Goal: Task Accomplishment & Management: Manage account settings

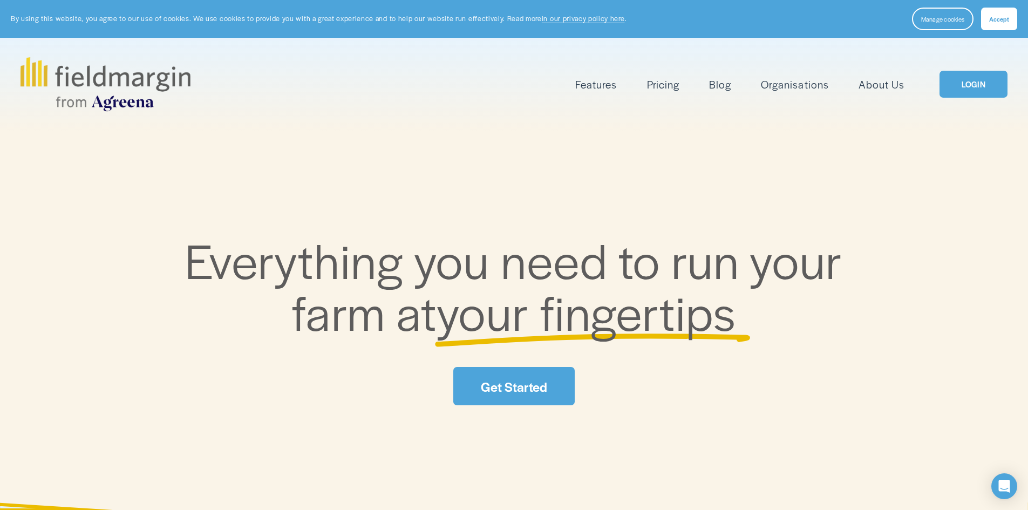
click at [986, 87] on link "LOGIN" at bounding box center [973, 85] width 68 height 28
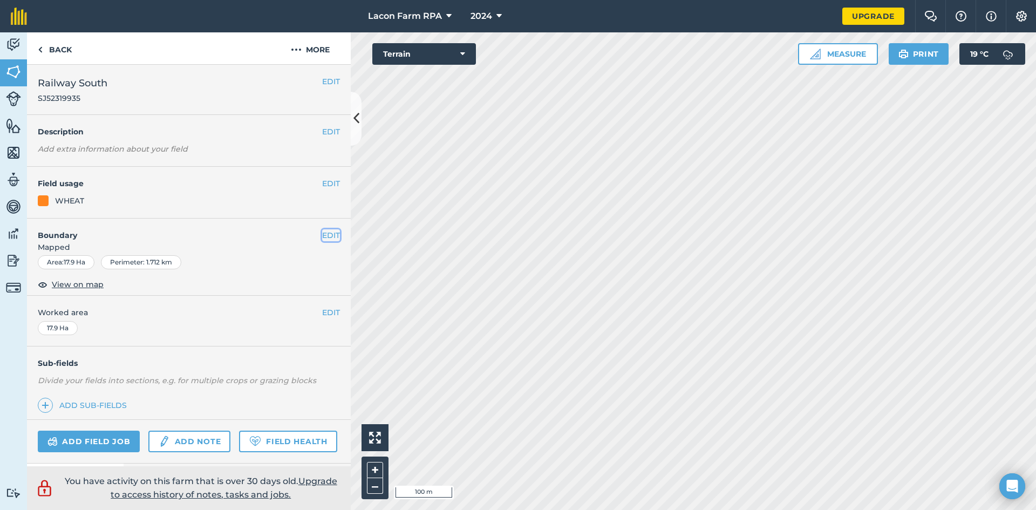
click at [324, 236] on button "EDIT" at bounding box center [331, 235] width 18 height 12
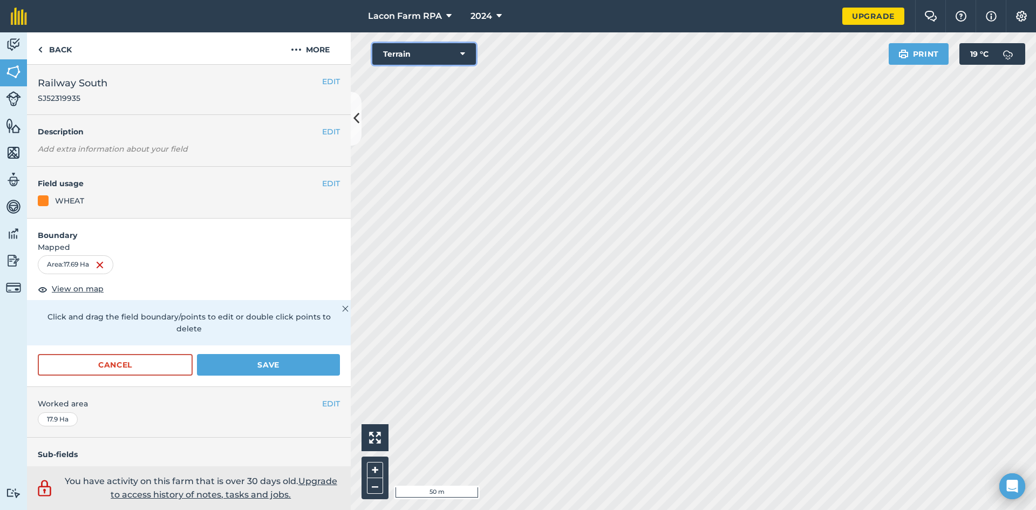
click at [463, 59] on button "Terrain" at bounding box center [424, 54] width 104 height 22
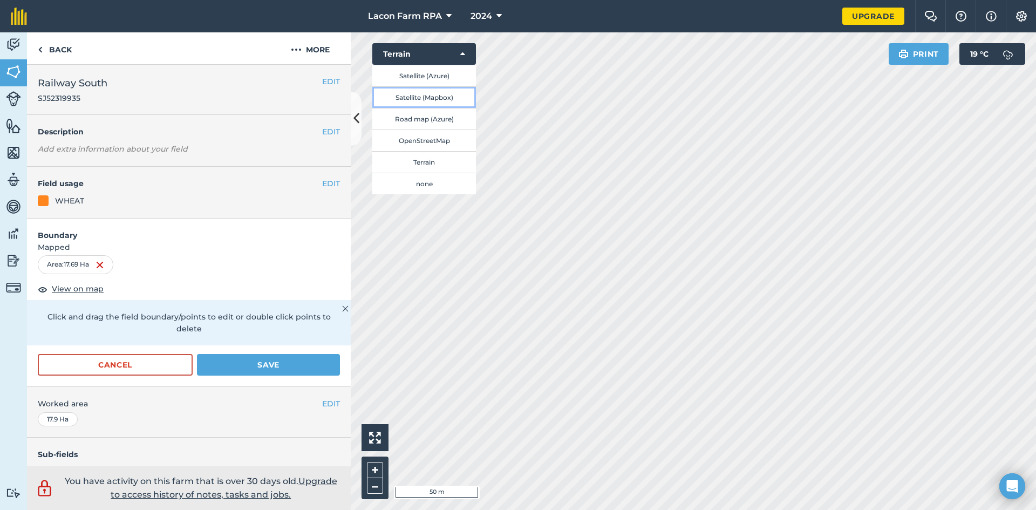
click at [424, 97] on button "Satellite (Mapbox)" at bounding box center [424, 97] width 104 height 22
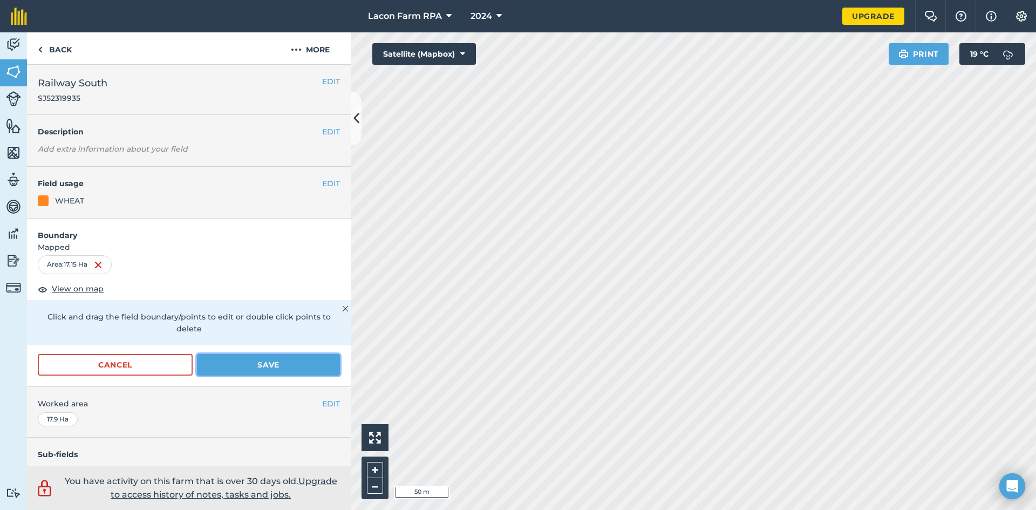
click at [241, 366] on button "Save" at bounding box center [268, 365] width 143 height 22
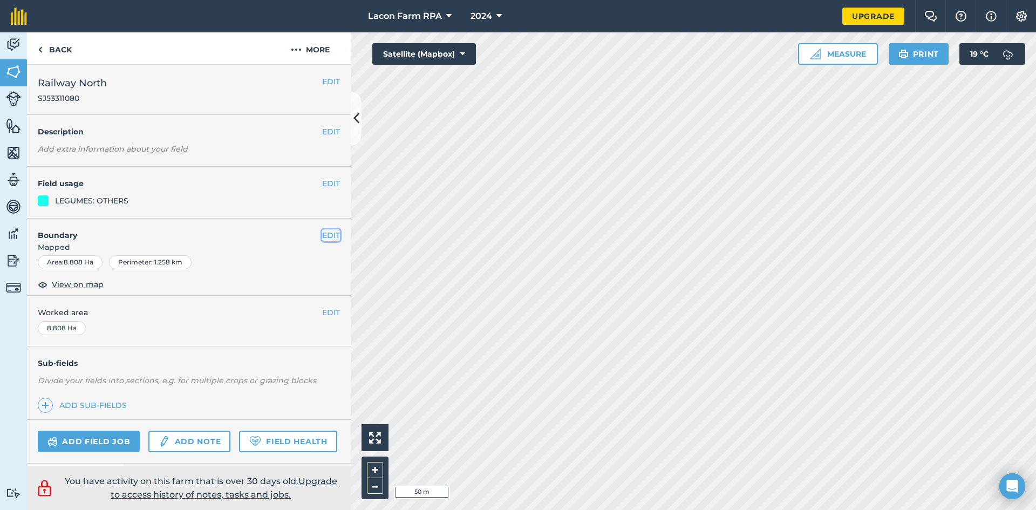
click at [327, 235] on button "EDIT" at bounding box center [331, 235] width 18 height 12
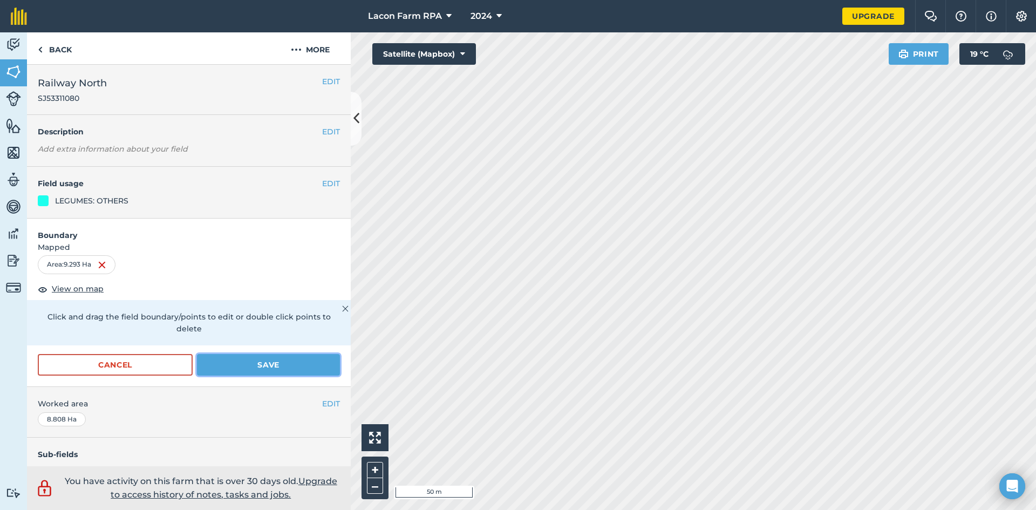
click at [283, 365] on button "Save" at bounding box center [268, 365] width 143 height 22
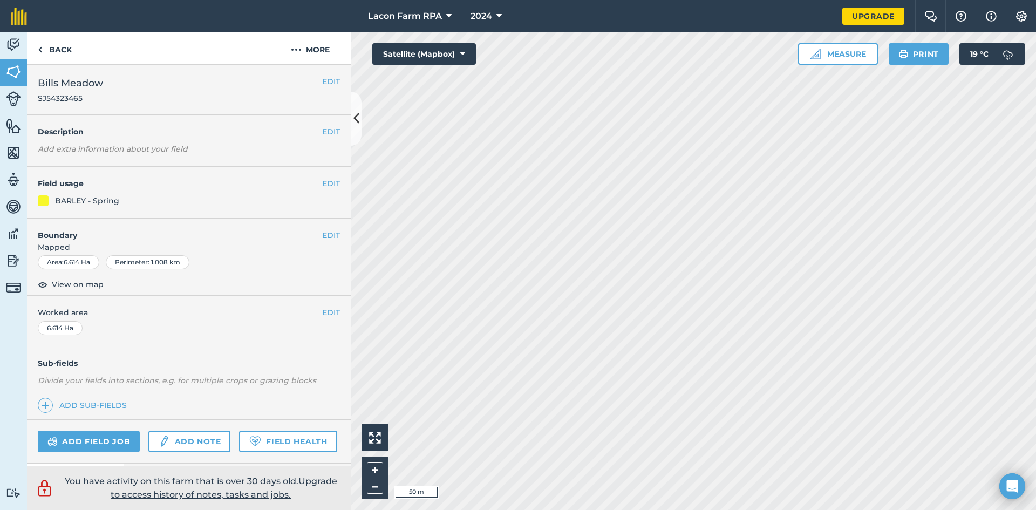
scroll to position [54, 0]
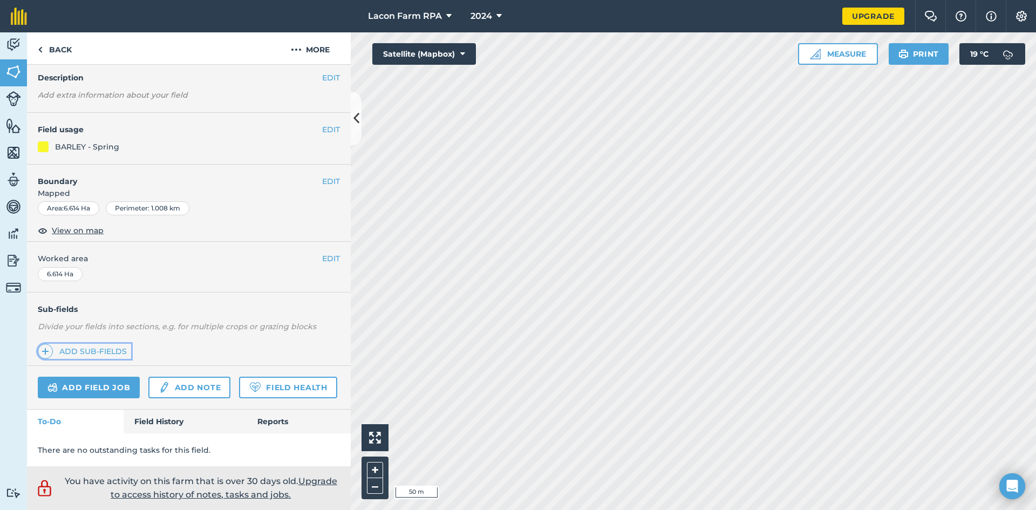
click at [48, 352] on img at bounding box center [46, 351] width 8 height 13
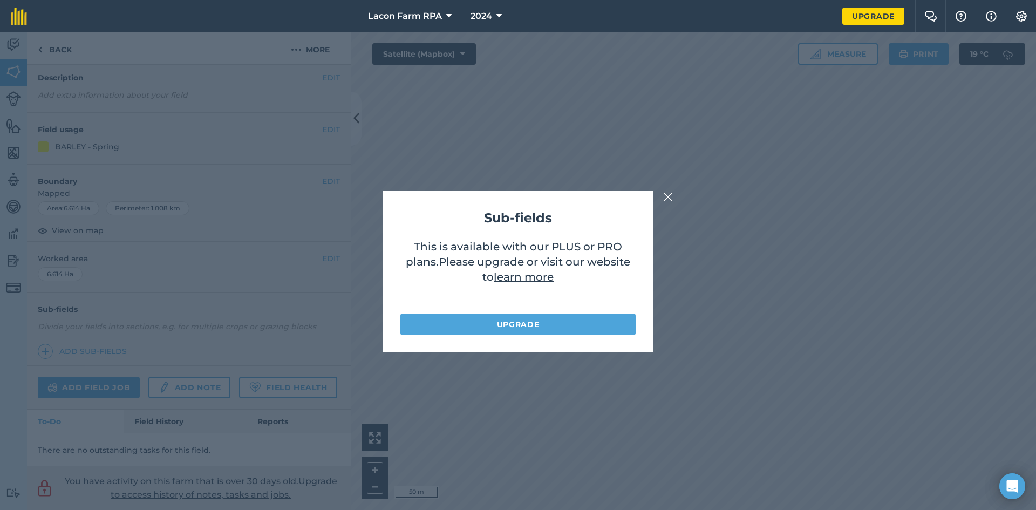
click at [666, 194] on img at bounding box center [668, 196] width 10 height 13
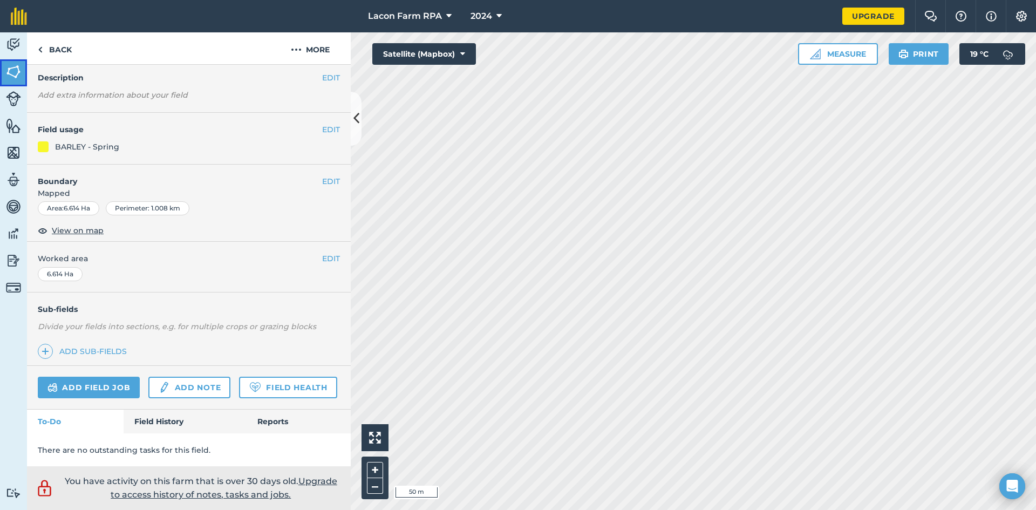
click at [14, 74] on img at bounding box center [13, 72] width 15 height 16
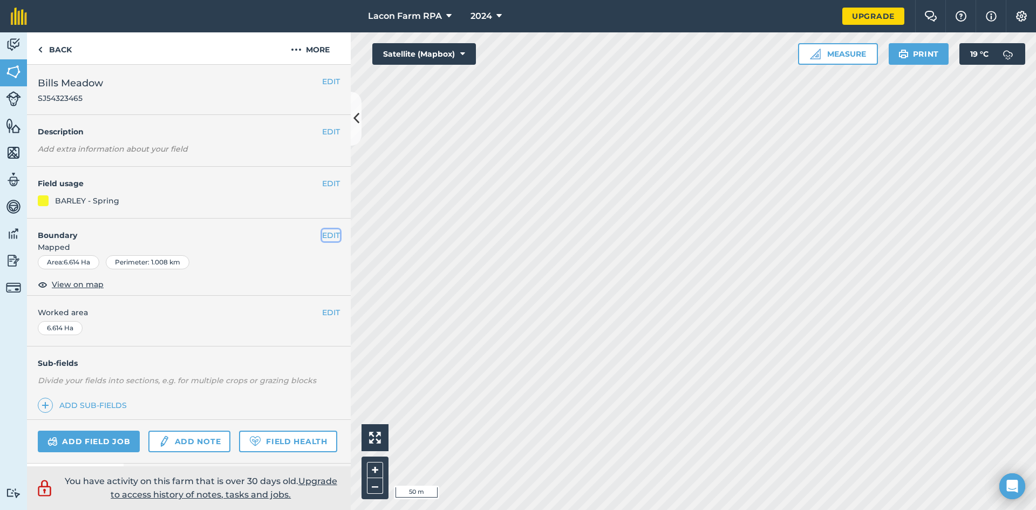
click at [326, 236] on button "EDIT" at bounding box center [331, 235] width 18 height 12
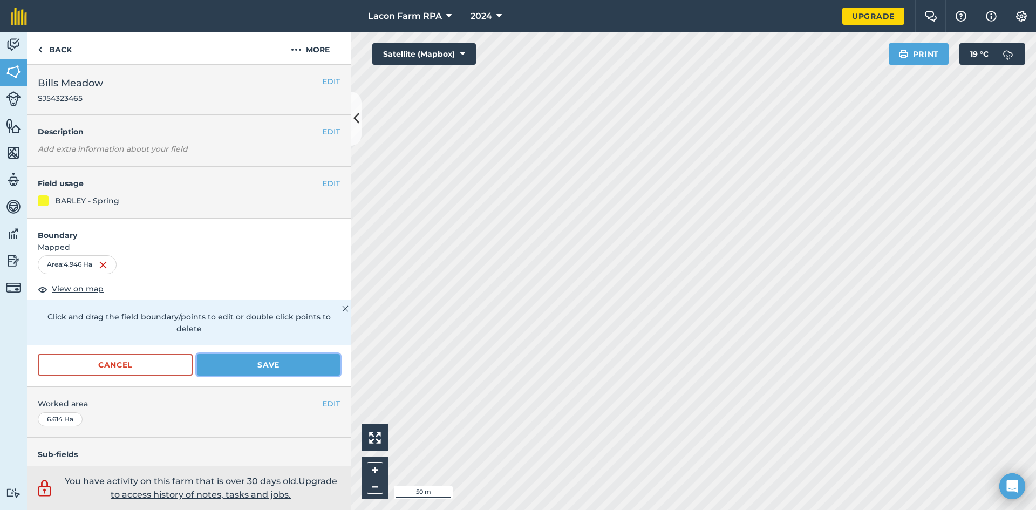
click at [250, 366] on button "Save" at bounding box center [268, 365] width 143 height 22
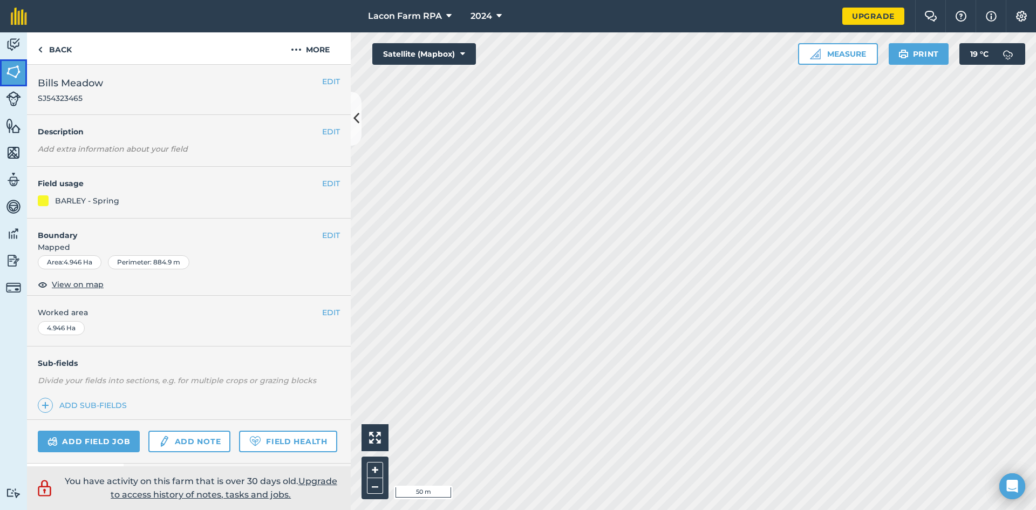
click at [9, 71] on img at bounding box center [13, 72] width 15 height 16
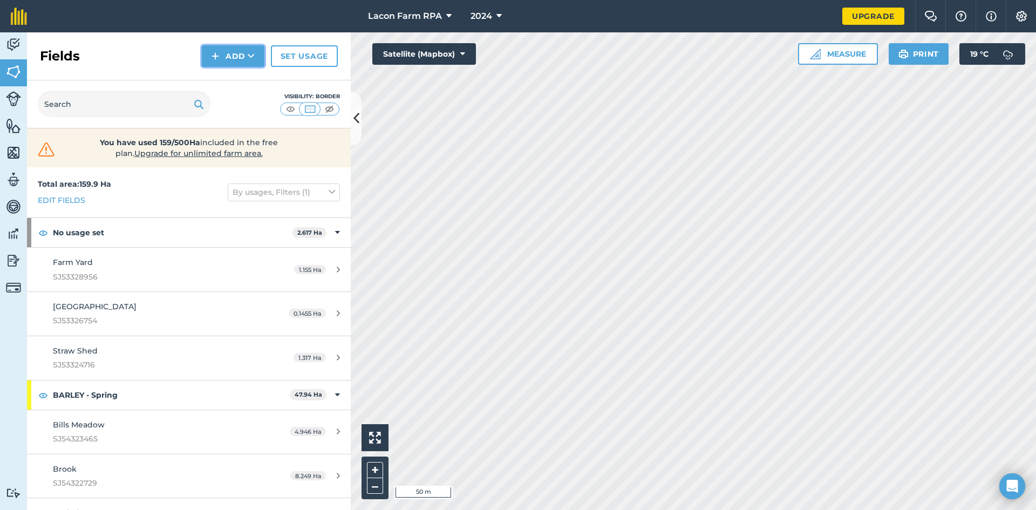
click at [233, 46] on button "Add" at bounding box center [233, 56] width 63 height 22
click at [234, 83] on link "Draw" at bounding box center [232, 81] width 59 height 24
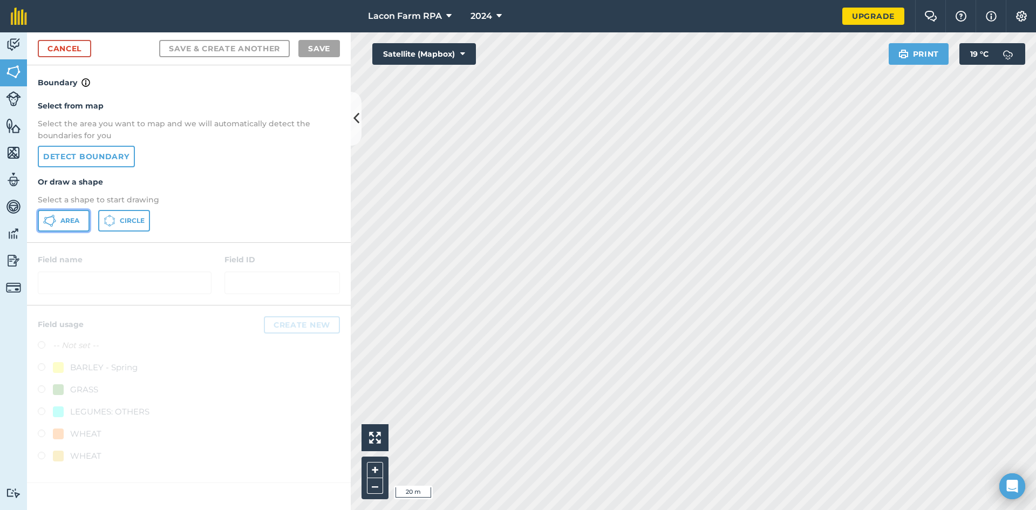
click at [52, 223] on icon at bounding box center [49, 220] width 13 height 13
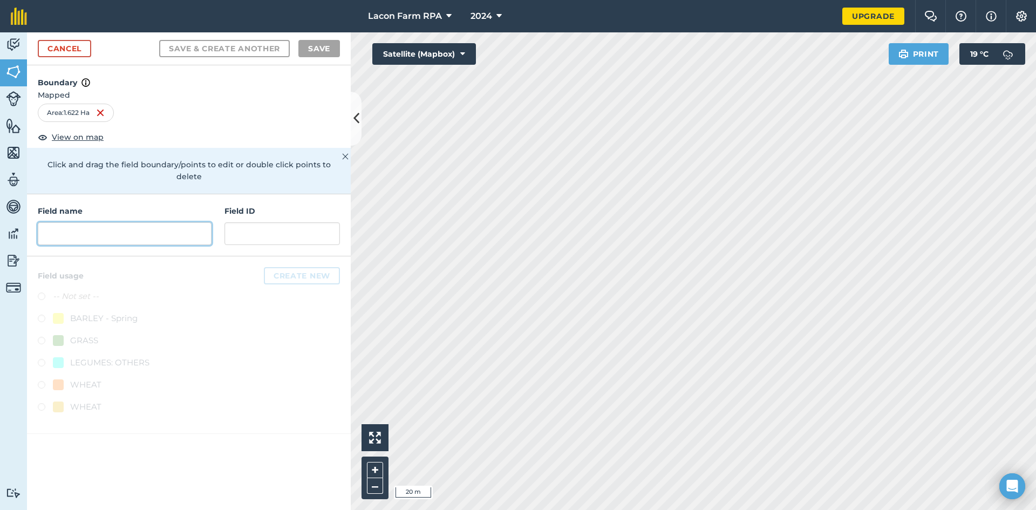
click at [121, 227] on input "text" at bounding box center [125, 233] width 174 height 23
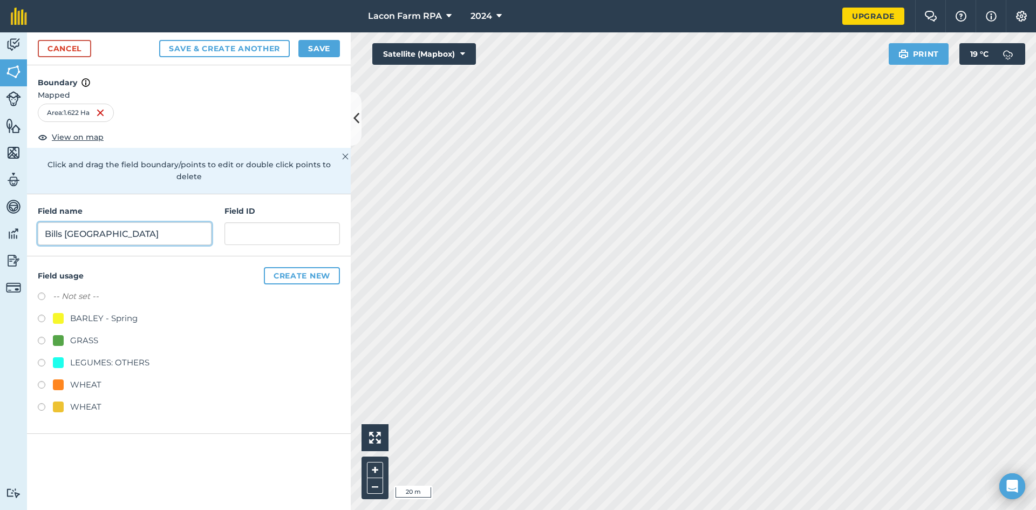
type input "Bills [GEOGRAPHIC_DATA]"
click at [43, 337] on label at bounding box center [45, 342] width 15 height 11
radio input "true"
click at [323, 46] on button "Save" at bounding box center [319, 48] width 42 height 17
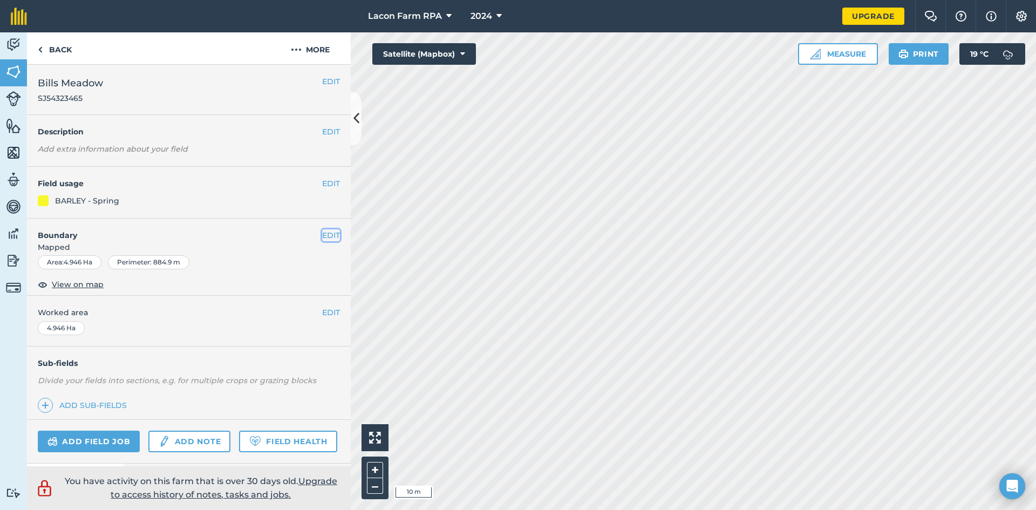
click at [327, 238] on button "EDIT" at bounding box center [331, 235] width 18 height 12
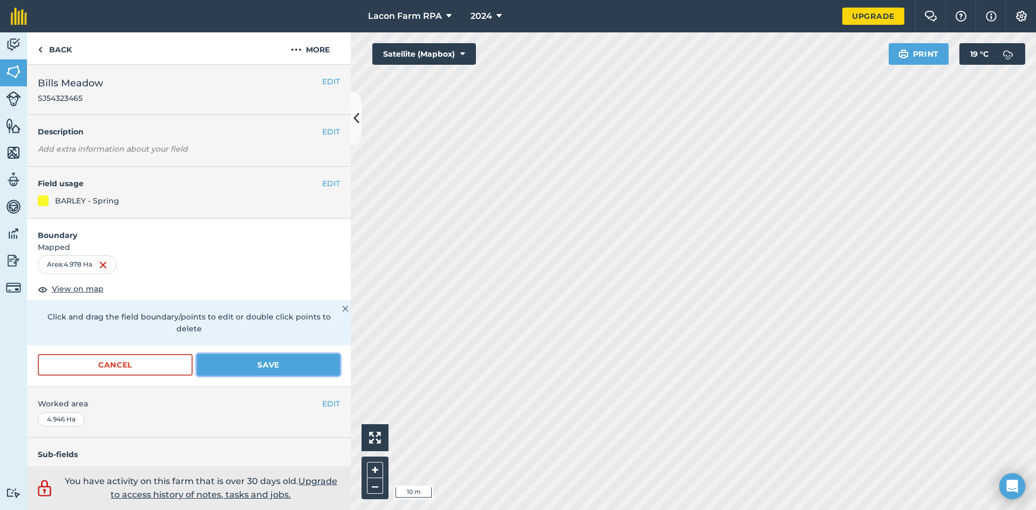
click at [253, 363] on button "Save" at bounding box center [268, 365] width 143 height 22
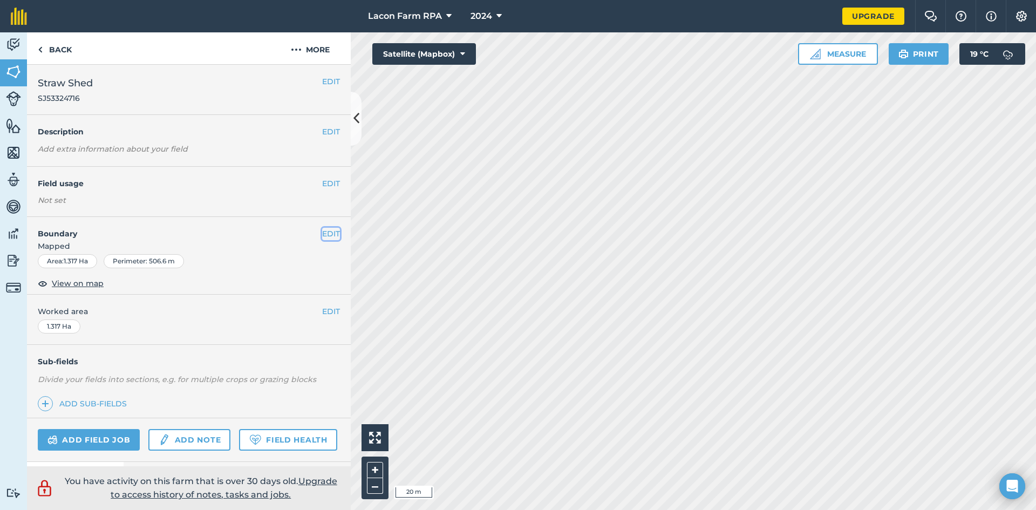
click at [322, 236] on button "EDIT" at bounding box center [331, 234] width 18 height 12
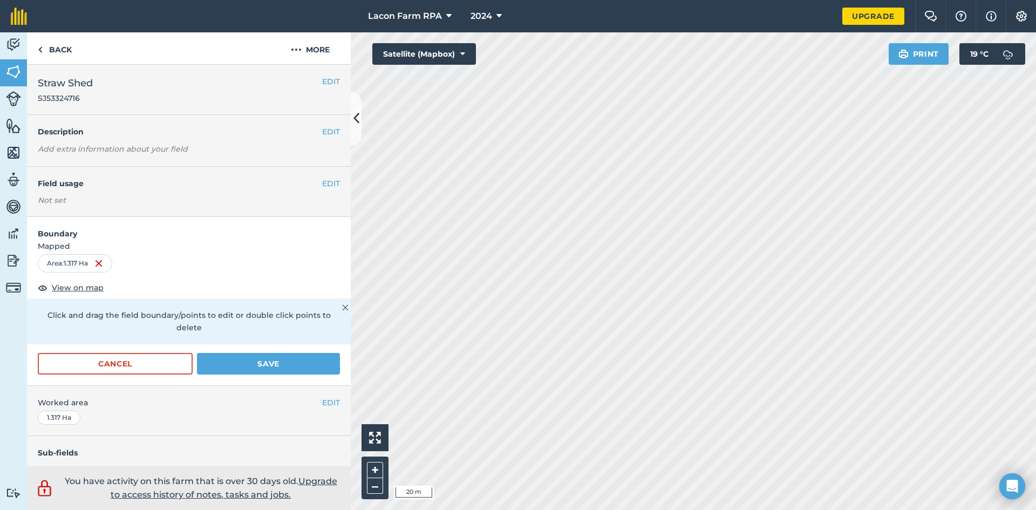
click at [342, 310] on img at bounding box center [345, 307] width 6 height 13
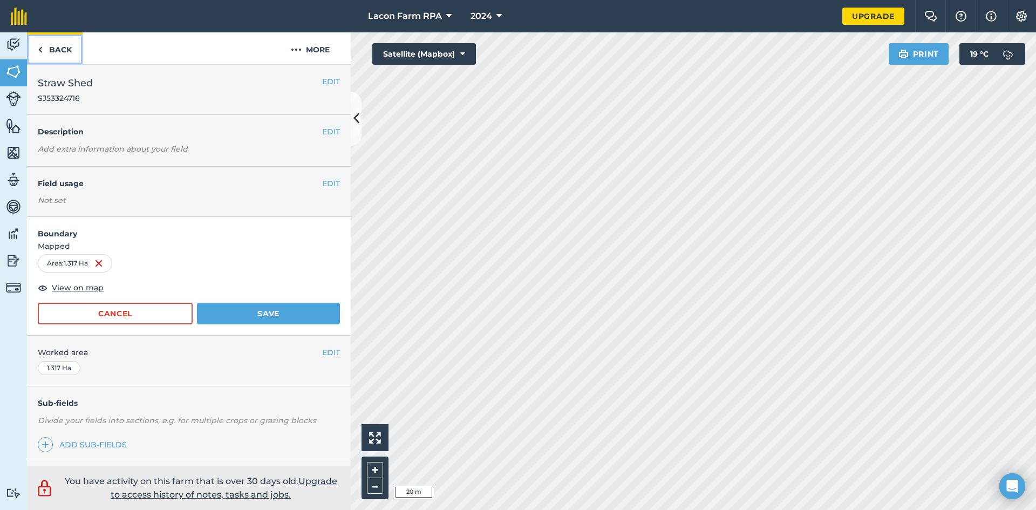
click at [56, 52] on link "Back" at bounding box center [55, 48] width 56 height 32
click at [302, 45] on button "More" at bounding box center [310, 48] width 81 height 32
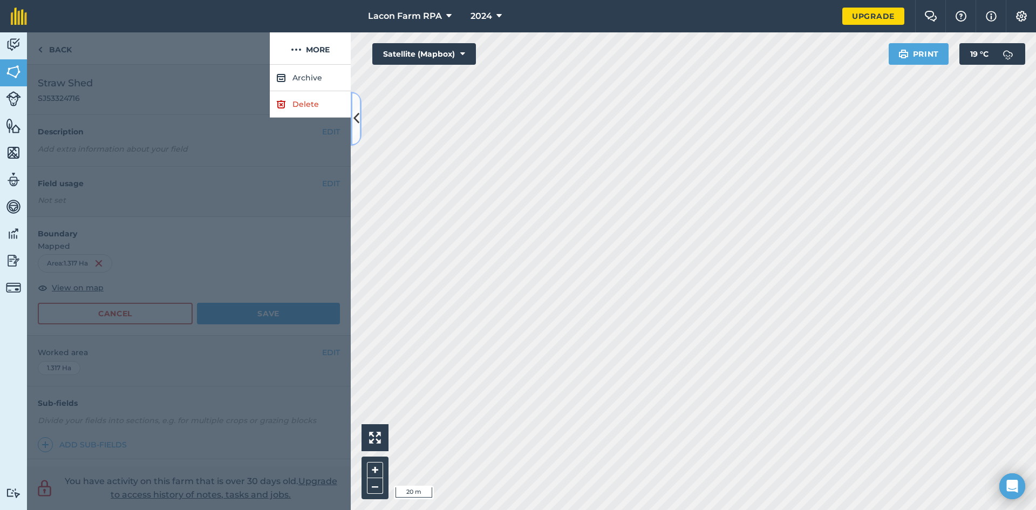
click at [359, 120] on button at bounding box center [356, 119] width 11 height 54
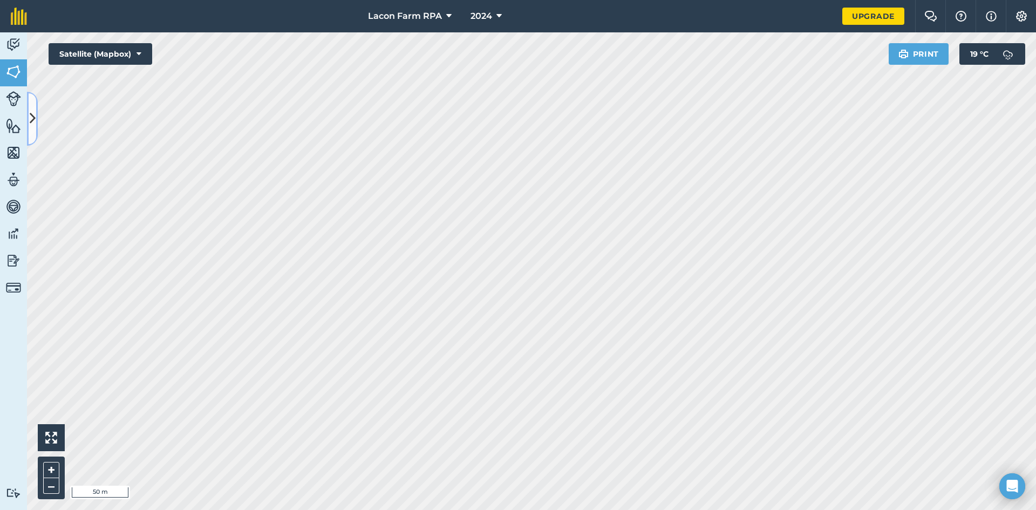
click at [31, 115] on icon at bounding box center [33, 118] width 6 height 19
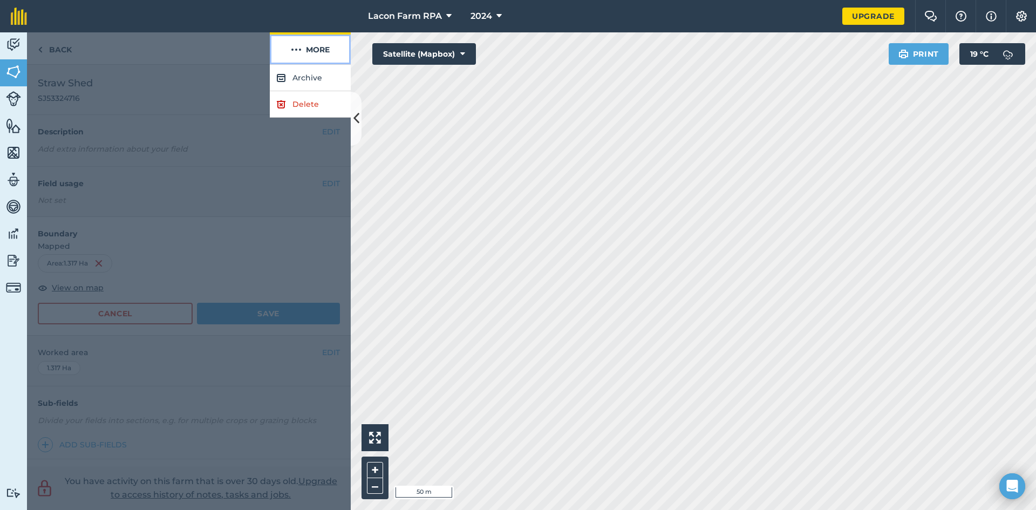
click at [313, 47] on button "More" at bounding box center [310, 48] width 81 height 32
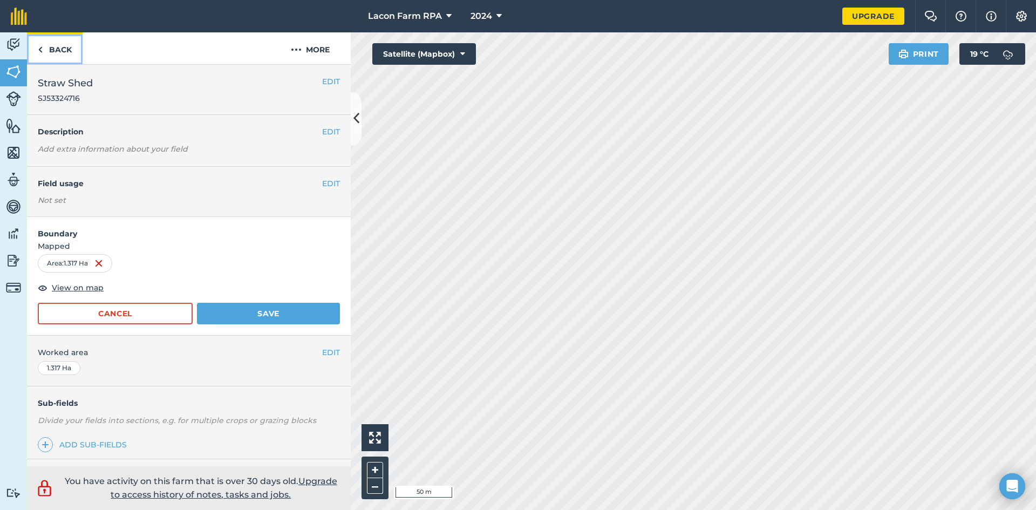
click at [46, 53] on link "Back" at bounding box center [55, 48] width 56 height 32
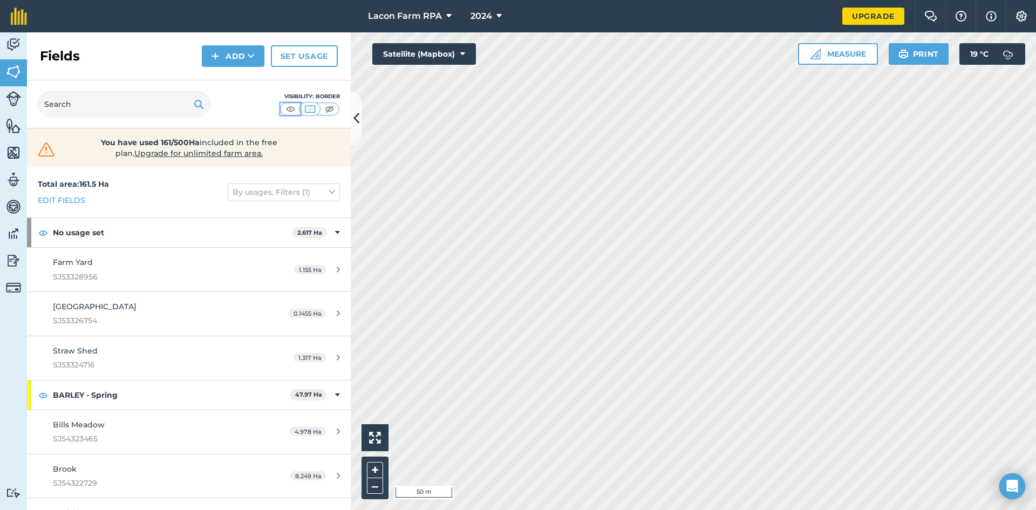
click at [290, 110] on img at bounding box center [290, 109] width 13 height 11
click at [306, 110] on img at bounding box center [309, 109] width 13 height 11
click at [333, 110] on img at bounding box center [329, 109] width 13 height 11
click at [310, 110] on img at bounding box center [309, 109] width 13 height 11
click at [290, 110] on img at bounding box center [290, 109] width 13 height 11
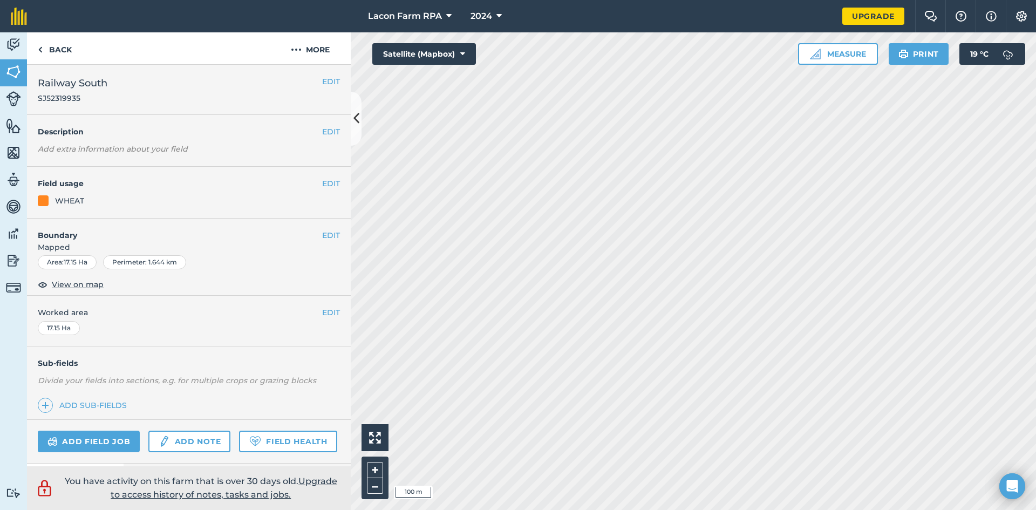
click at [273, 195] on div "WHEAT" at bounding box center [189, 201] width 302 height 12
click at [324, 182] on button "EDIT" at bounding box center [331, 183] width 18 height 12
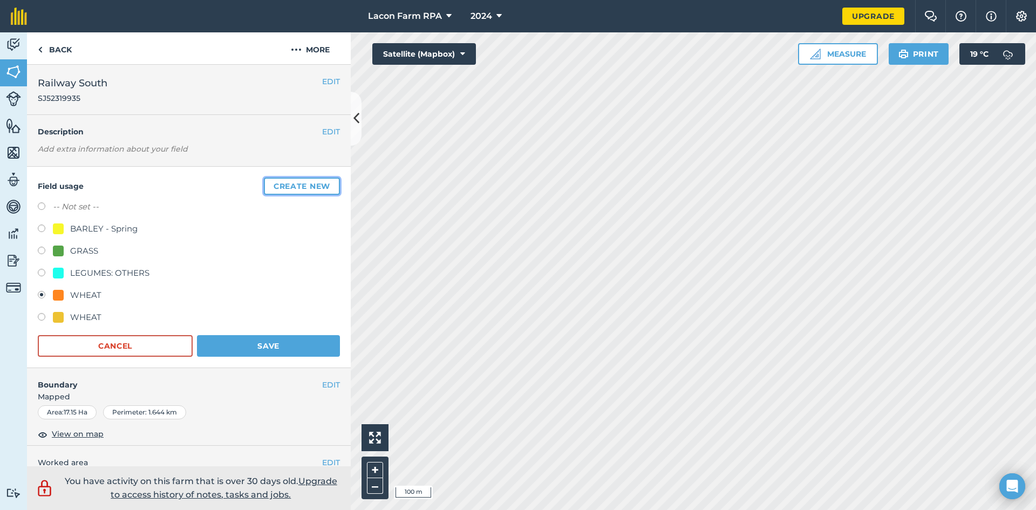
click at [284, 185] on button "Create new" at bounding box center [302, 185] width 76 height 17
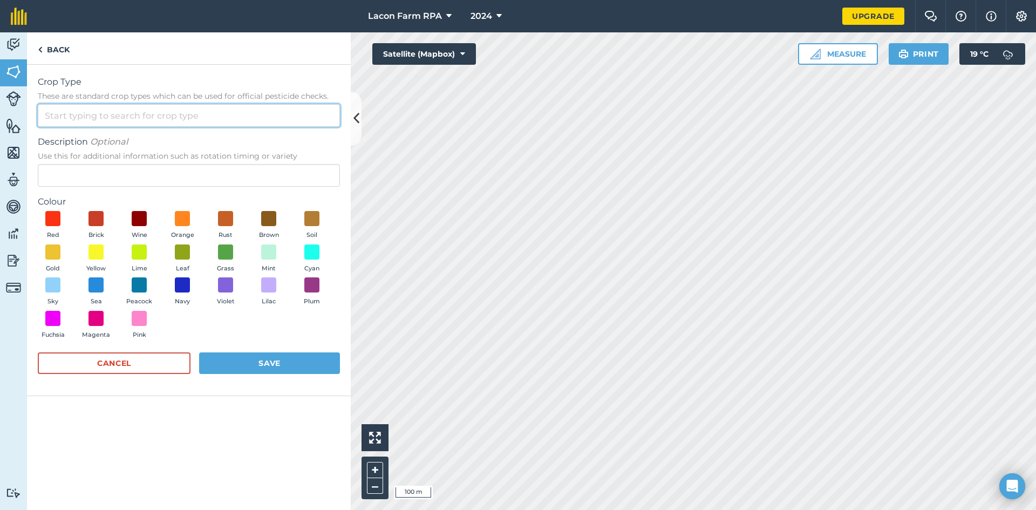
click at [109, 120] on input "Crop Type These are standard crop types which can be used for official pesticid…" at bounding box center [189, 115] width 302 height 23
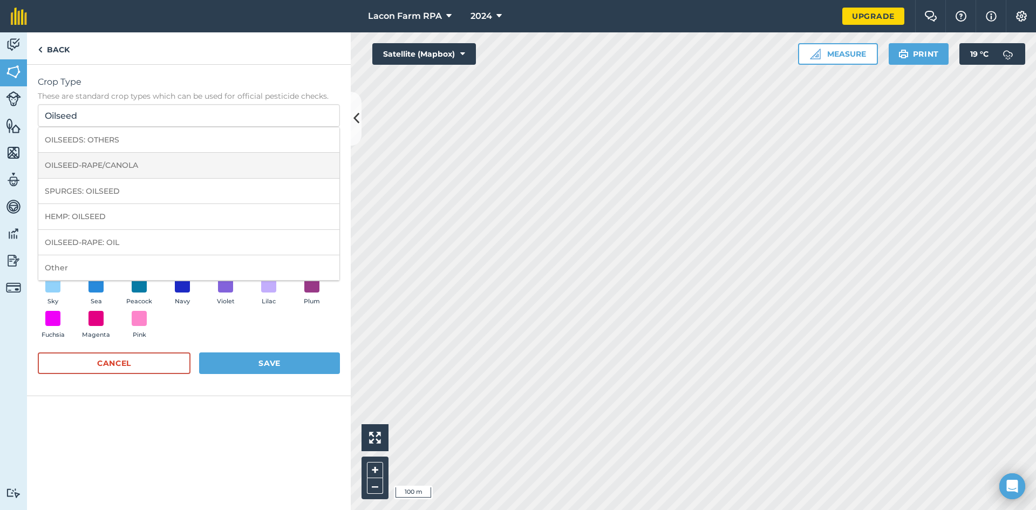
click at [103, 168] on li "OILSEED-RAPE/CANOLA" at bounding box center [188, 165] width 301 height 25
type input "OILSEED-RAPE/CANOLA"
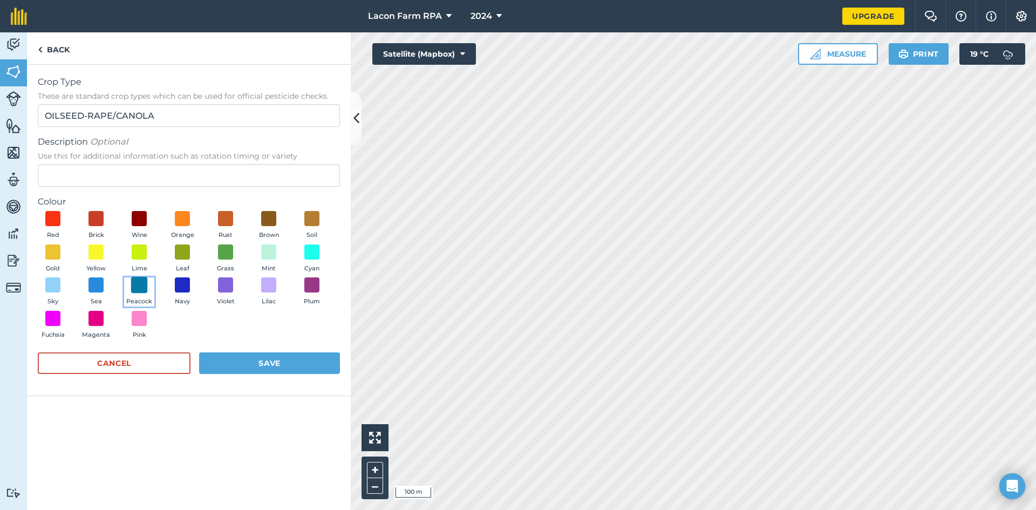
click at [139, 287] on span at bounding box center [139, 285] width 17 height 17
click at [183, 289] on span at bounding box center [182, 285] width 17 height 17
click at [241, 362] on button "Save" at bounding box center [269, 363] width 141 height 22
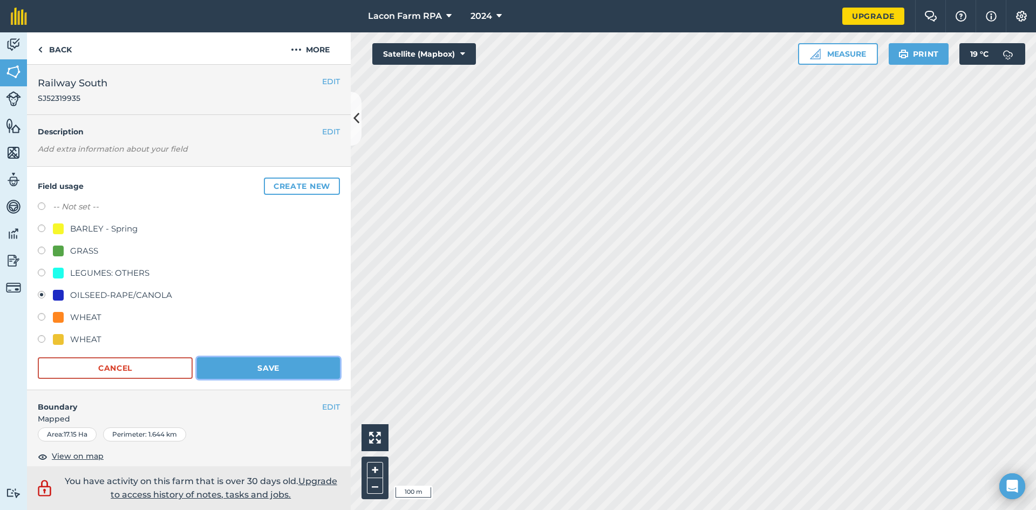
click at [263, 363] on button "Save" at bounding box center [268, 368] width 143 height 22
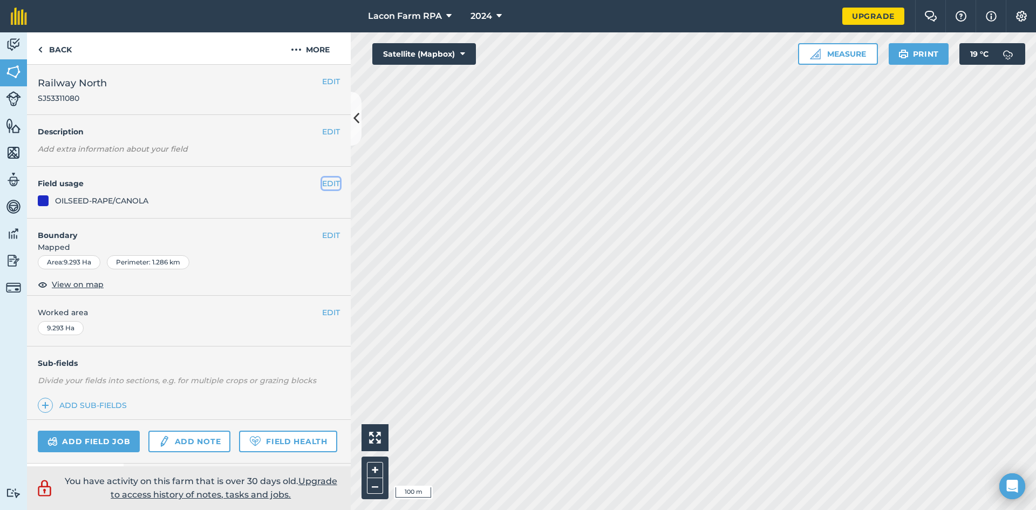
click at [323, 182] on button "EDIT" at bounding box center [331, 183] width 18 height 12
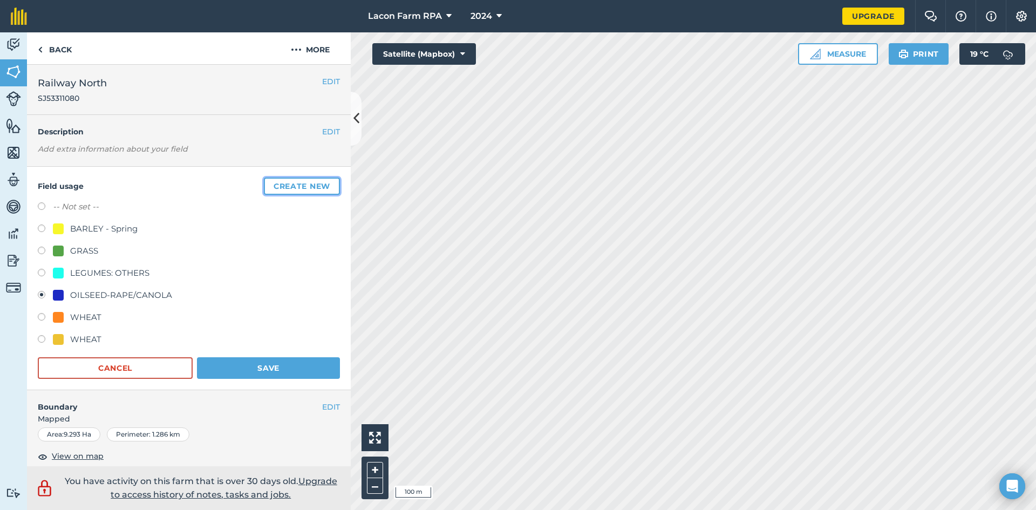
click at [301, 190] on button "Create new" at bounding box center [302, 185] width 76 height 17
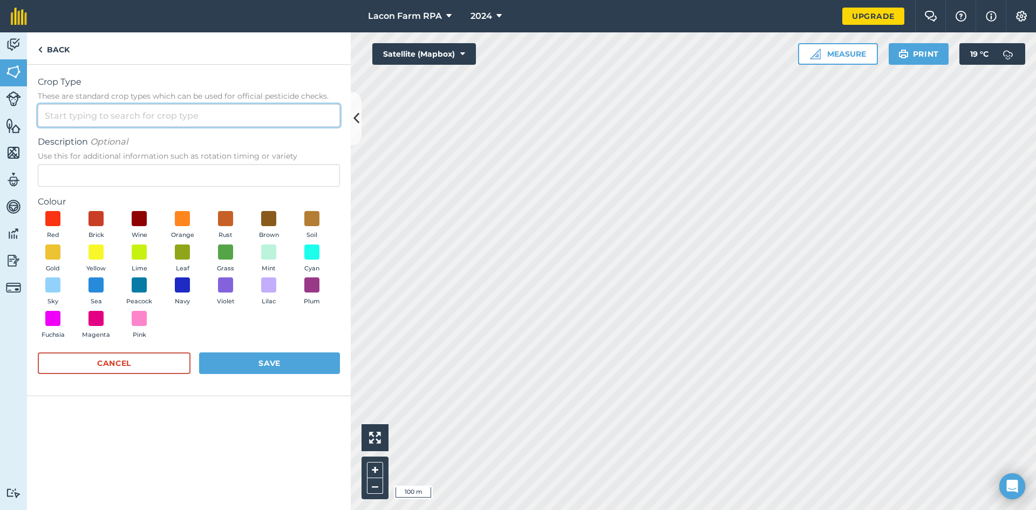
click at [81, 111] on input "Crop Type These are standard crop types which can be used for official pesticid…" at bounding box center [189, 115] width 302 height 23
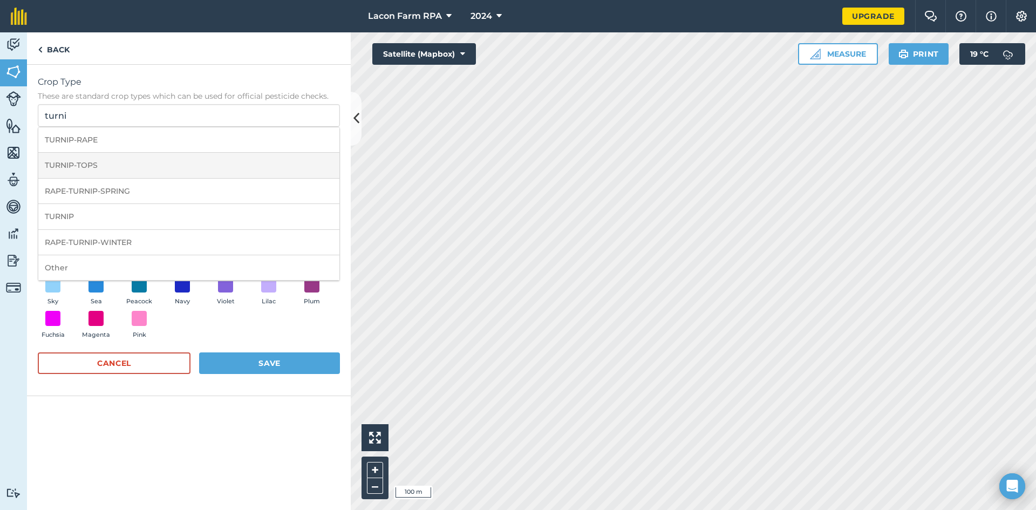
click at [68, 167] on li "TURNIP-TOPS" at bounding box center [188, 165] width 301 height 25
type input "TURNIP-TOPS"
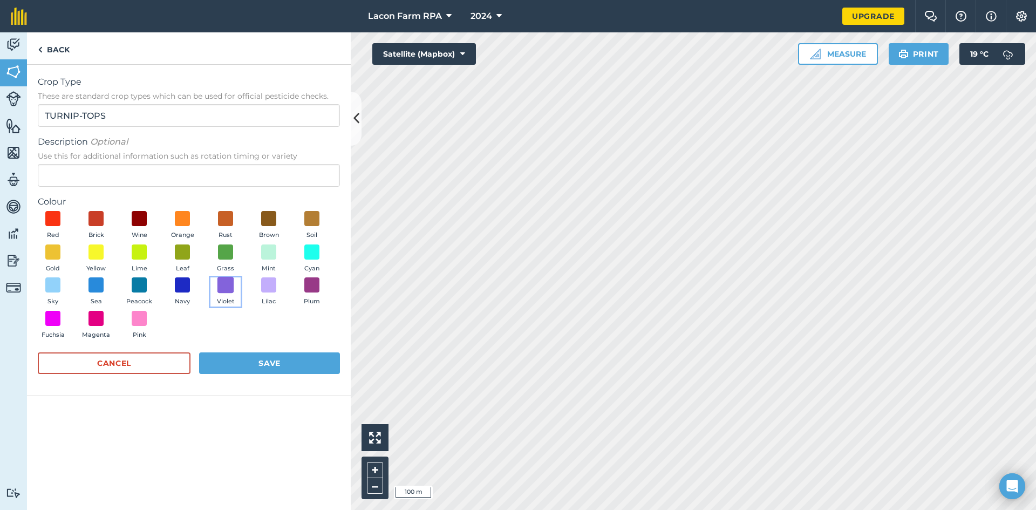
click at [227, 284] on span at bounding box center [225, 285] width 17 height 17
click at [246, 364] on button "Save" at bounding box center [269, 363] width 141 height 22
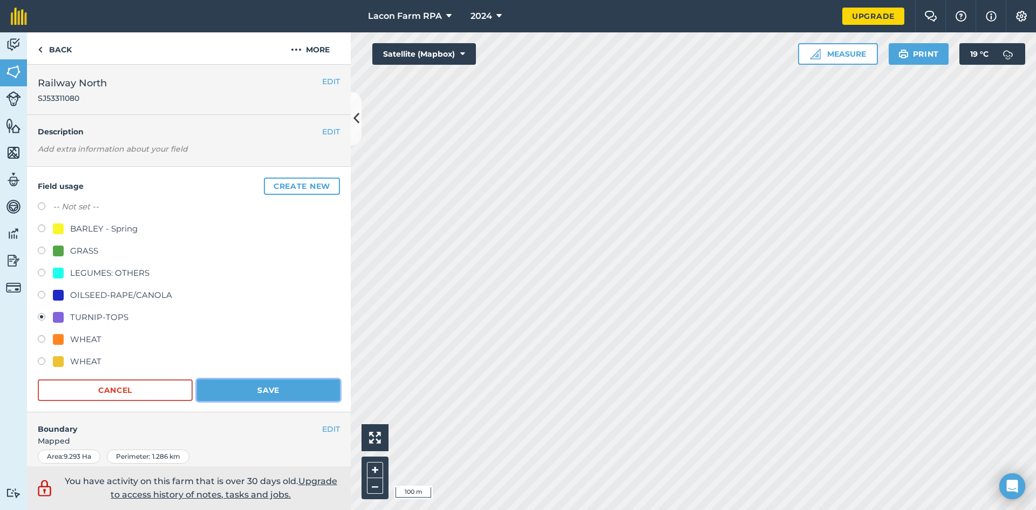
click at [263, 391] on button "Save" at bounding box center [268, 390] width 143 height 22
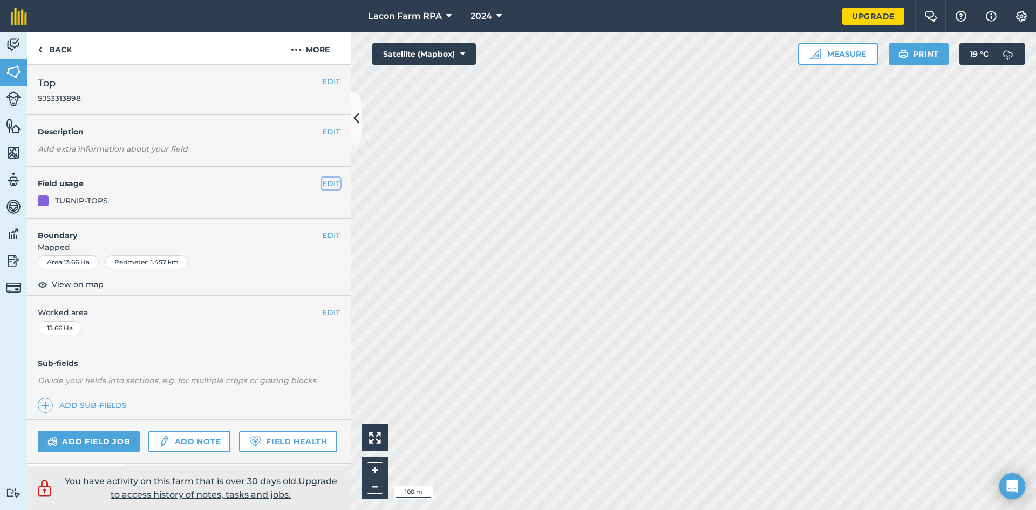
click at [322, 180] on button "EDIT" at bounding box center [331, 183] width 18 height 12
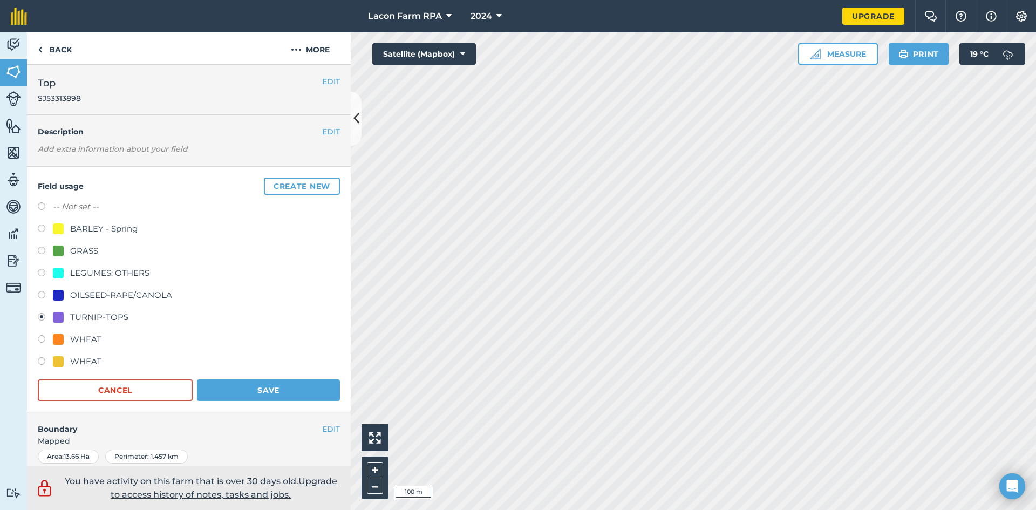
click at [39, 316] on label at bounding box center [45, 318] width 15 height 11
click at [257, 387] on button "Save" at bounding box center [268, 390] width 143 height 22
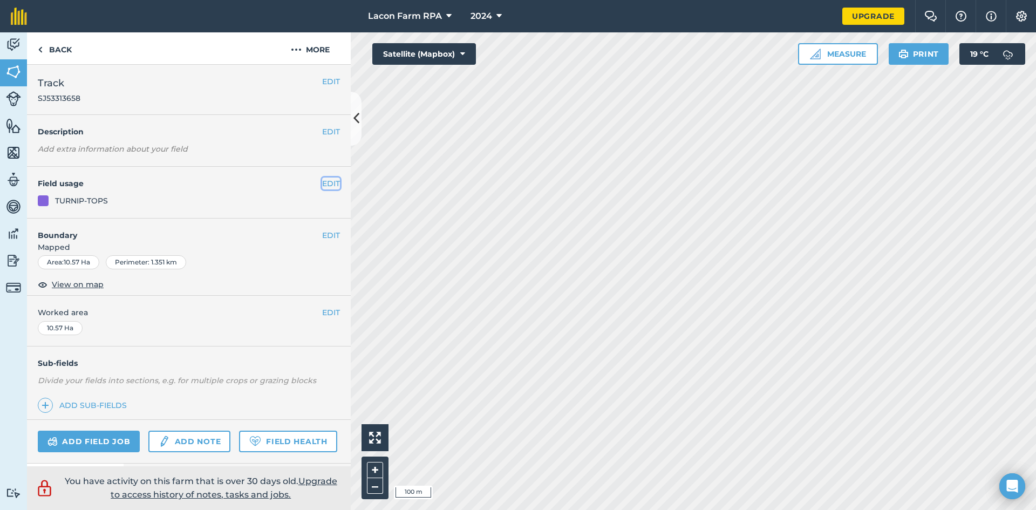
click at [322, 183] on button "EDIT" at bounding box center [331, 183] width 18 height 12
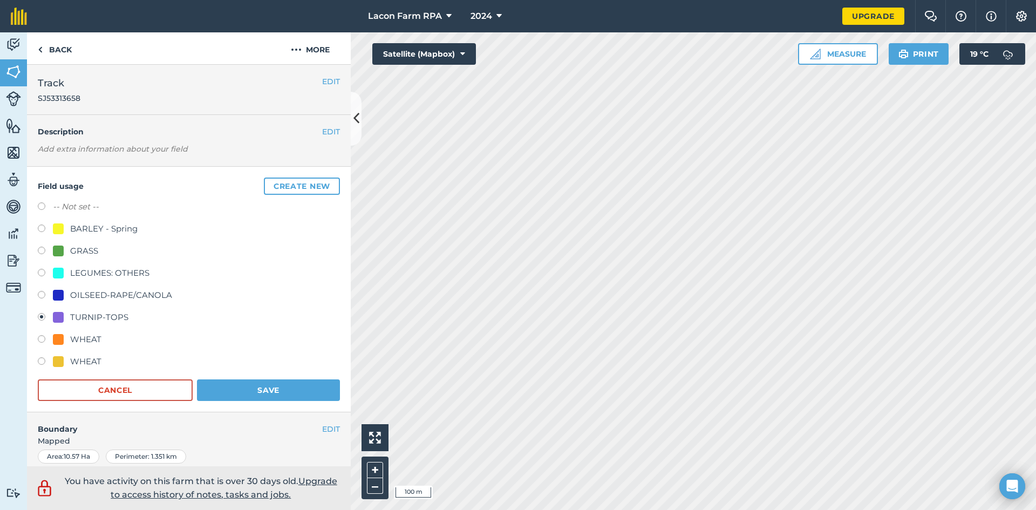
click at [41, 338] on label at bounding box center [45, 340] width 15 height 11
radio input "true"
radio input "false"
click at [267, 387] on button "Save" at bounding box center [268, 390] width 143 height 22
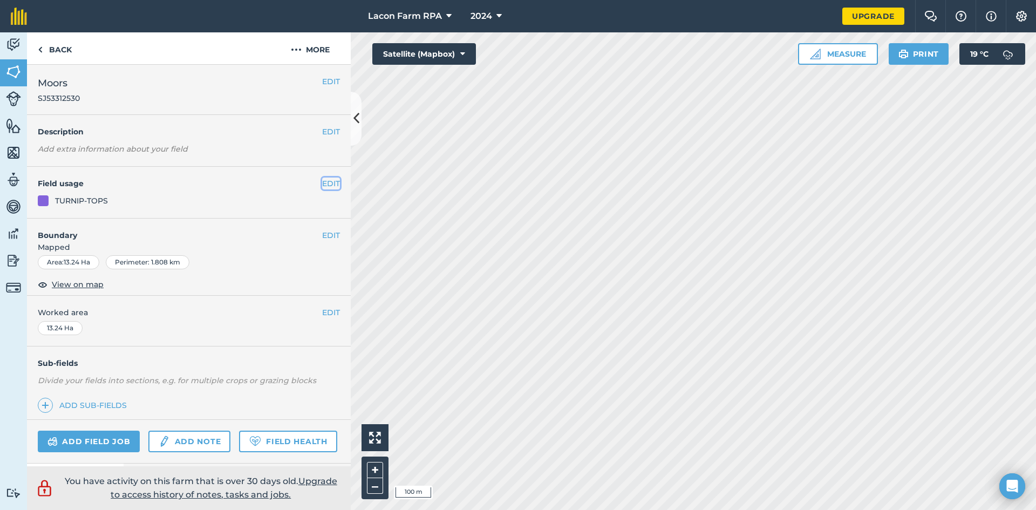
click at [325, 182] on button "EDIT" at bounding box center [331, 183] width 18 height 12
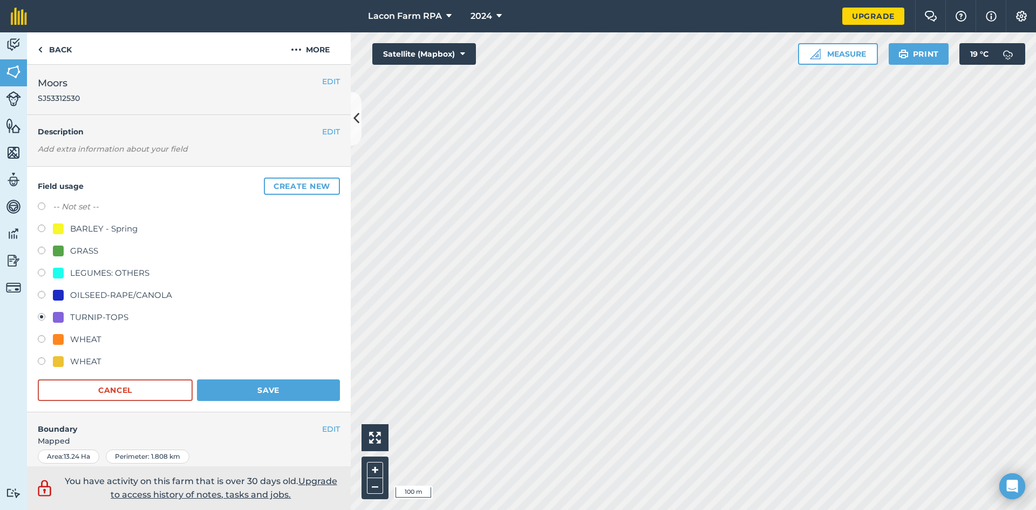
click at [40, 340] on label at bounding box center [45, 340] width 15 height 11
radio input "true"
radio input "false"
click at [222, 393] on button "Save" at bounding box center [268, 390] width 143 height 22
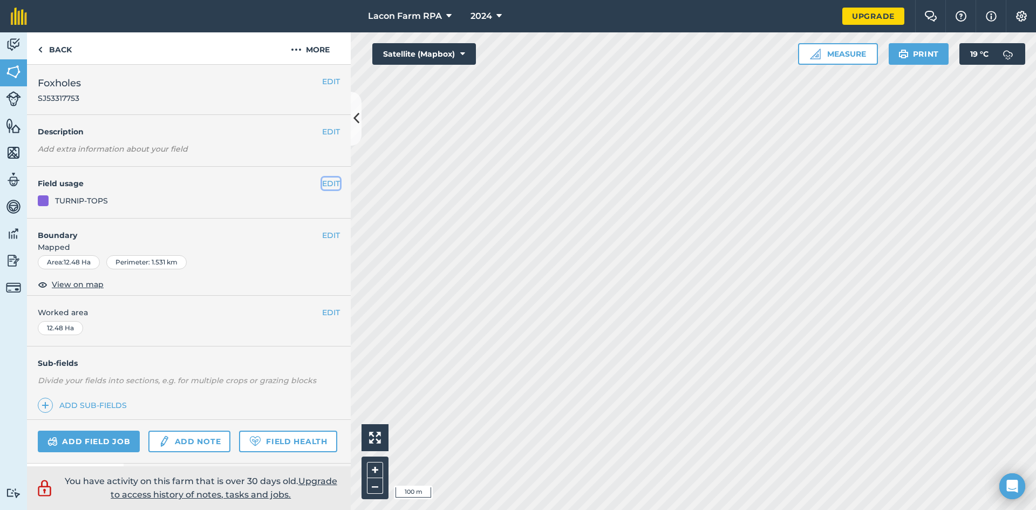
click at [322, 179] on button "EDIT" at bounding box center [331, 183] width 18 height 12
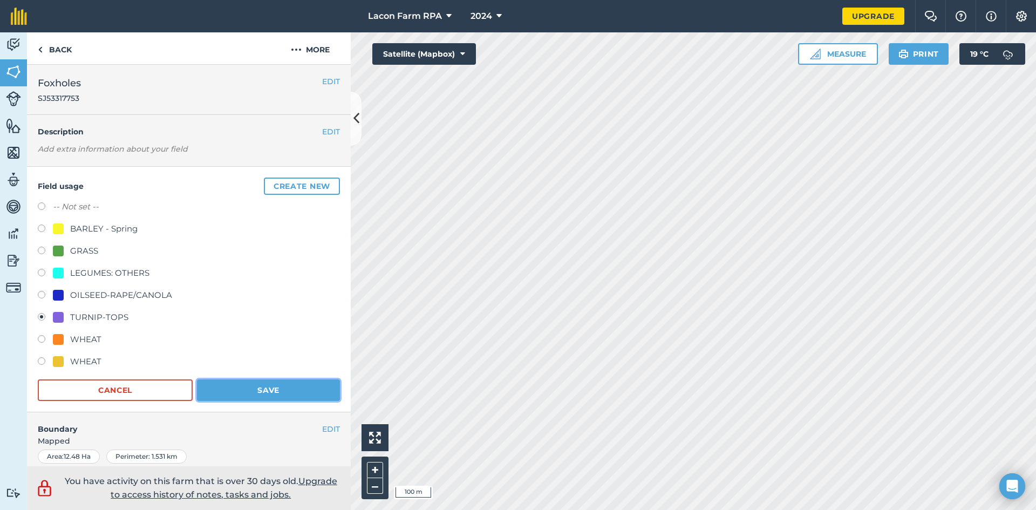
click at [258, 392] on button "Save" at bounding box center [268, 390] width 143 height 22
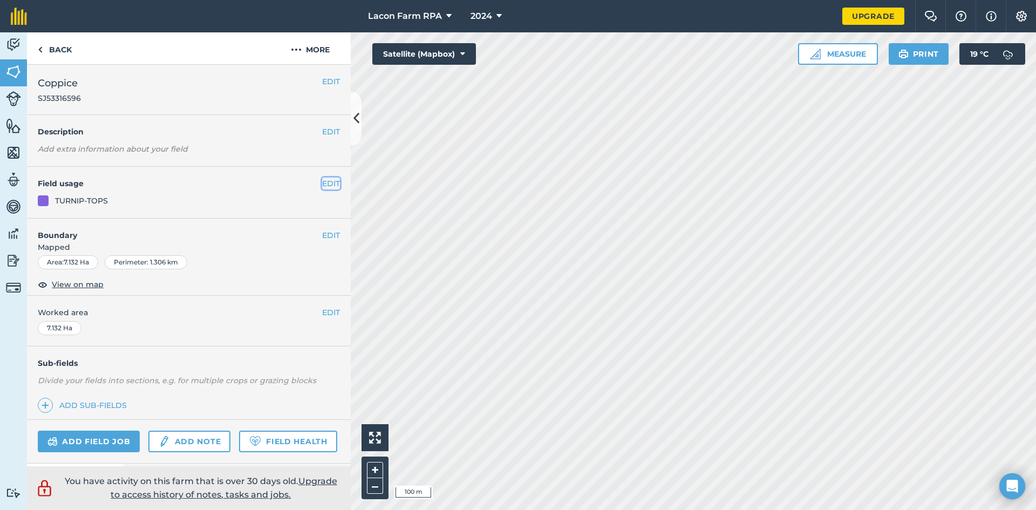
click at [322, 186] on button "EDIT" at bounding box center [331, 183] width 18 height 12
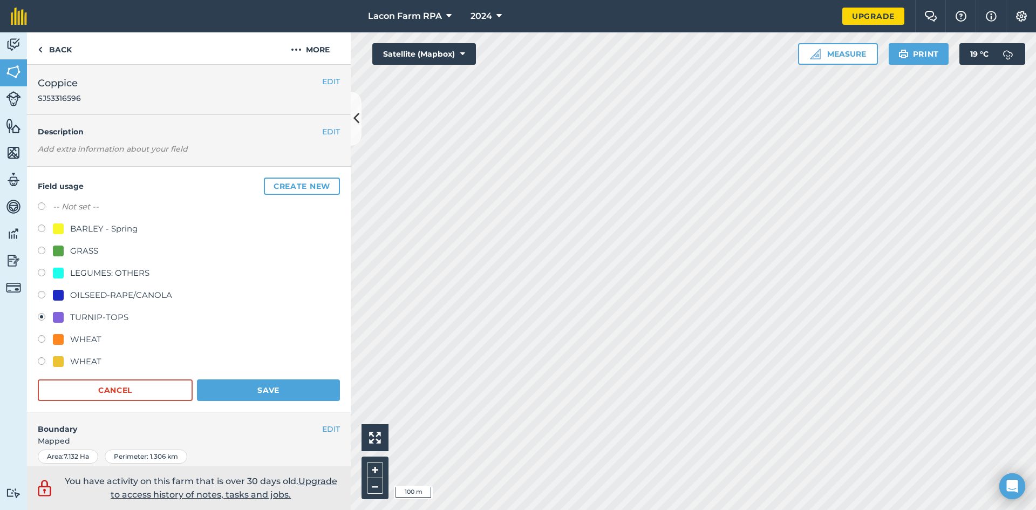
click at [40, 339] on label at bounding box center [45, 340] width 15 height 11
radio input "true"
radio input "false"
click at [255, 392] on button "Save" at bounding box center [268, 390] width 143 height 22
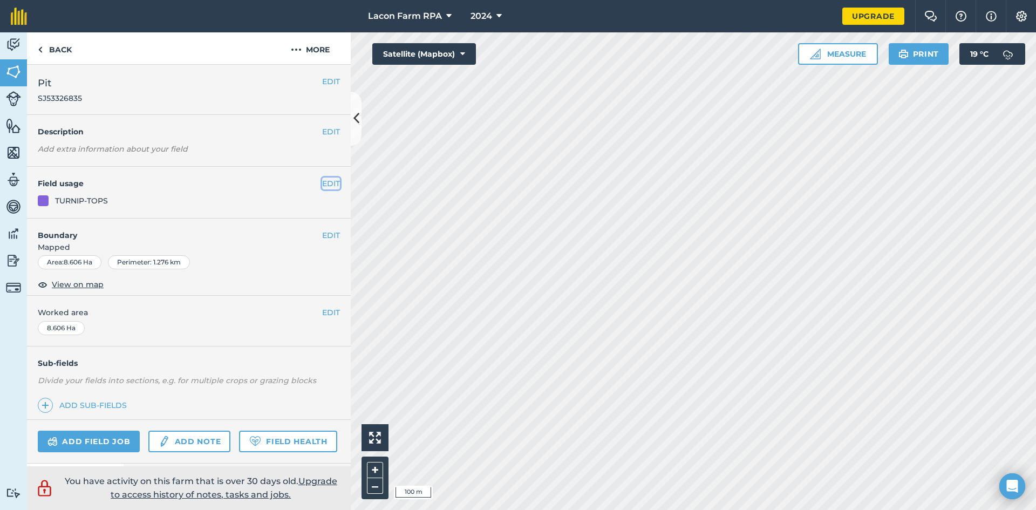
click at [322, 181] on button "EDIT" at bounding box center [331, 183] width 18 height 12
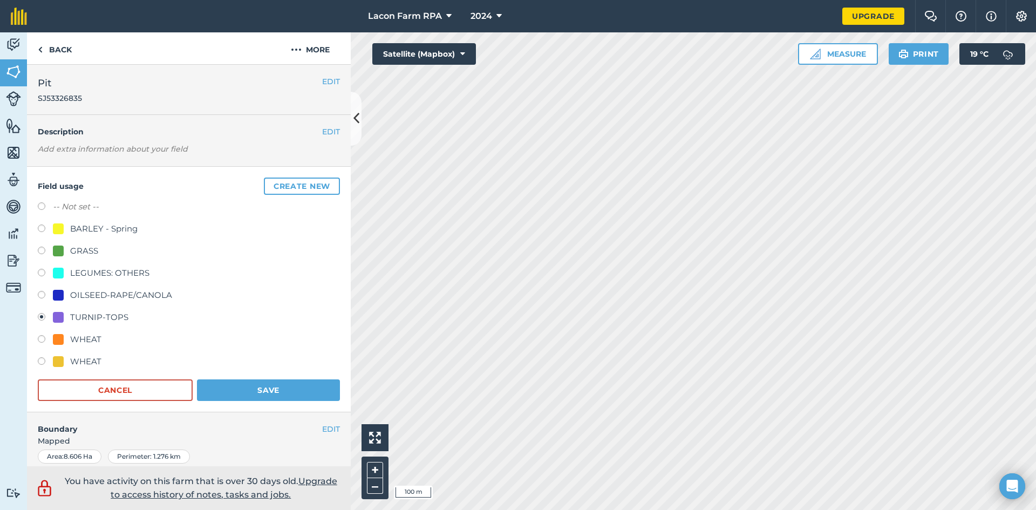
click at [42, 342] on label at bounding box center [45, 340] width 15 height 11
radio input "true"
radio input "false"
click at [237, 397] on button "Save" at bounding box center [268, 390] width 143 height 22
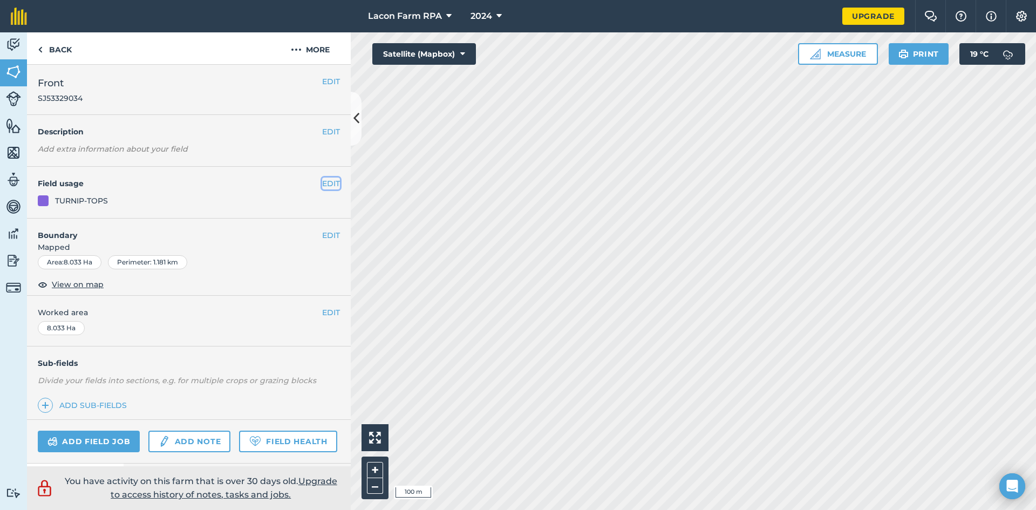
click at [322, 180] on button "EDIT" at bounding box center [331, 183] width 18 height 12
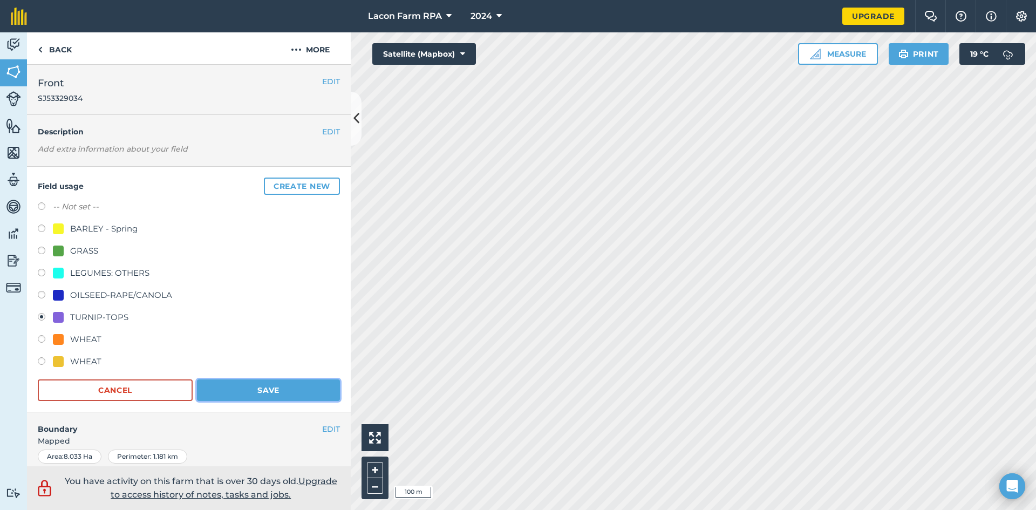
click at [279, 390] on button "Save" at bounding box center [268, 390] width 143 height 22
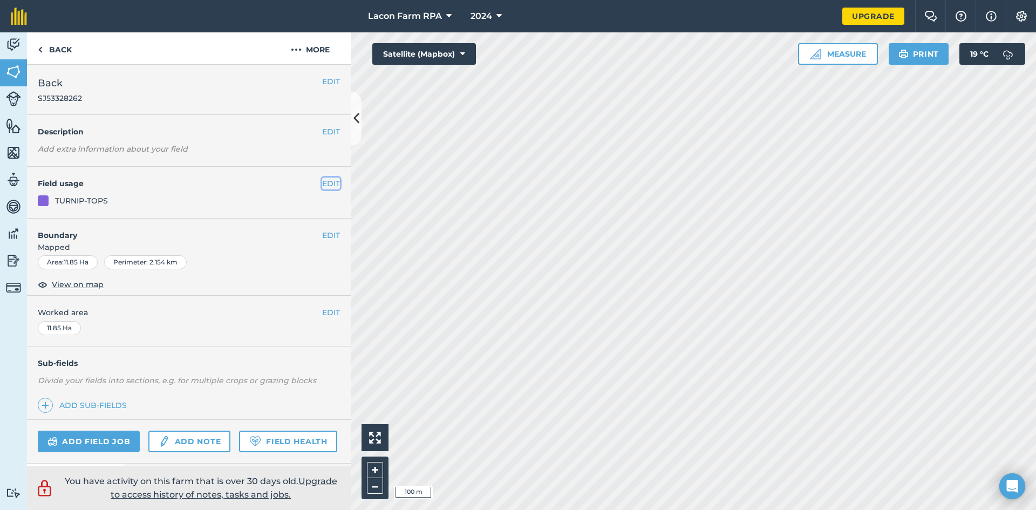
click at [328, 185] on button "EDIT" at bounding box center [331, 183] width 18 height 12
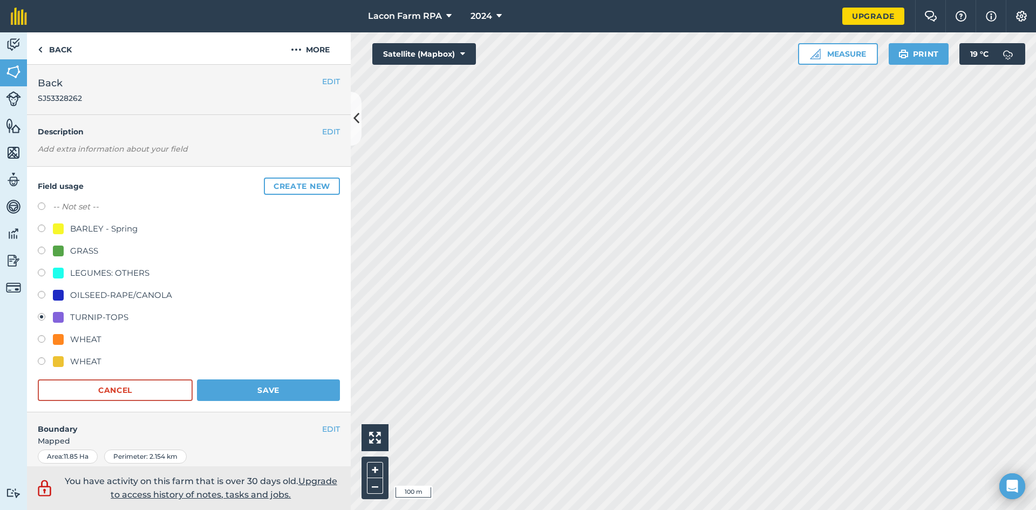
click at [40, 340] on label at bounding box center [45, 340] width 15 height 11
radio input "true"
radio input "false"
click at [207, 392] on button "Save" at bounding box center [268, 390] width 143 height 22
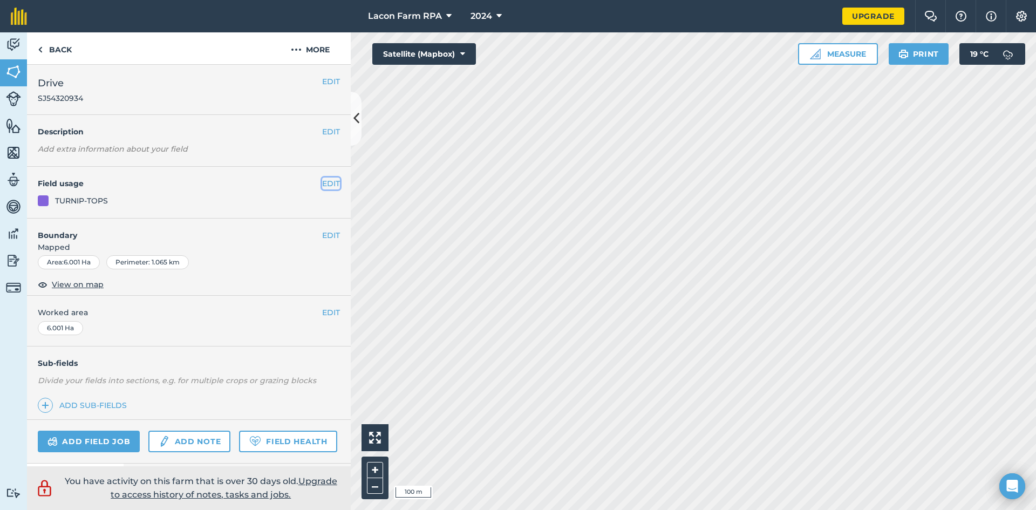
click at [325, 183] on button "EDIT" at bounding box center [331, 183] width 18 height 12
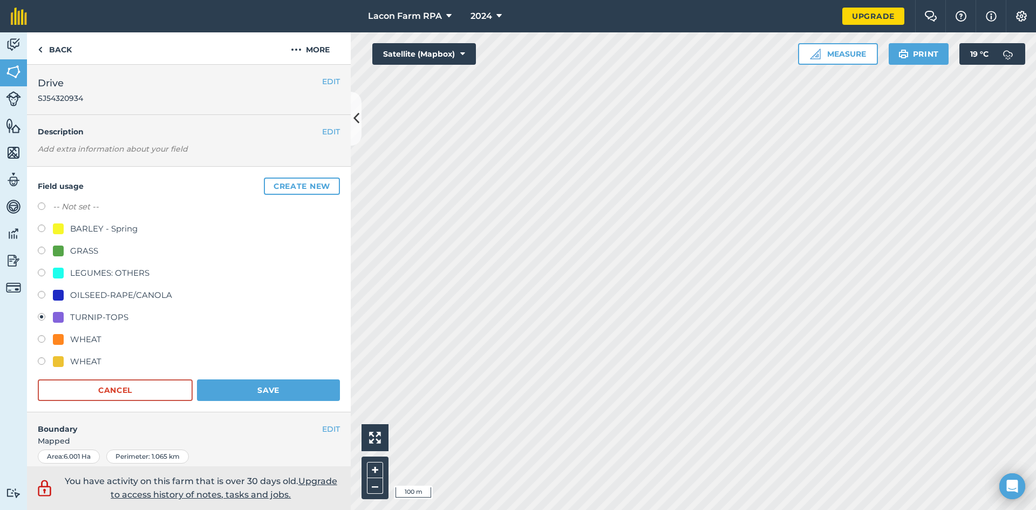
click at [43, 340] on label at bounding box center [45, 340] width 15 height 11
radio input "true"
radio input "false"
click at [207, 390] on button "Save" at bounding box center [268, 390] width 143 height 22
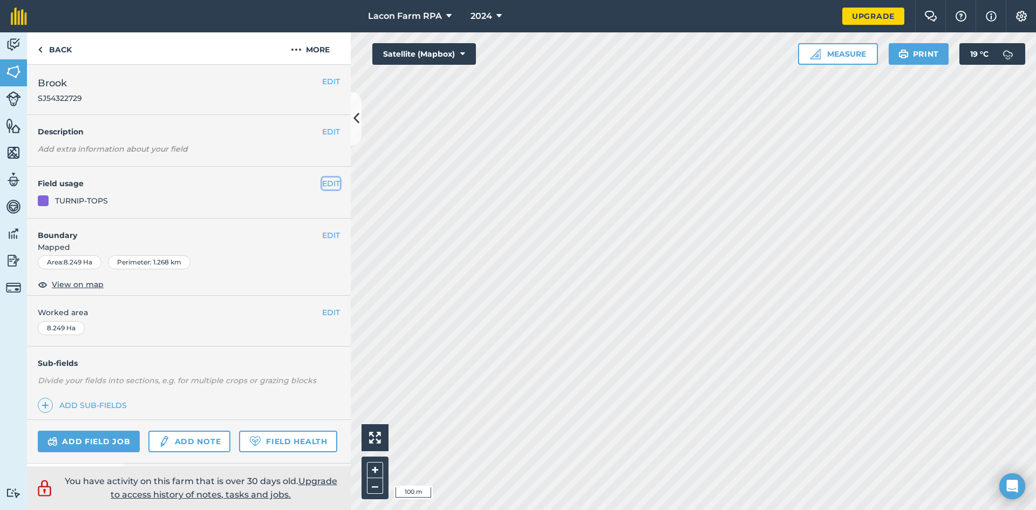
click at [322, 184] on button "EDIT" at bounding box center [331, 183] width 18 height 12
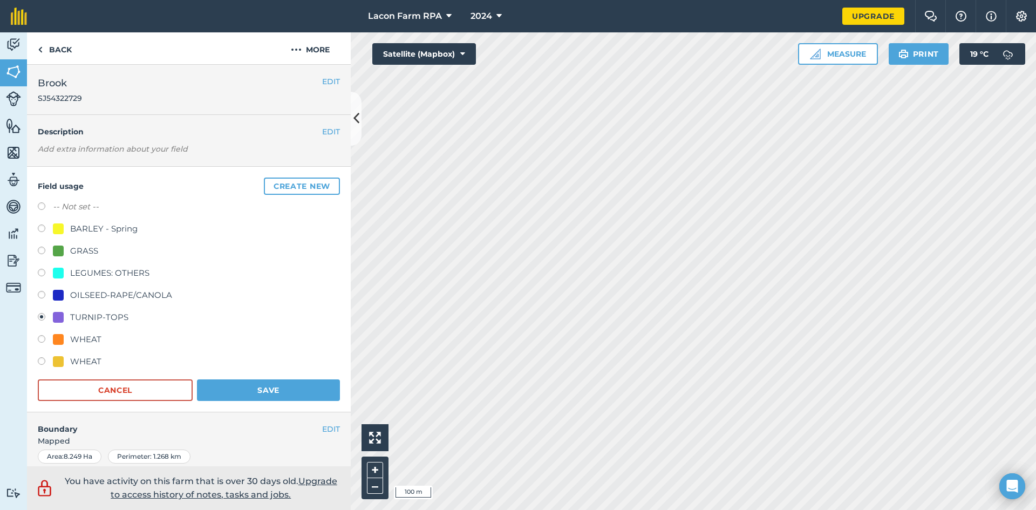
click at [38, 249] on label at bounding box center [45, 252] width 15 height 11
radio input "true"
radio input "false"
click at [254, 387] on button "Save" at bounding box center [268, 390] width 143 height 22
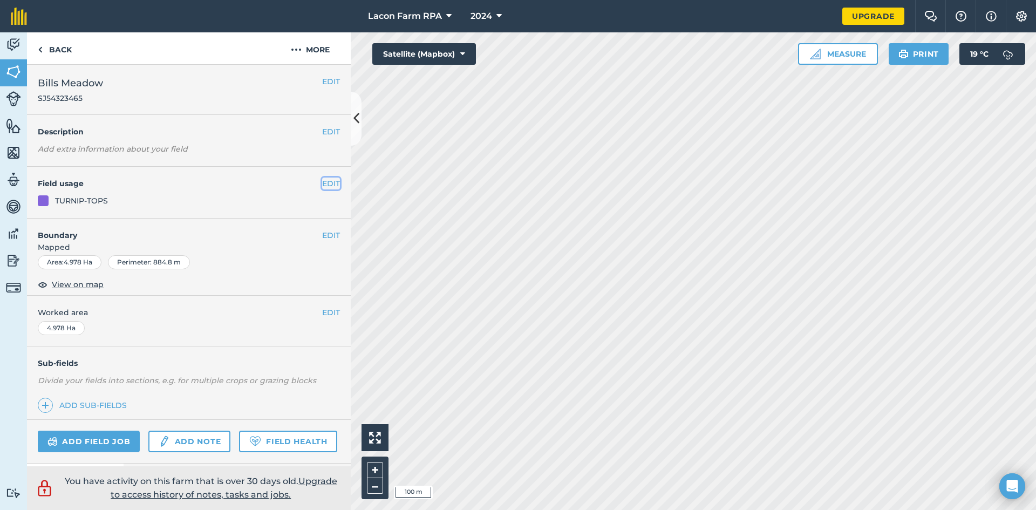
click at [327, 183] on button "EDIT" at bounding box center [331, 183] width 18 height 12
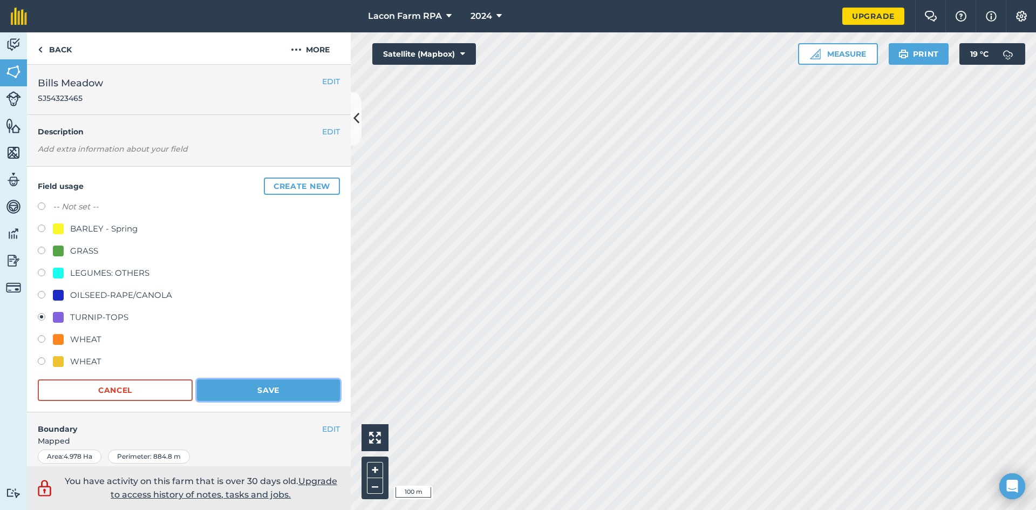
click at [284, 383] on button "Save" at bounding box center [268, 390] width 143 height 22
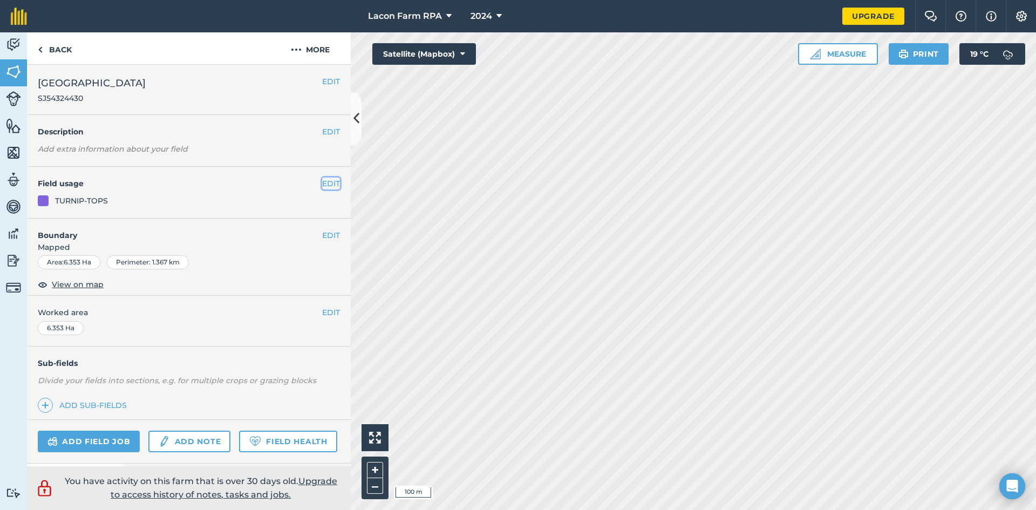
click at [322, 182] on button "EDIT" at bounding box center [331, 183] width 18 height 12
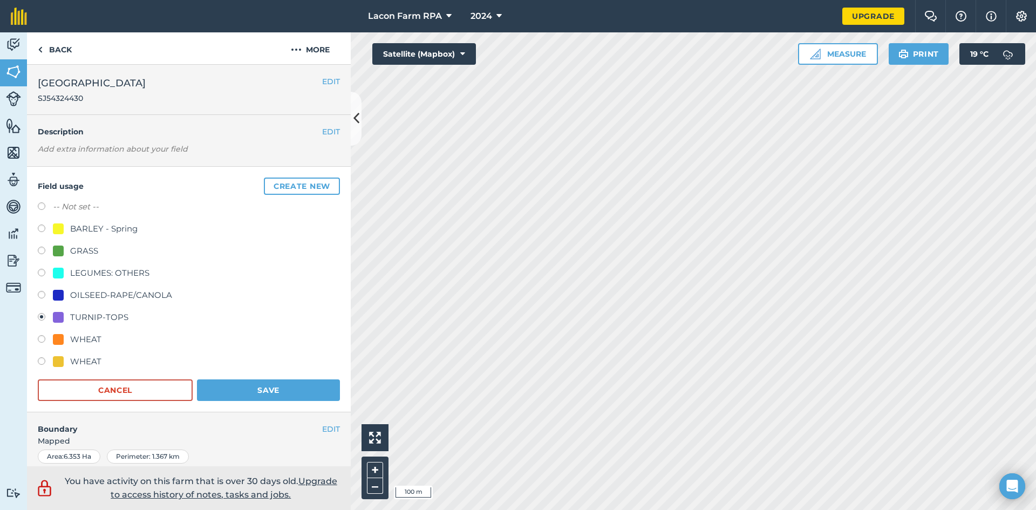
click at [42, 339] on label at bounding box center [45, 340] width 15 height 11
radio input "true"
radio input "false"
click at [267, 390] on button "Save" at bounding box center [268, 390] width 143 height 22
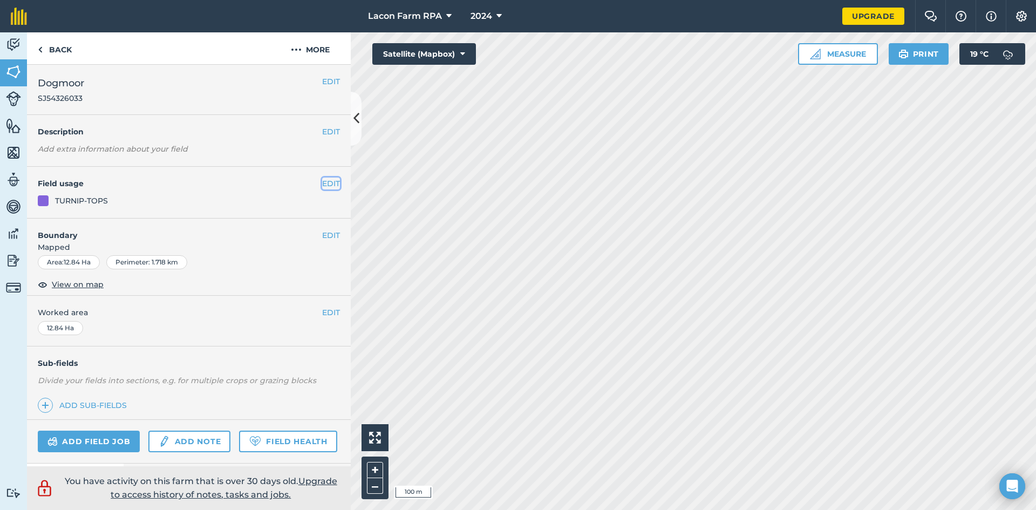
click at [322, 182] on button "EDIT" at bounding box center [331, 183] width 18 height 12
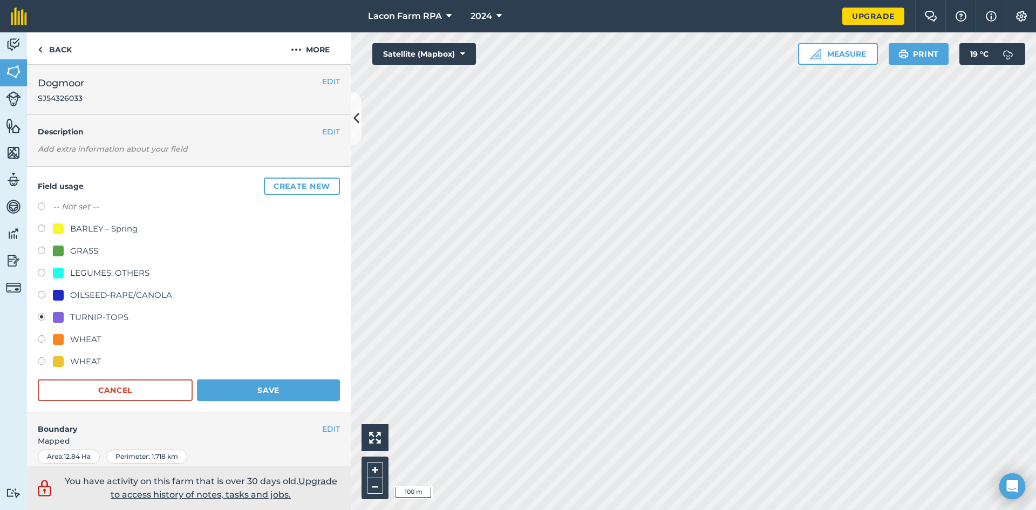
click at [42, 343] on label at bounding box center [45, 340] width 15 height 11
radio input "true"
radio input "false"
click at [231, 388] on button "Save" at bounding box center [268, 390] width 143 height 22
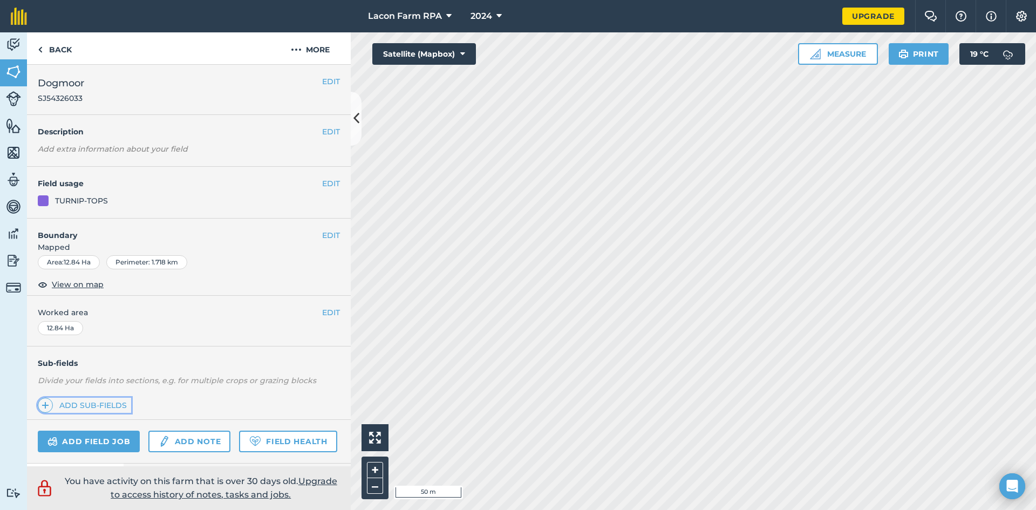
click at [70, 406] on link "Add sub-fields" at bounding box center [84, 405] width 93 height 15
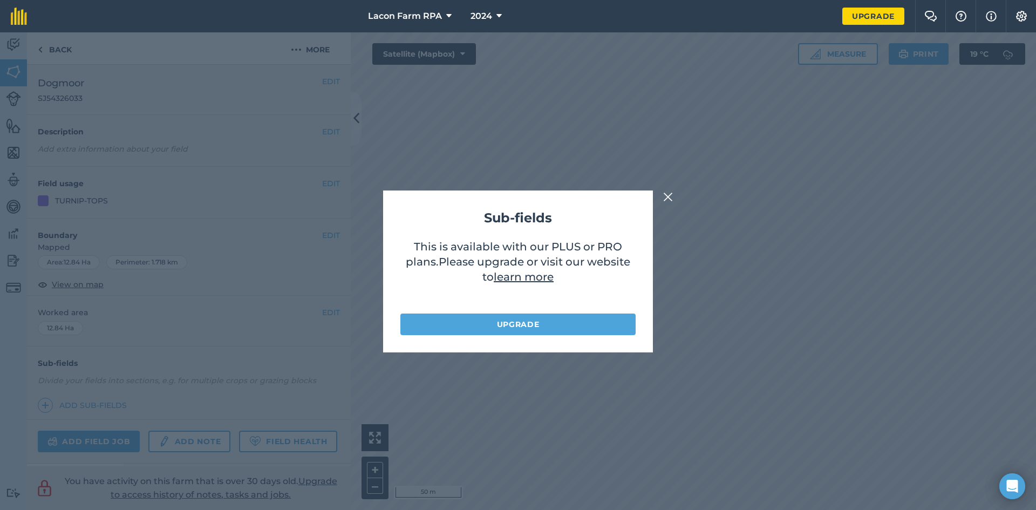
click at [665, 195] on img at bounding box center [668, 196] width 10 height 13
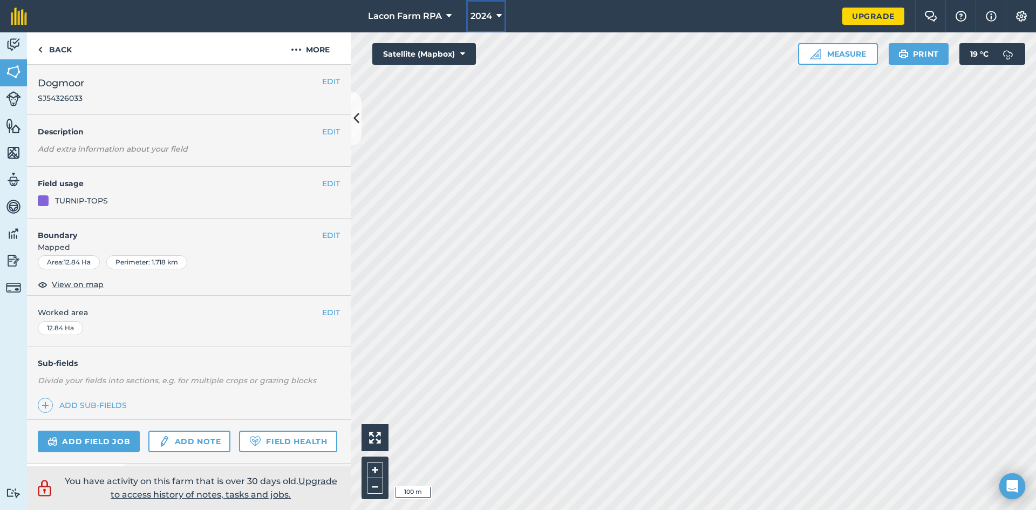
click at [502, 15] on button "2024" at bounding box center [486, 16] width 40 height 32
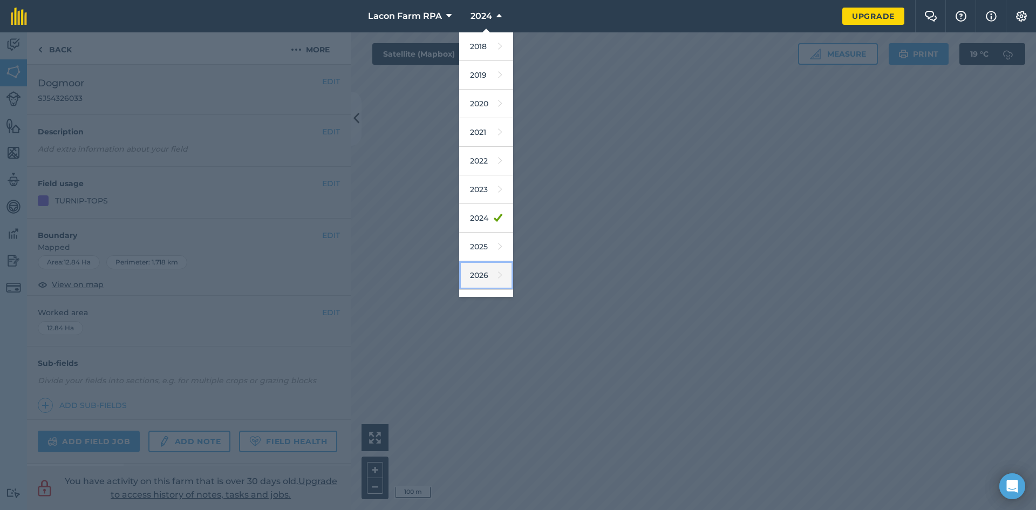
click at [487, 282] on link "2026" at bounding box center [486, 275] width 54 height 29
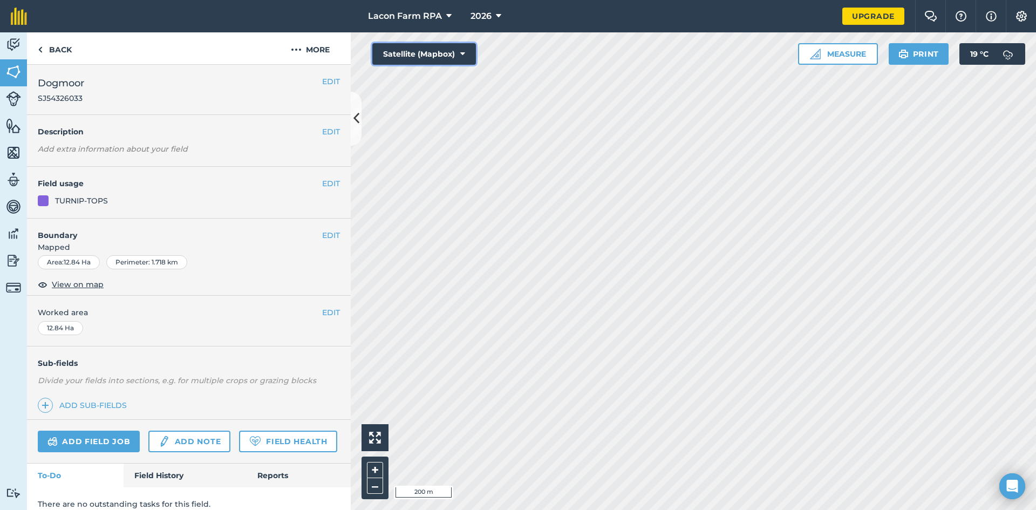
click at [457, 52] on button "Satellite (Mapbox)" at bounding box center [424, 54] width 104 height 22
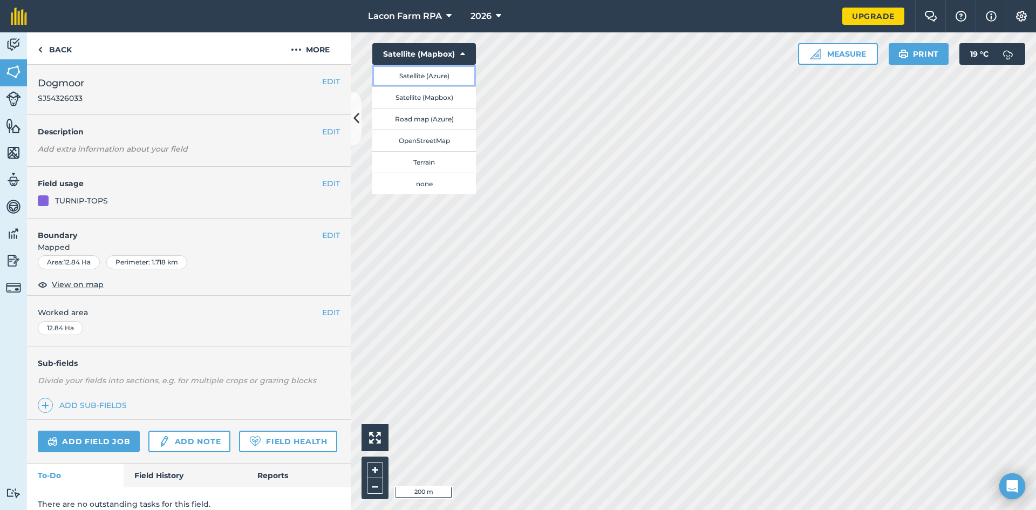
click at [426, 77] on button "Satellite (Azure)" at bounding box center [424, 76] width 104 height 22
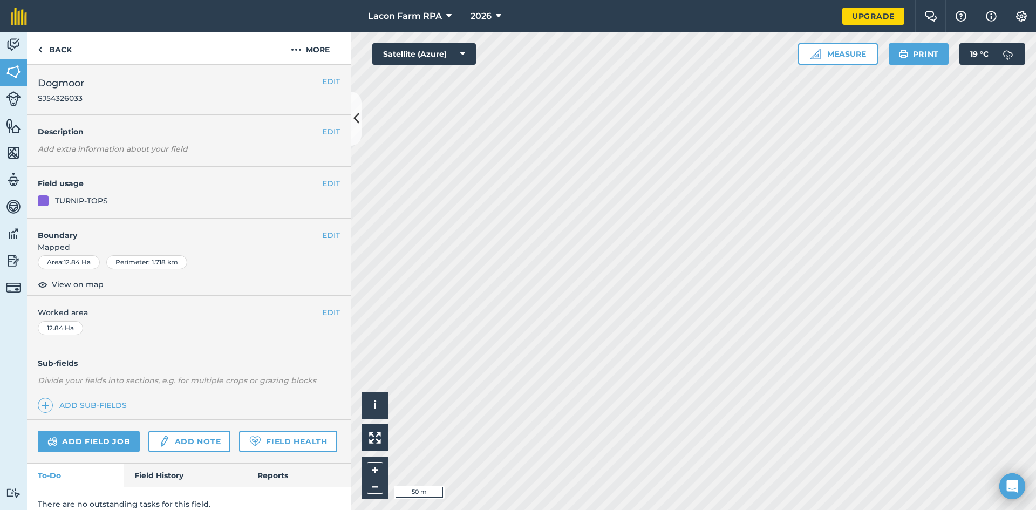
click at [599, 509] on html "Lacon Farm RPA 2026 Upgrade Farm Chat Help Info Settings Map printing is not av…" at bounding box center [518, 255] width 1036 height 510
click at [325, 180] on button "EDIT" at bounding box center [331, 183] width 18 height 12
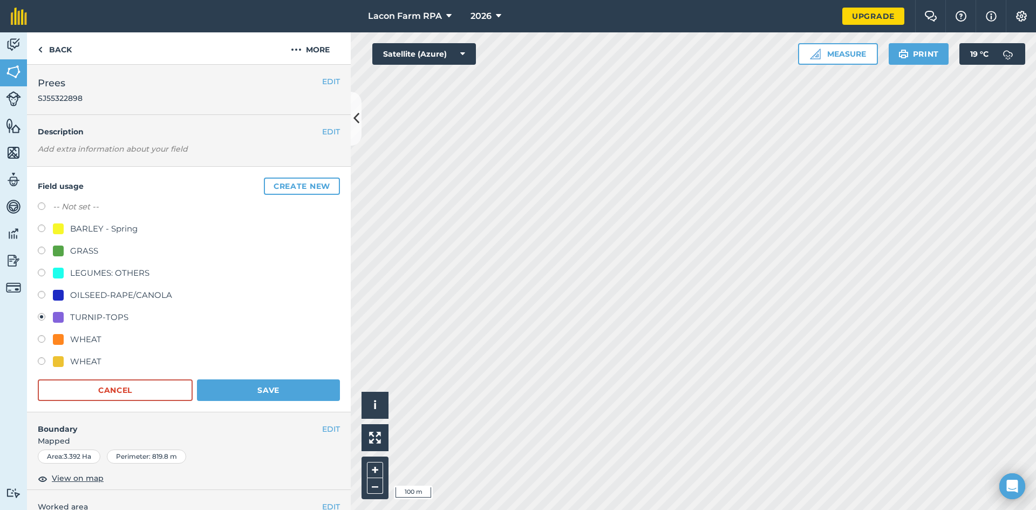
click at [40, 250] on label at bounding box center [45, 252] width 15 height 11
radio input "true"
radio input "false"
click at [235, 385] on button "Save" at bounding box center [268, 390] width 143 height 22
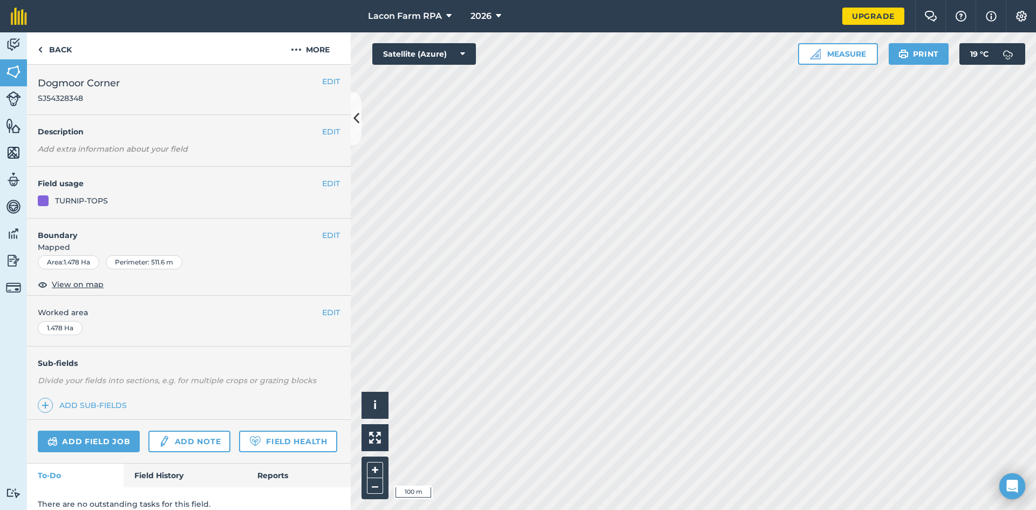
click at [329, 196] on div "TURNIP-TOPS" at bounding box center [189, 201] width 302 height 12
click at [324, 186] on button "EDIT" at bounding box center [331, 183] width 18 height 12
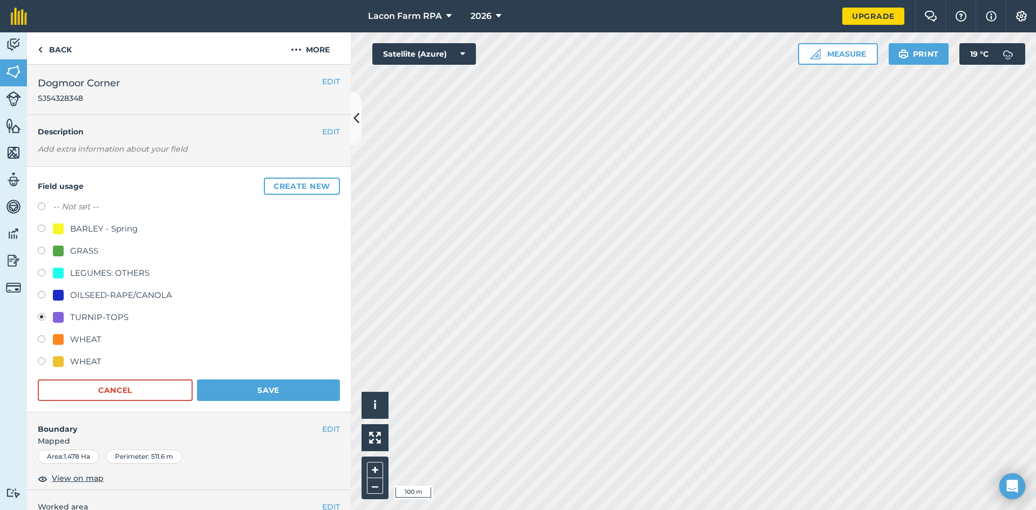
click at [41, 250] on label at bounding box center [45, 252] width 15 height 11
radio input "true"
radio input "false"
click at [246, 392] on button "Save" at bounding box center [268, 390] width 143 height 22
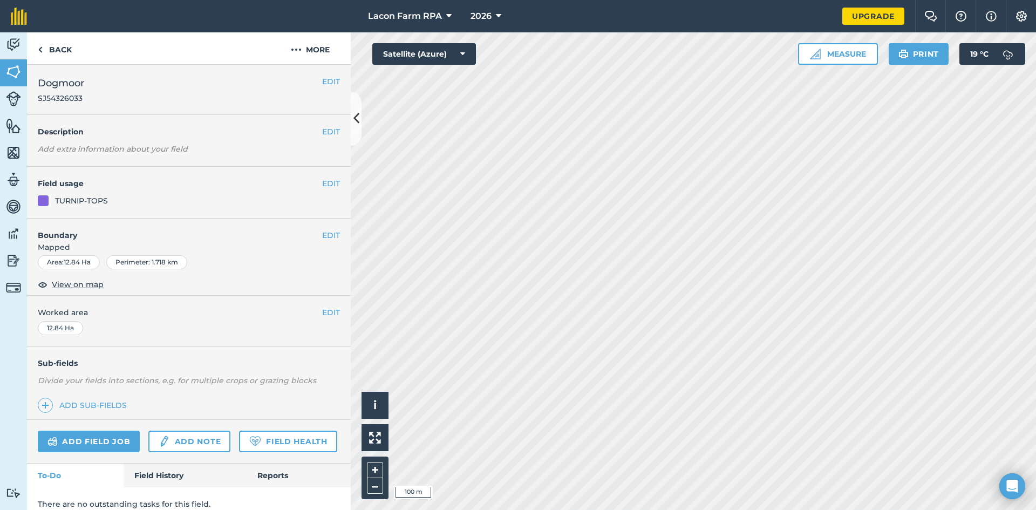
click at [225, 196] on div "TURNIP-TOPS" at bounding box center [189, 201] width 302 height 12
click at [322, 182] on button "EDIT" at bounding box center [331, 183] width 18 height 12
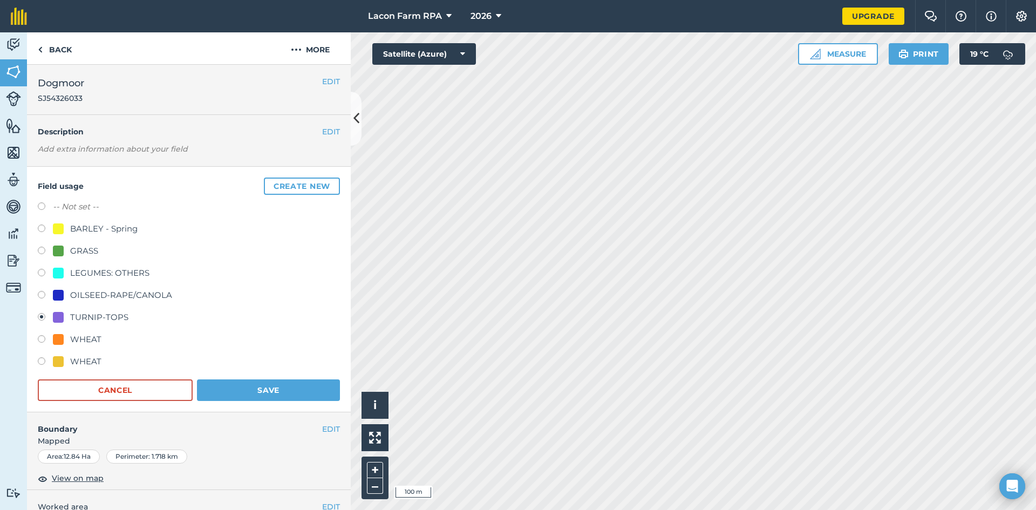
click at [43, 338] on label at bounding box center [45, 340] width 15 height 11
radio input "true"
radio input "false"
click at [248, 388] on button "Save" at bounding box center [268, 390] width 143 height 22
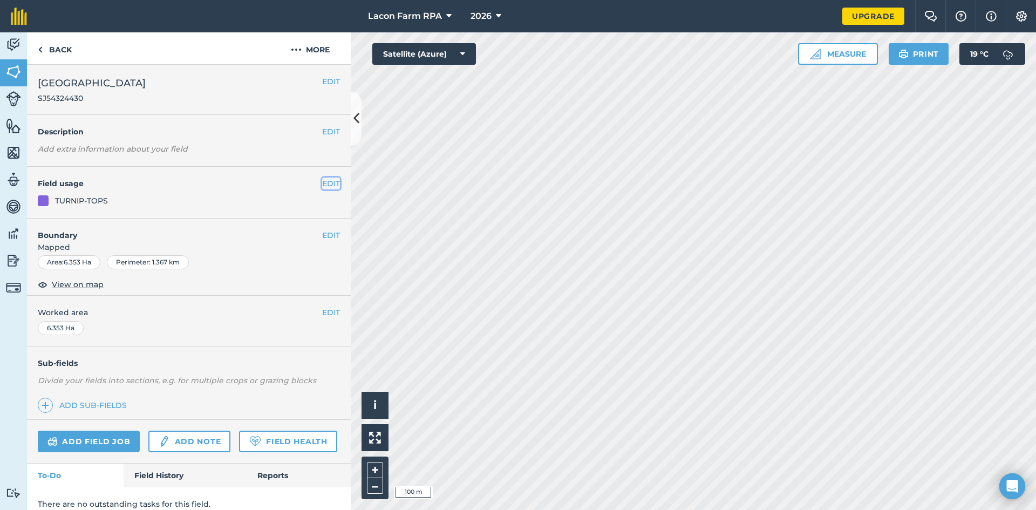
click at [325, 180] on button "EDIT" at bounding box center [331, 183] width 18 height 12
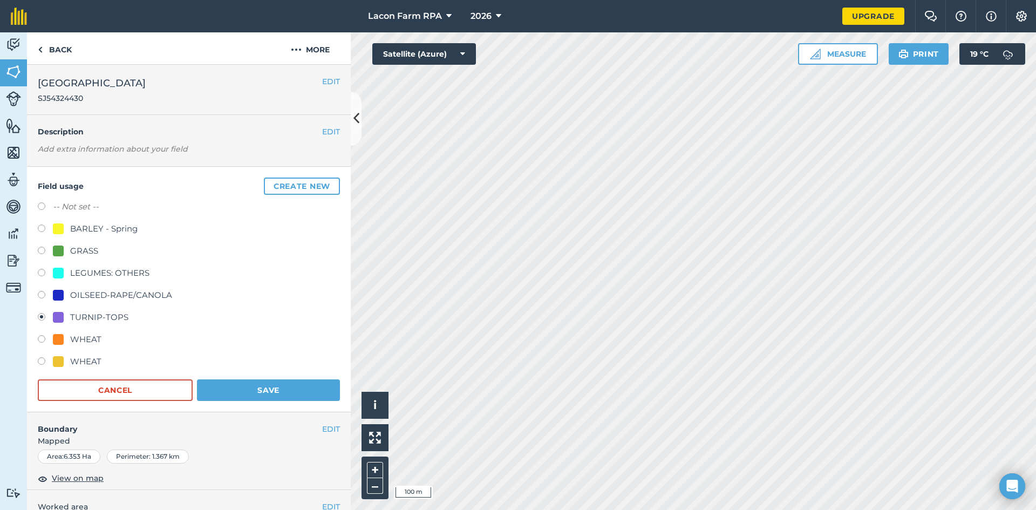
click at [42, 340] on label at bounding box center [45, 340] width 15 height 11
radio input "true"
radio input "false"
click at [280, 385] on button "Save" at bounding box center [268, 390] width 143 height 22
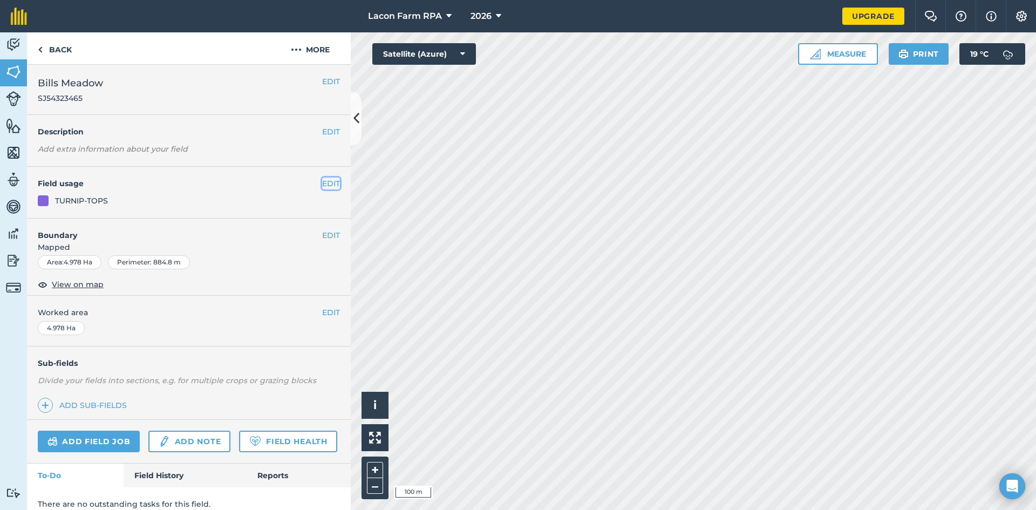
click at [323, 184] on button "EDIT" at bounding box center [331, 183] width 18 height 12
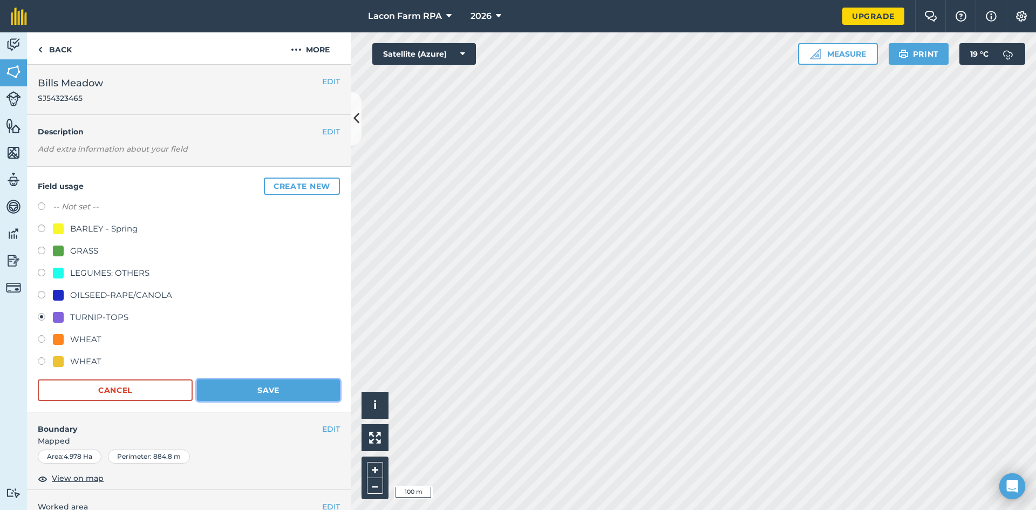
click at [268, 392] on button "Save" at bounding box center [268, 390] width 143 height 22
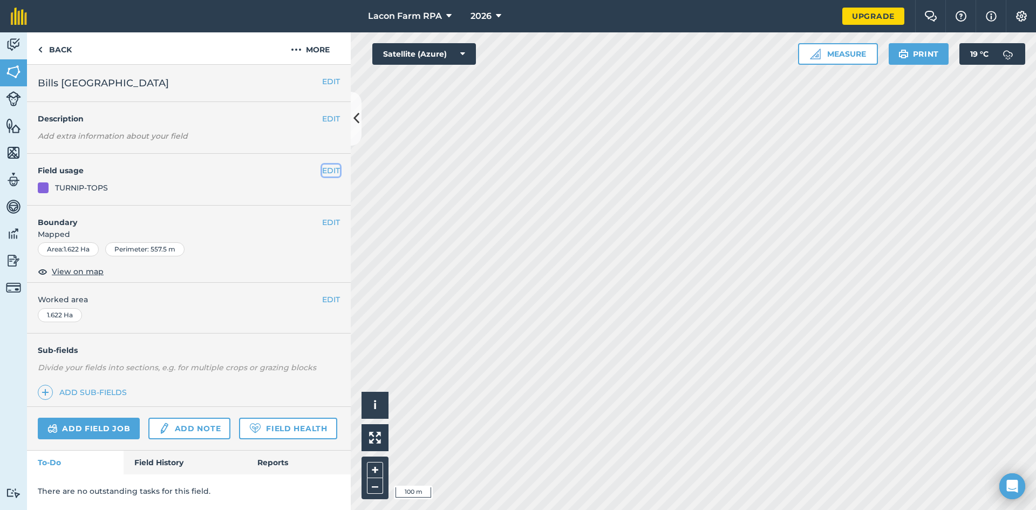
click at [329, 172] on button "EDIT" at bounding box center [331, 171] width 18 height 12
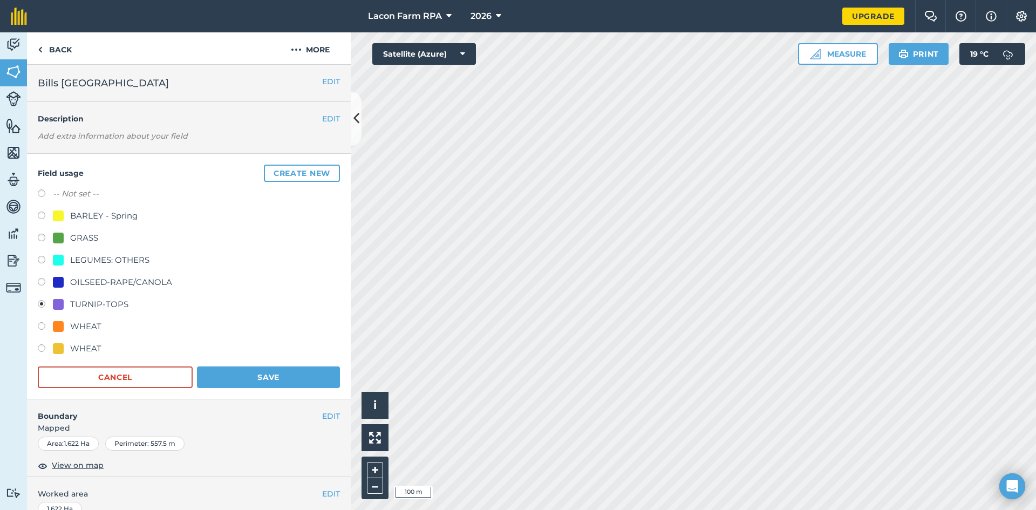
click at [43, 238] on label at bounding box center [45, 239] width 15 height 11
radio input "true"
radio input "false"
click at [240, 377] on button "Save" at bounding box center [268, 377] width 143 height 22
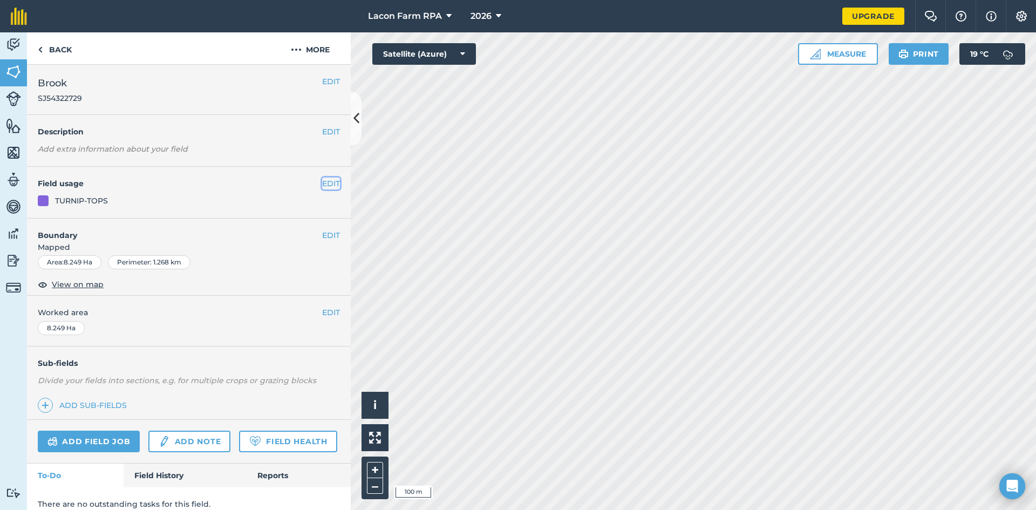
click at [322, 183] on button "EDIT" at bounding box center [331, 183] width 18 height 12
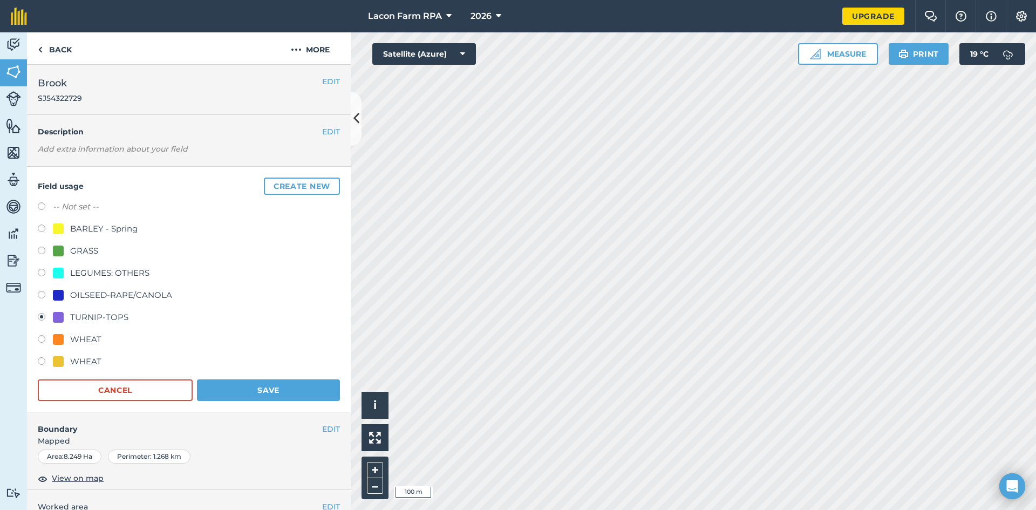
drag, startPoint x: 40, startPoint y: 249, endPoint x: 40, endPoint y: 255, distance: 6.5
click at [40, 249] on label at bounding box center [45, 252] width 15 height 11
radio input "true"
radio input "false"
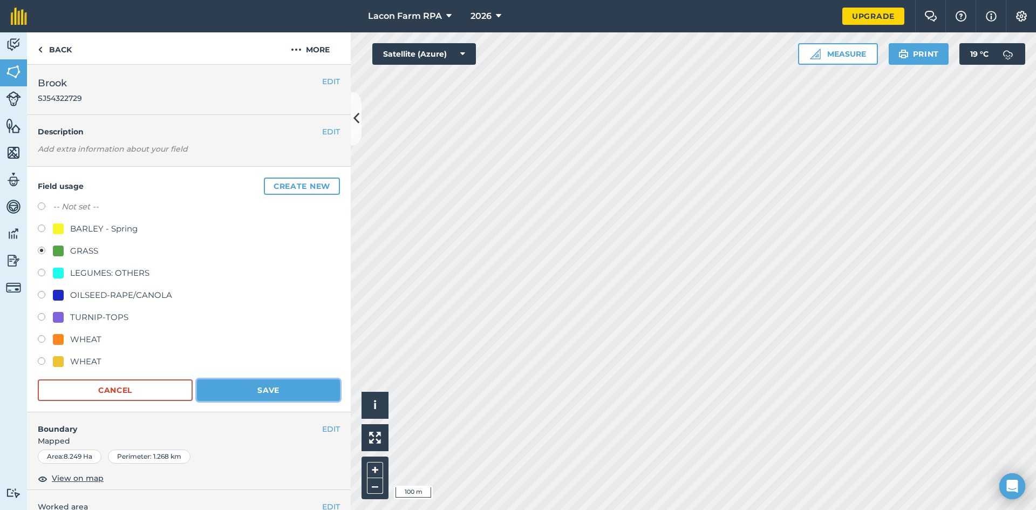
click at [275, 395] on button "Save" at bounding box center [268, 390] width 143 height 22
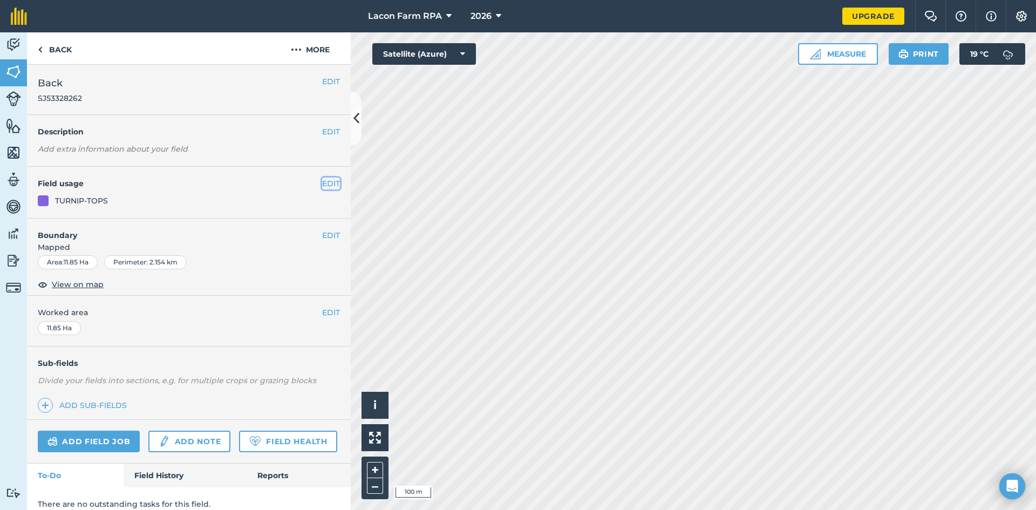
click at [322, 182] on button "EDIT" at bounding box center [331, 183] width 18 height 12
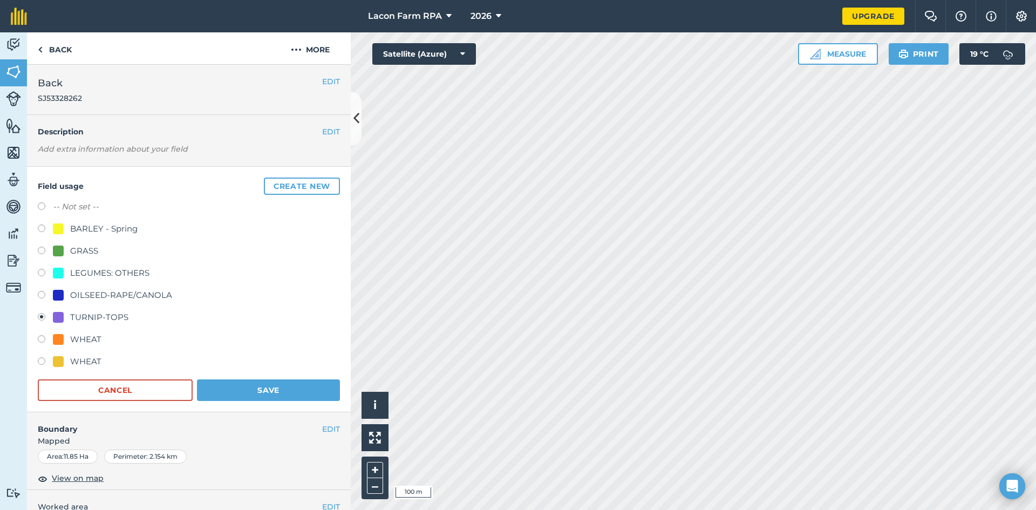
click at [40, 336] on label at bounding box center [45, 340] width 15 height 11
radio input "true"
radio input "false"
click at [228, 387] on button "Save" at bounding box center [268, 390] width 143 height 22
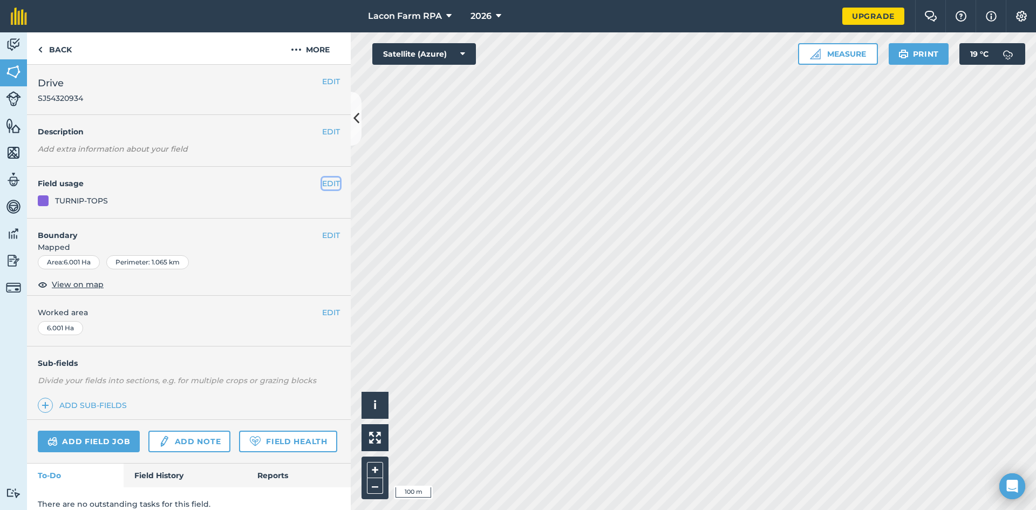
click at [327, 186] on button "EDIT" at bounding box center [331, 183] width 18 height 12
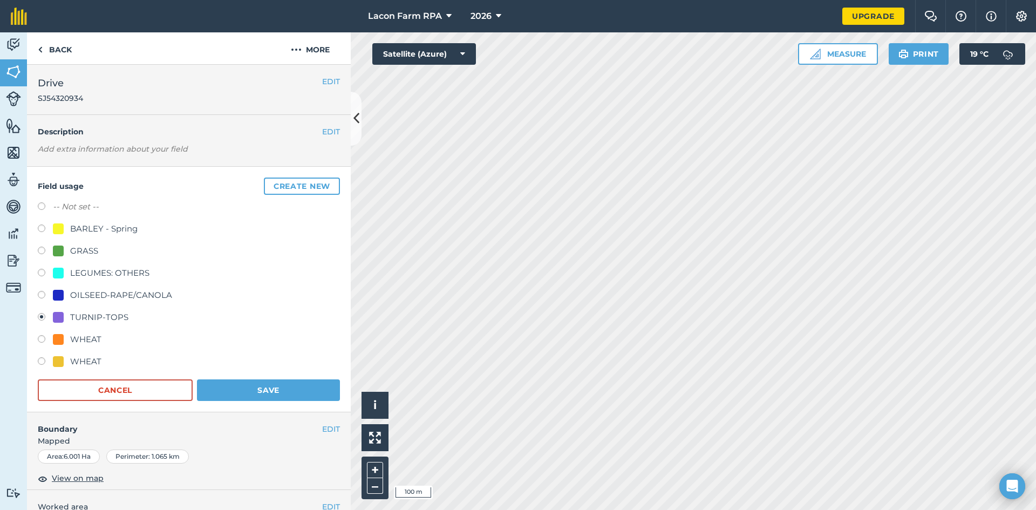
click at [39, 338] on label at bounding box center [45, 340] width 15 height 11
radio input "true"
radio input "false"
click at [227, 391] on button "Save" at bounding box center [268, 390] width 143 height 22
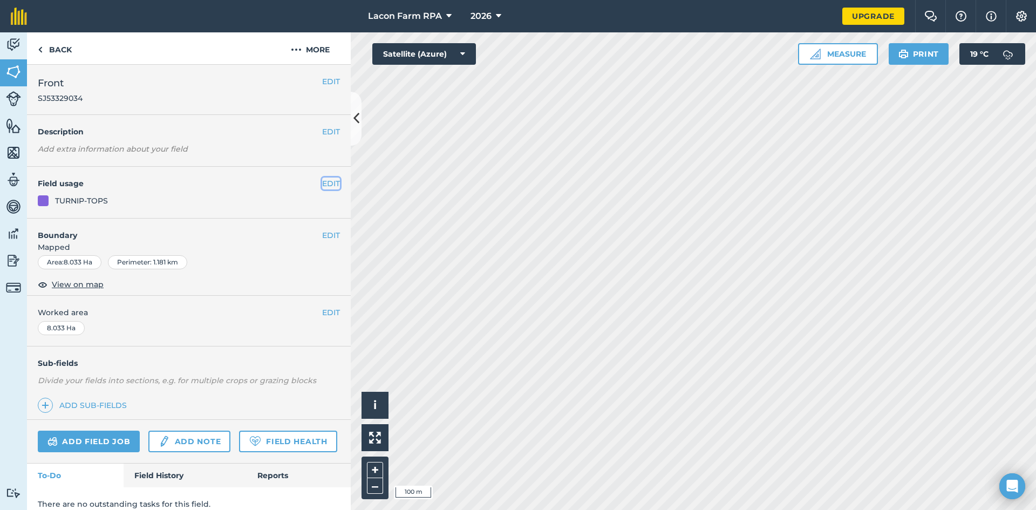
click at [322, 188] on button "EDIT" at bounding box center [331, 183] width 18 height 12
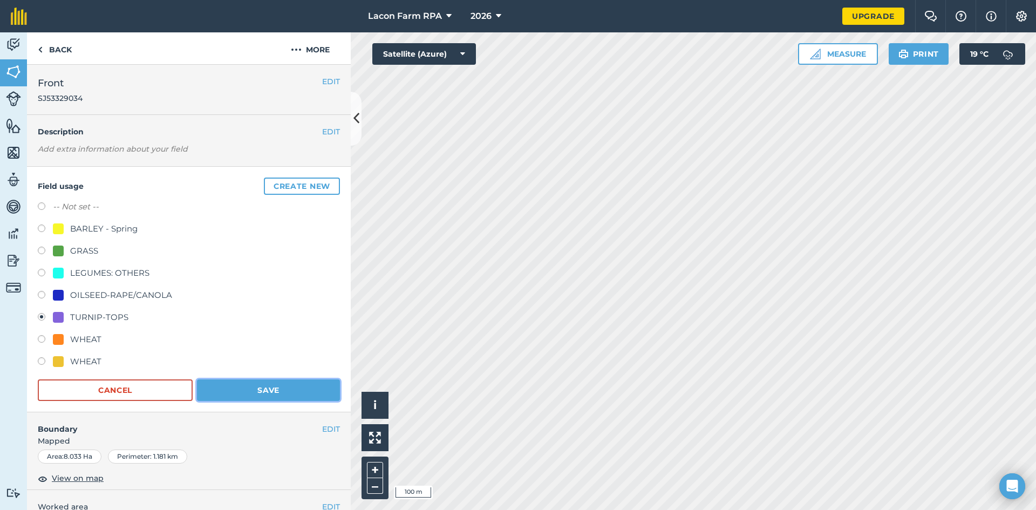
click at [282, 387] on button "Save" at bounding box center [268, 390] width 143 height 22
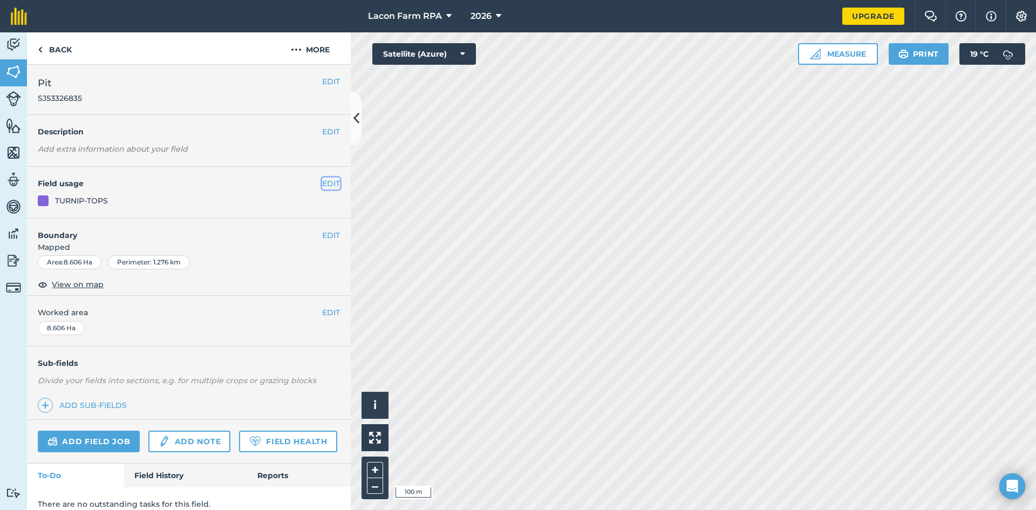
click at [326, 181] on button "EDIT" at bounding box center [331, 183] width 18 height 12
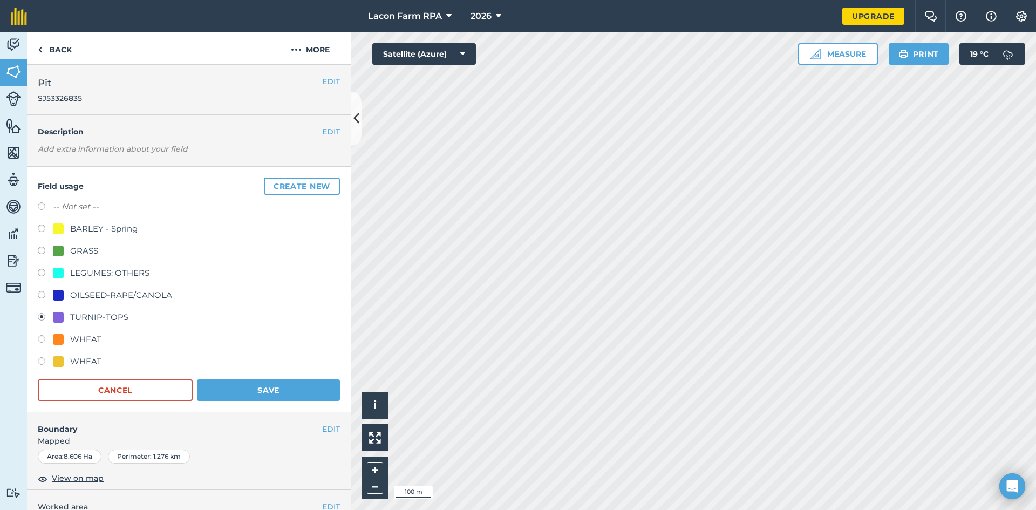
click at [43, 340] on label at bounding box center [45, 340] width 15 height 11
radio input "true"
radio input "false"
click at [231, 390] on button "Save" at bounding box center [268, 390] width 143 height 22
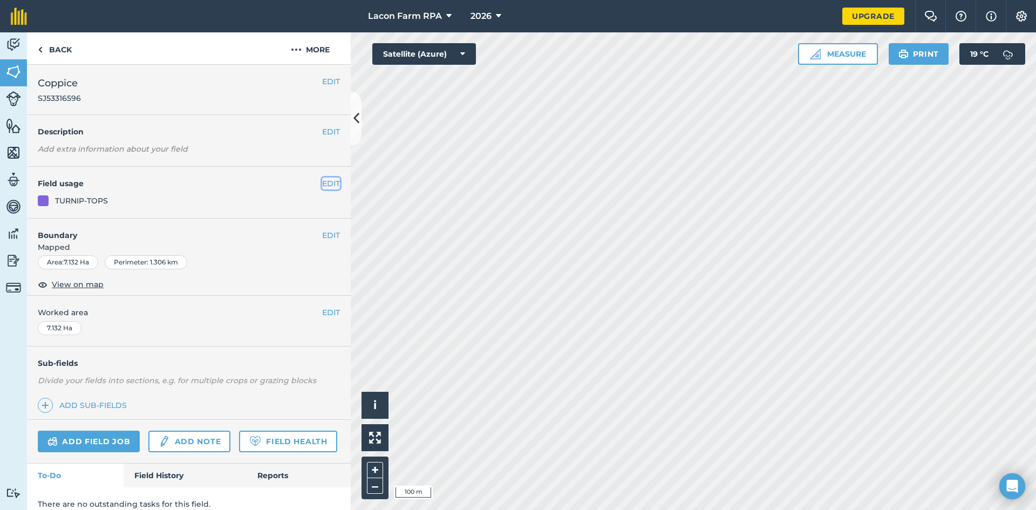
click at [326, 183] on button "EDIT" at bounding box center [331, 183] width 18 height 12
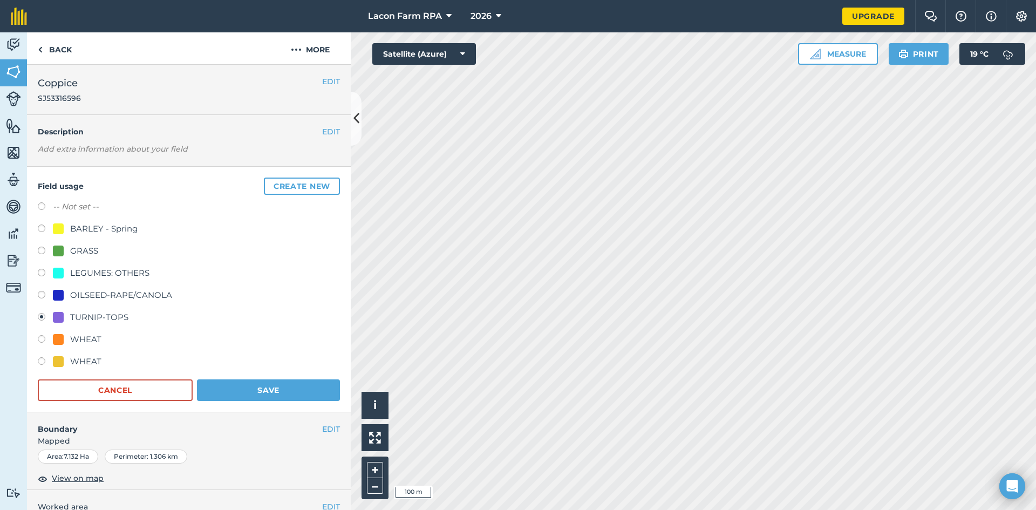
drag, startPoint x: 44, startPoint y: 338, endPoint x: 69, endPoint y: 343, distance: 24.7
click at [44, 338] on label at bounding box center [45, 340] width 15 height 11
radio input "true"
radio input "false"
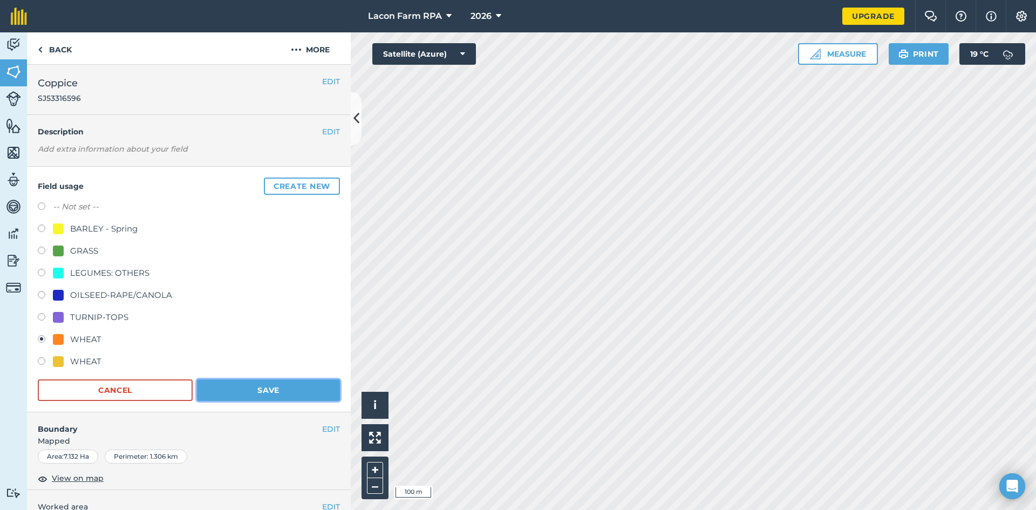
click at [239, 391] on button "Save" at bounding box center [268, 390] width 143 height 22
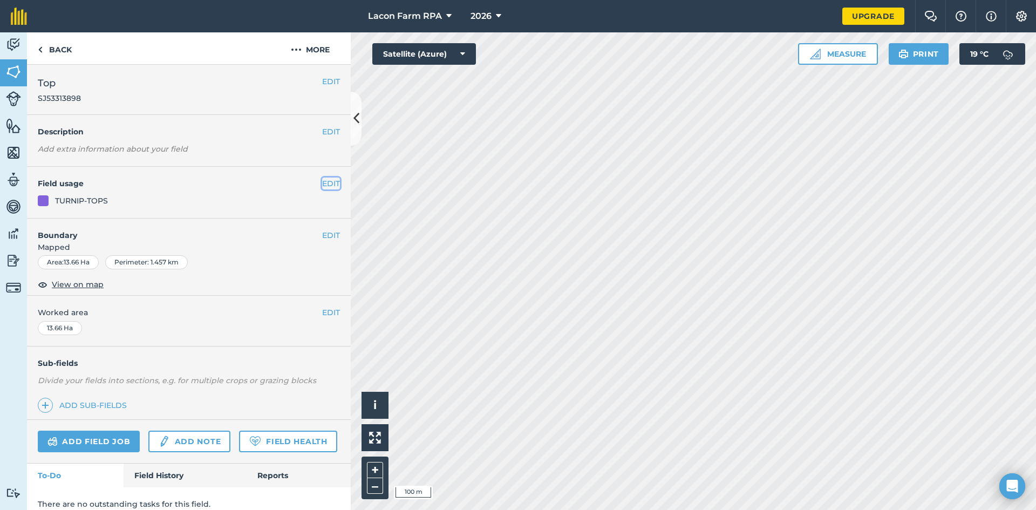
click at [329, 183] on button "EDIT" at bounding box center [331, 183] width 18 height 12
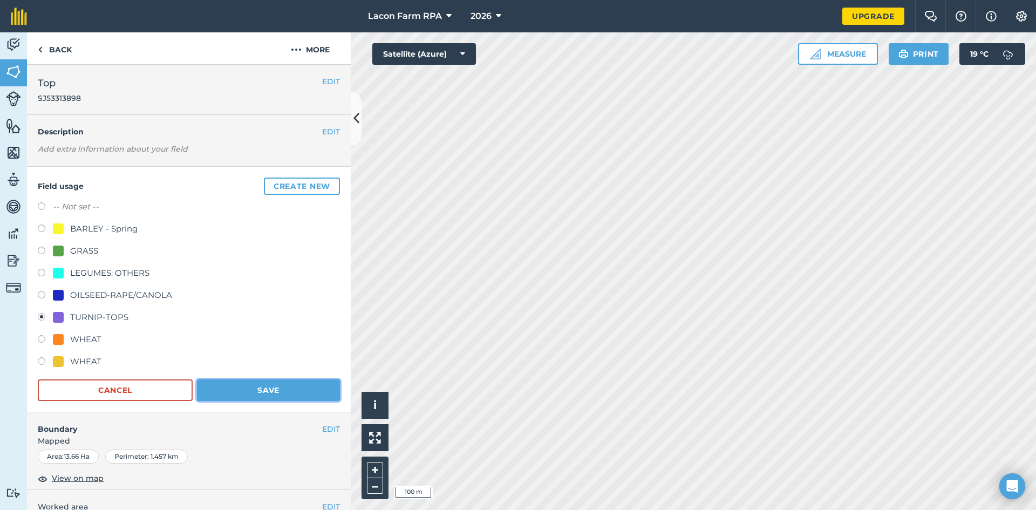
click at [299, 387] on button "Save" at bounding box center [268, 390] width 143 height 22
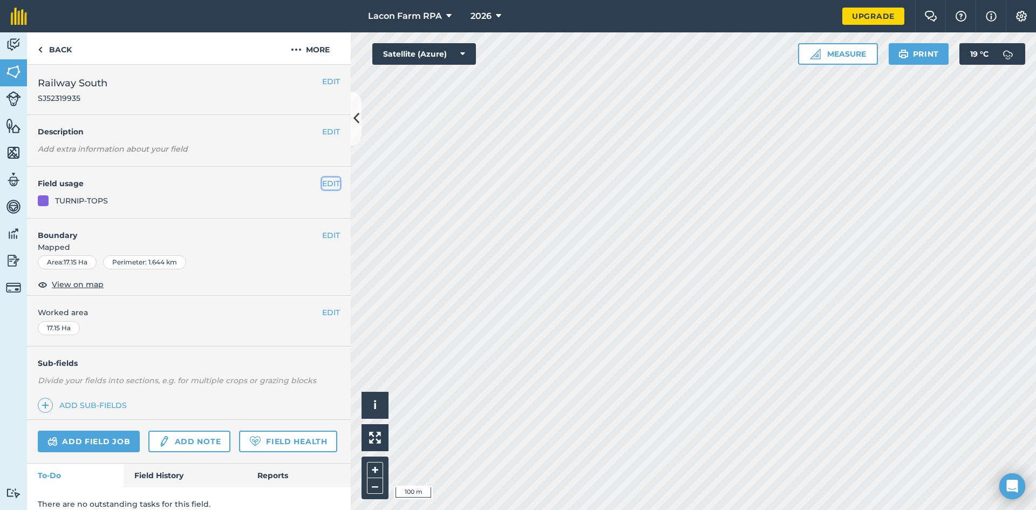
click at [324, 183] on button "EDIT" at bounding box center [331, 183] width 18 height 12
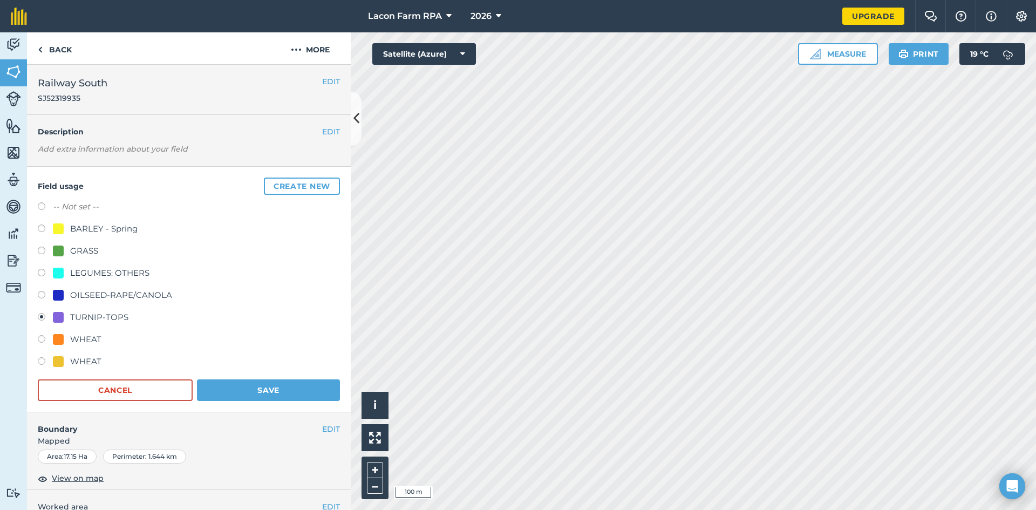
click at [42, 297] on label at bounding box center [45, 296] width 15 height 11
radio input "true"
radio input "false"
click at [267, 387] on button "Save" at bounding box center [268, 390] width 143 height 22
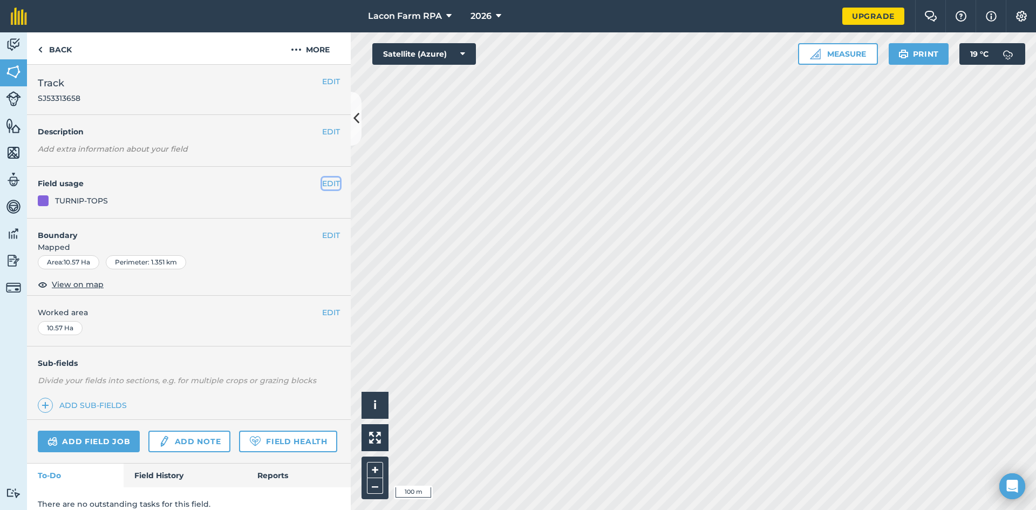
click at [324, 186] on button "EDIT" at bounding box center [331, 183] width 18 height 12
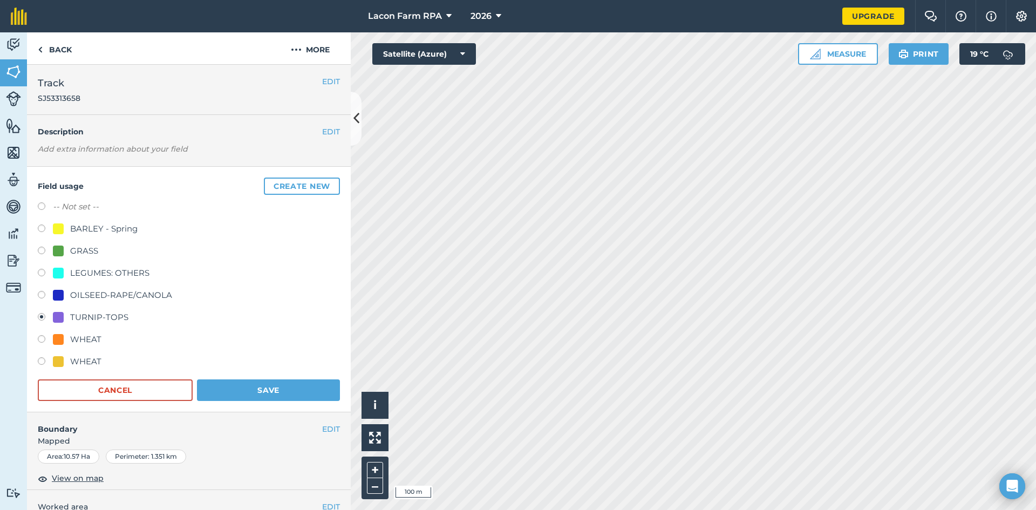
click at [43, 337] on label at bounding box center [45, 340] width 15 height 11
radio input "true"
radio input "false"
click at [252, 385] on button "Save" at bounding box center [268, 390] width 143 height 22
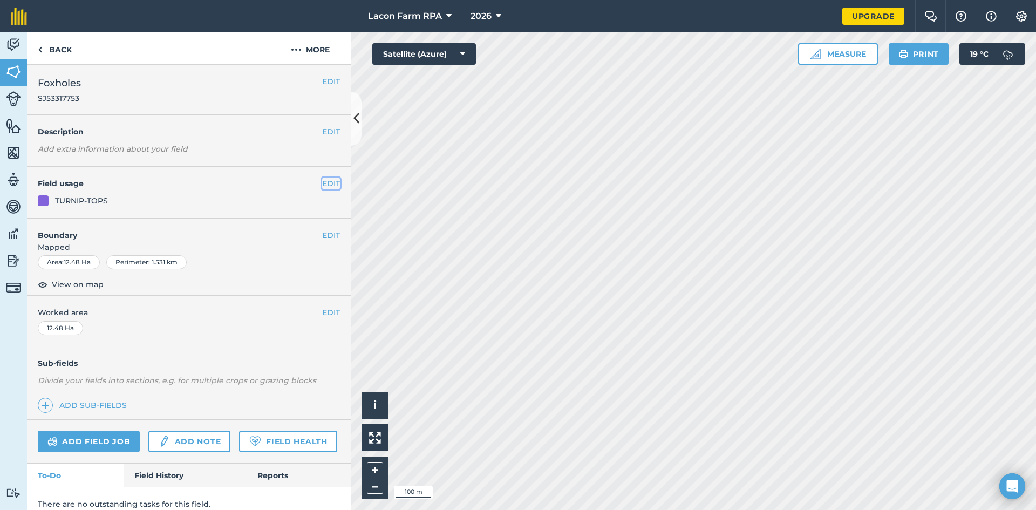
click at [322, 186] on button "EDIT" at bounding box center [331, 183] width 18 height 12
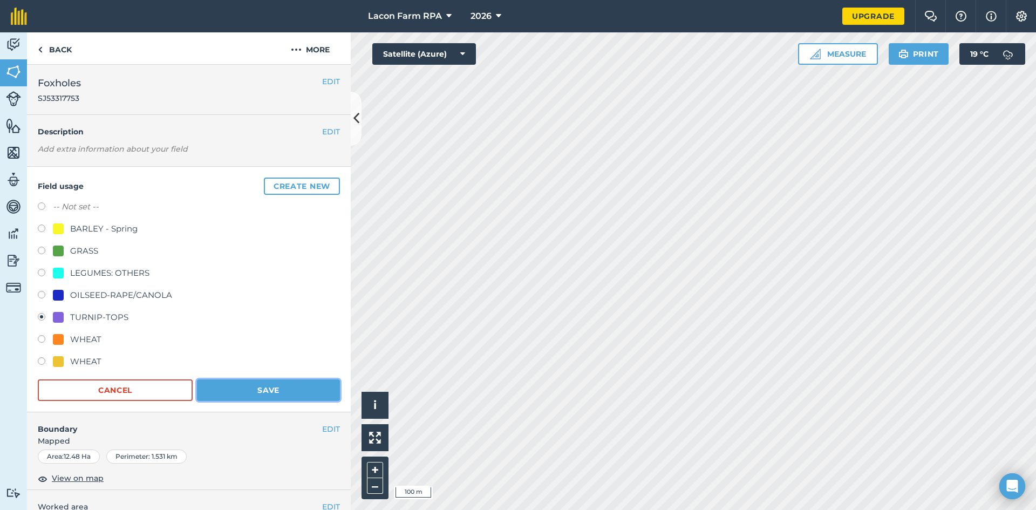
click at [251, 387] on button "Save" at bounding box center [268, 390] width 143 height 22
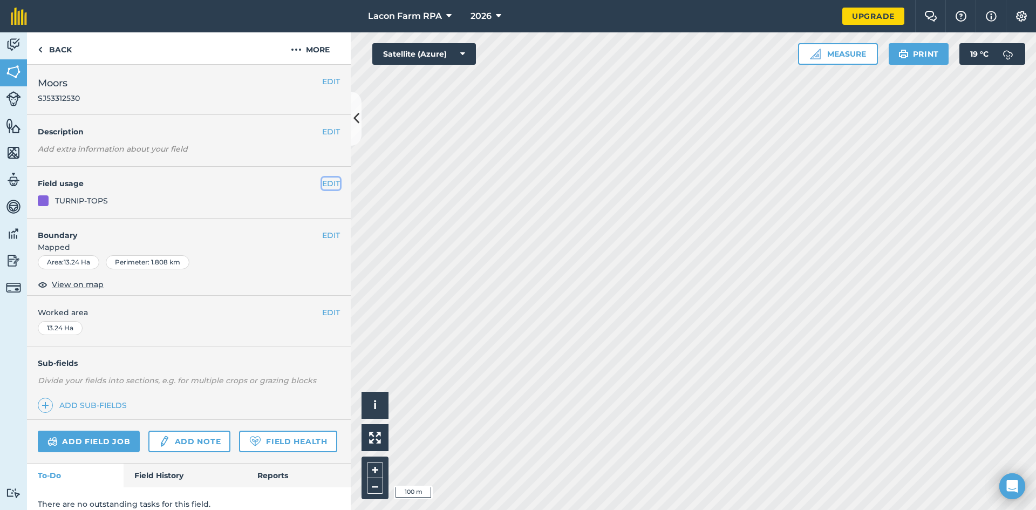
click at [327, 187] on button "EDIT" at bounding box center [331, 183] width 18 height 12
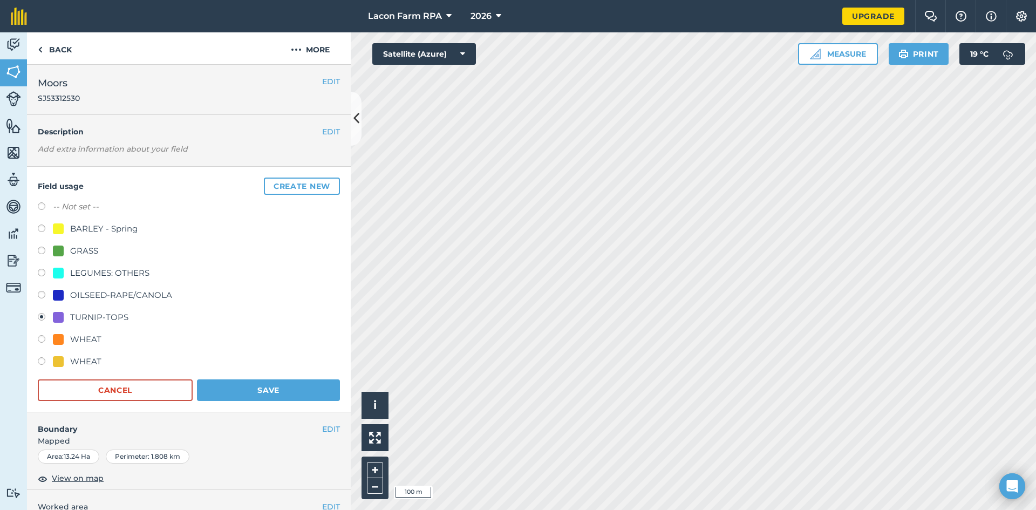
click at [43, 342] on label at bounding box center [45, 340] width 15 height 11
radio input "true"
radio input "false"
click at [245, 390] on button "Save" at bounding box center [268, 390] width 143 height 22
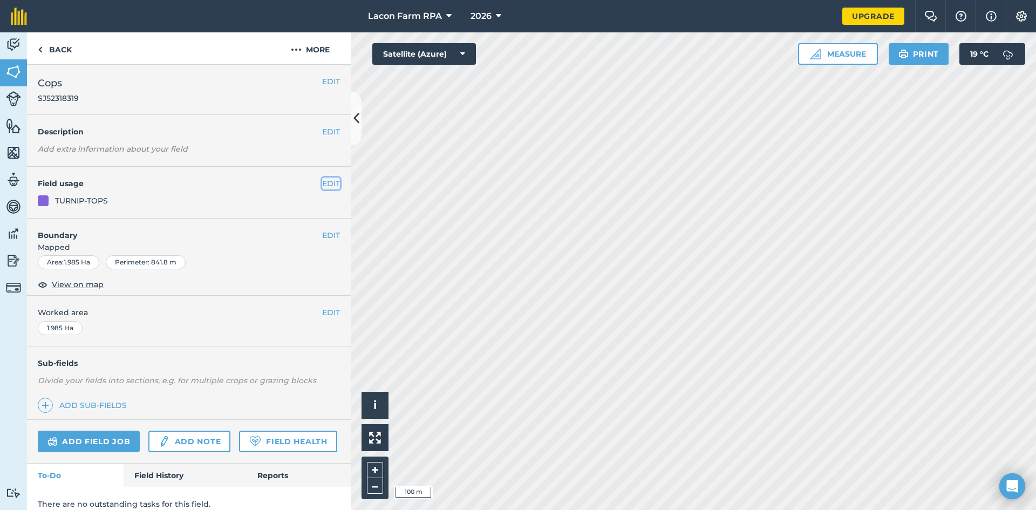
click at [322, 181] on button "EDIT" at bounding box center [331, 183] width 18 height 12
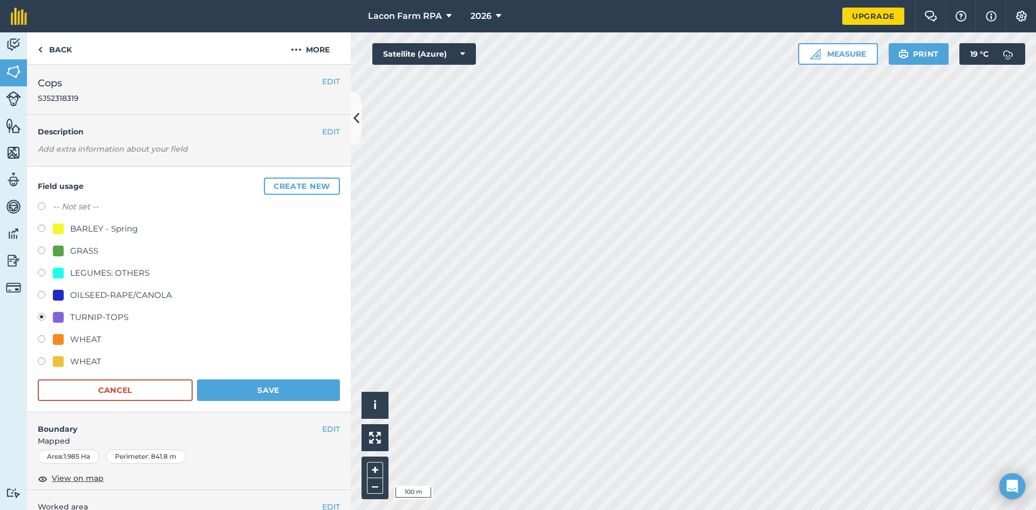
click at [40, 249] on label at bounding box center [45, 252] width 15 height 11
radio input "true"
radio input "false"
click at [236, 388] on button "Save" at bounding box center [268, 390] width 143 height 22
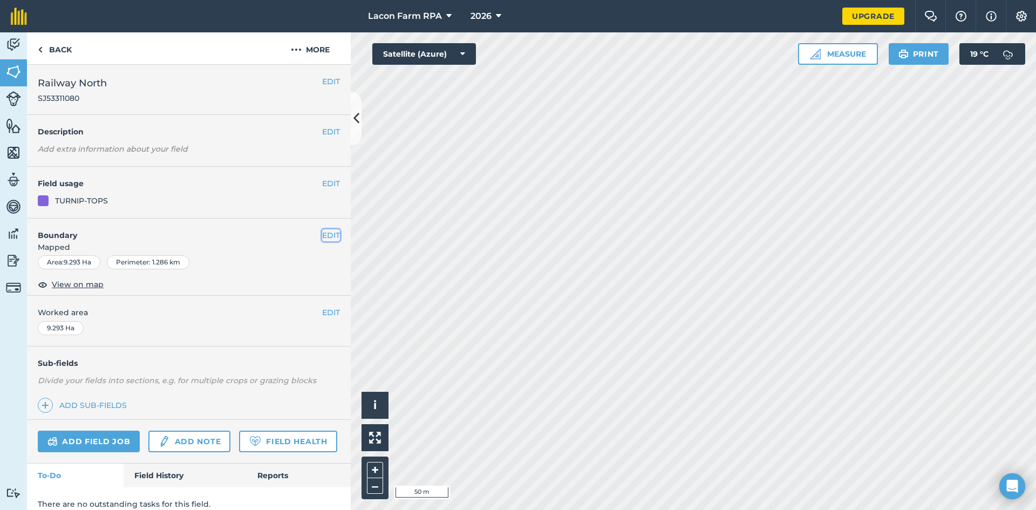
click at [322, 235] on button "EDIT" at bounding box center [331, 235] width 18 height 12
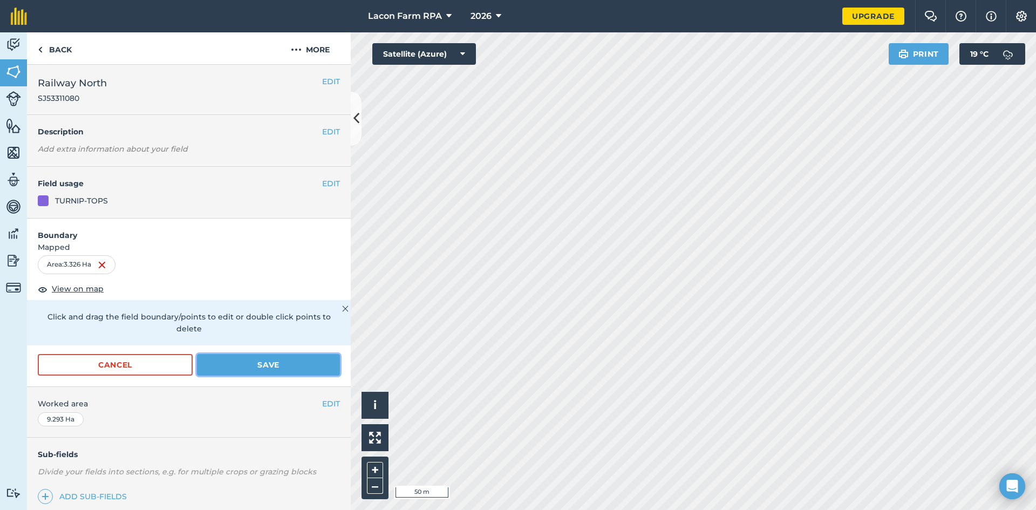
click at [249, 361] on button "Save" at bounding box center [268, 365] width 143 height 22
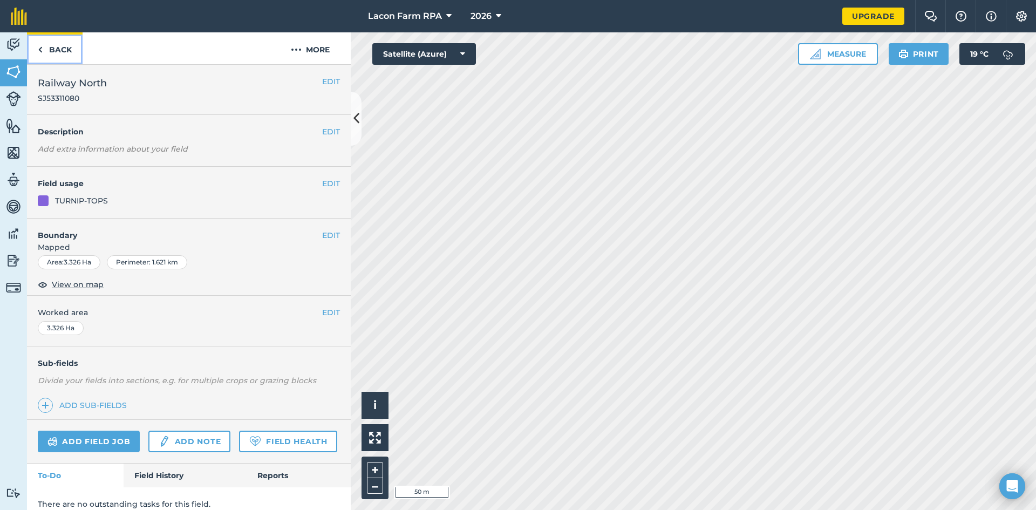
click at [52, 51] on link "Back" at bounding box center [55, 48] width 56 height 32
click at [21, 78] on img at bounding box center [13, 72] width 15 height 16
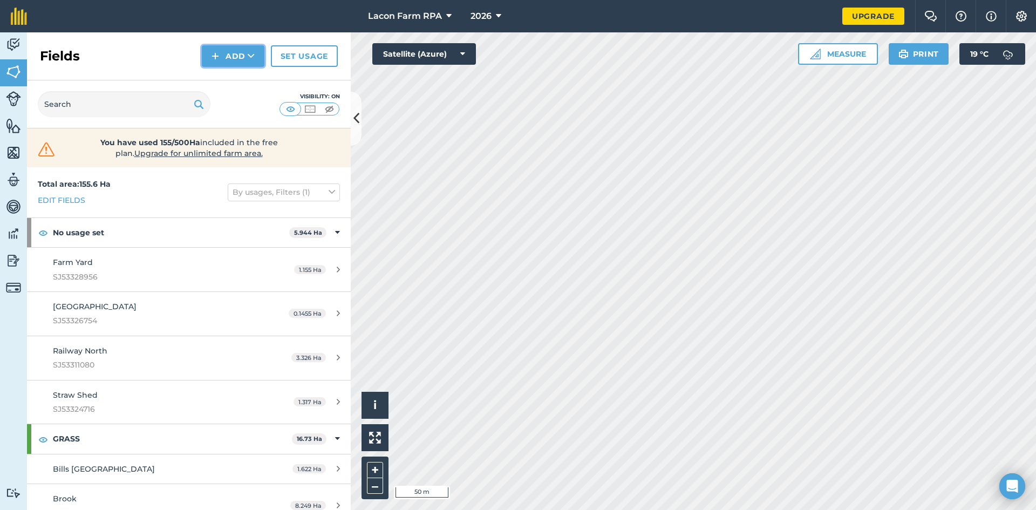
click at [240, 58] on button "Add" at bounding box center [233, 56] width 63 height 22
click at [239, 83] on link "Draw" at bounding box center [232, 81] width 59 height 24
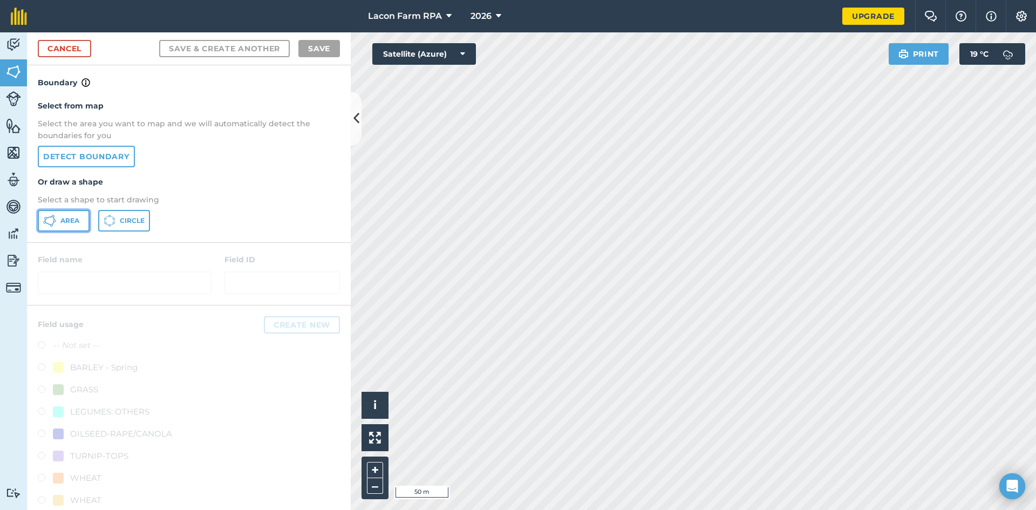
click at [66, 221] on span "Area" at bounding box center [69, 220] width 19 height 9
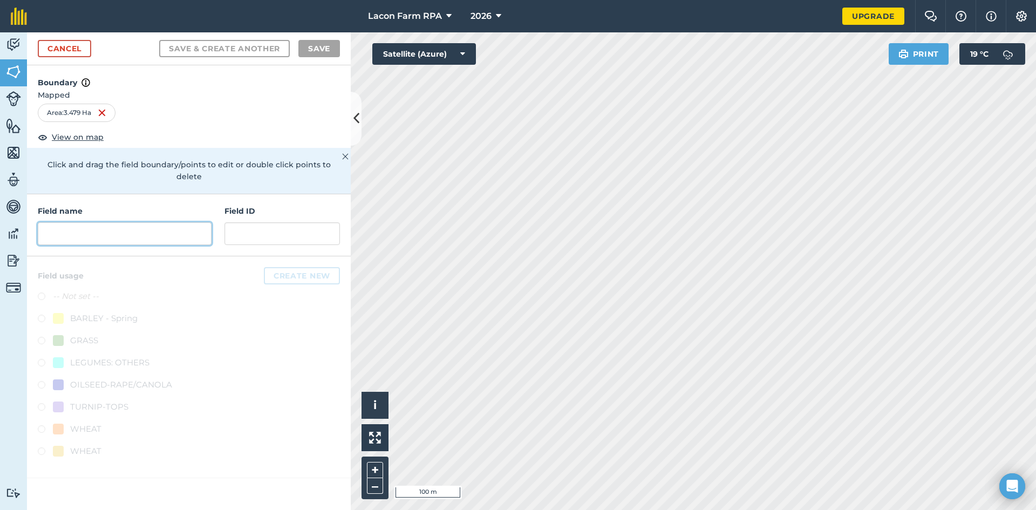
click at [111, 222] on input "text" at bounding box center [125, 233] width 174 height 23
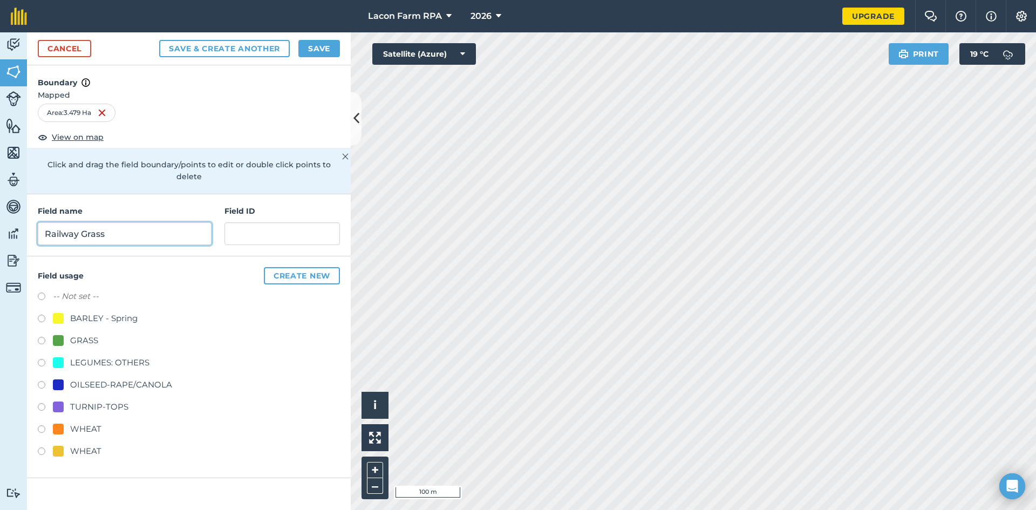
type input "Railway Grass"
click at [43, 337] on label at bounding box center [45, 342] width 15 height 11
radio input "true"
click at [315, 49] on button "Save" at bounding box center [319, 48] width 42 height 17
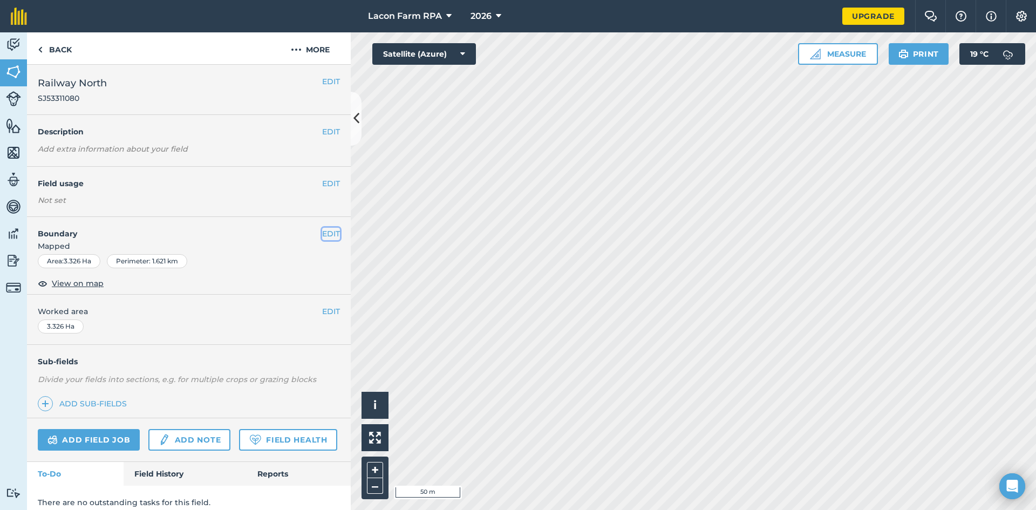
click at [322, 233] on button "EDIT" at bounding box center [331, 234] width 18 height 12
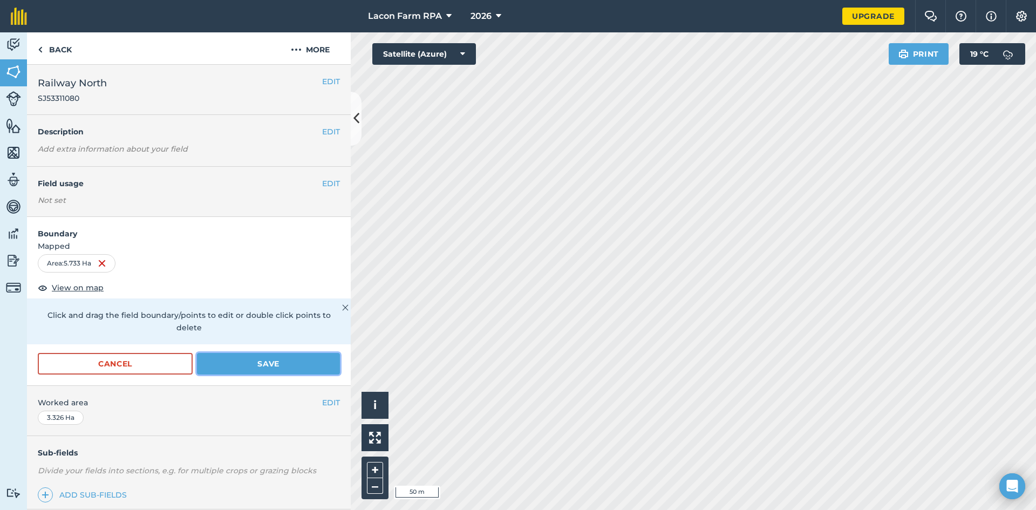
click at [284, 360] on button "Save" at bounding box center [268, 364] width 143 height 22
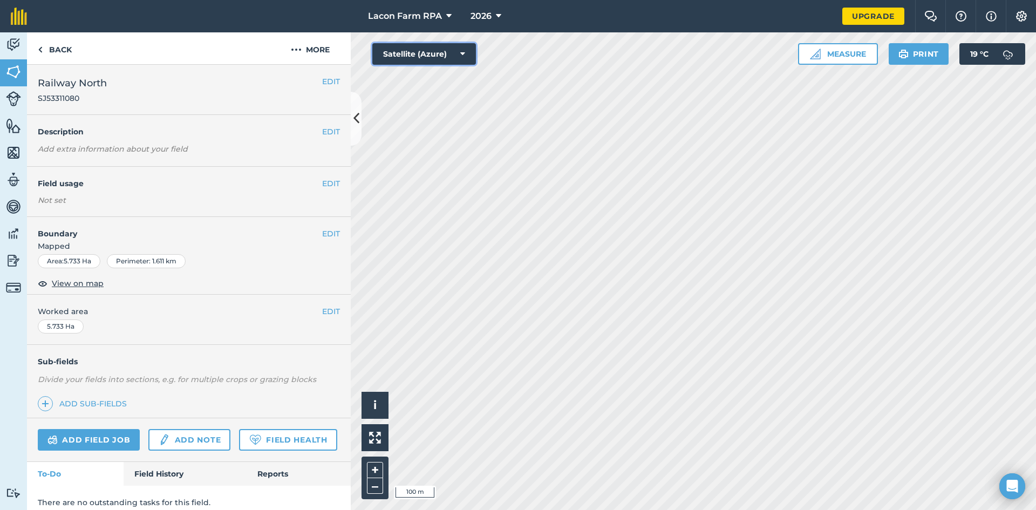
click at [462, 53] on icon at bounding box center [462, 54] width 5 height 11
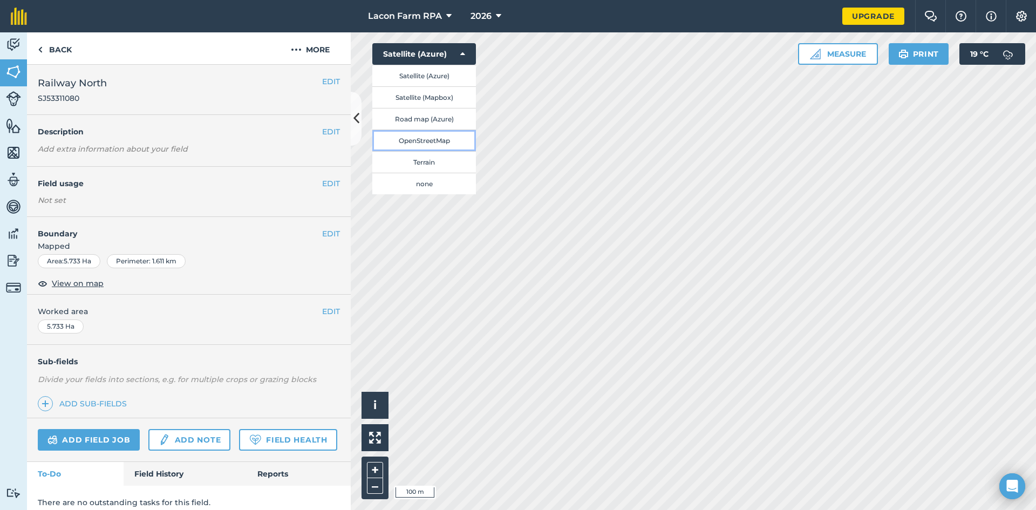
click at [432, 135] on button "OpenStreetMap" at bounding box center [424, 140] width 104 height 22
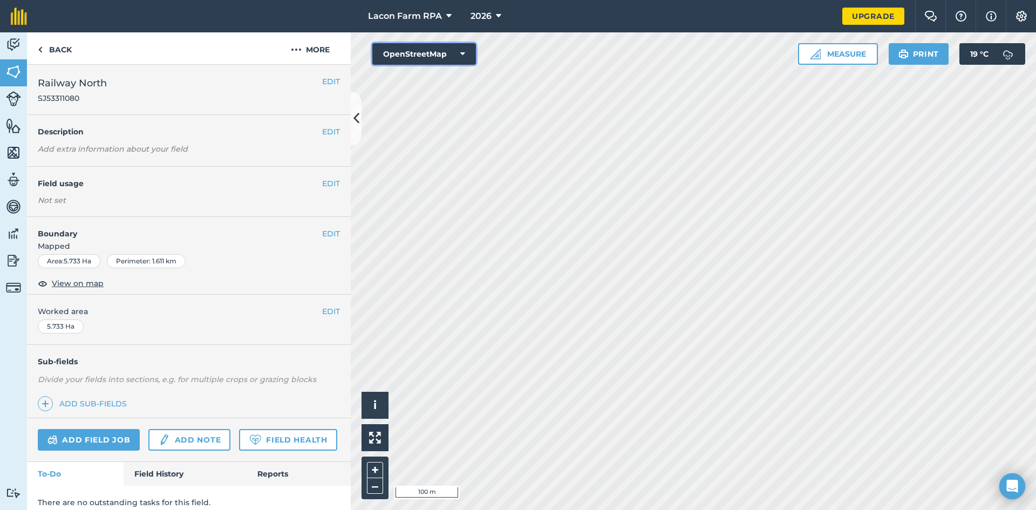
click at [462, 57] on icon at bounding box center [462, 54] width 5 height 11
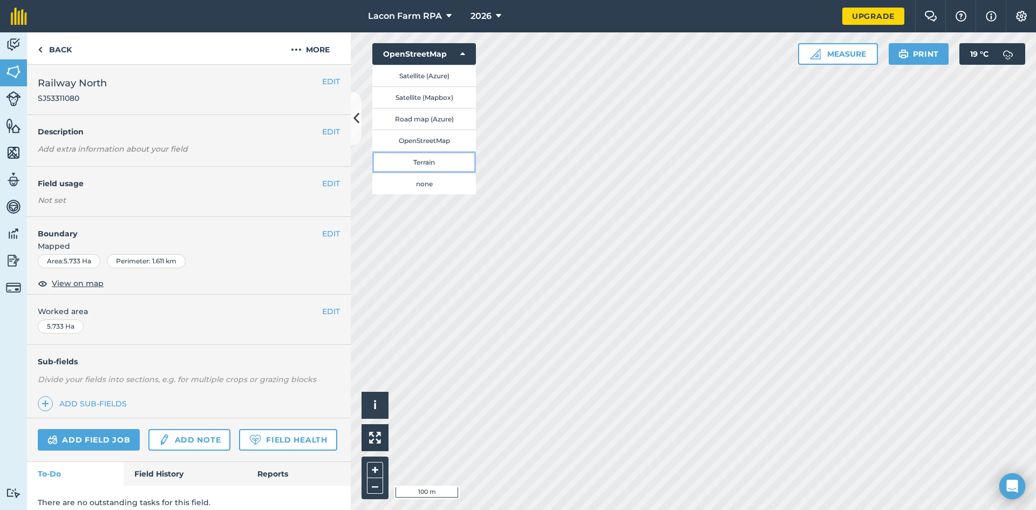
click at [424, 162] on button "Terrain" at bounding box center [424, 162] width 104 height 22
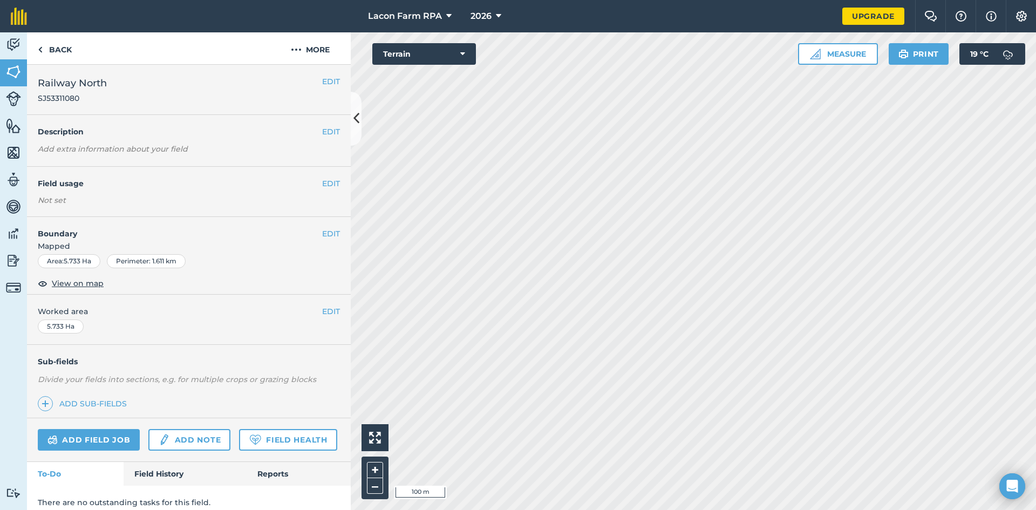
click at [560, 0] on html "Lacon Farm RPA 2026 Upgrade Farm Chat Help Info Settings Map printing is not av…" at bounding box center [518, 255] width 1036 height 510
click at [577, 509] on html "Lacon Farm RPA 2026 Upgrade Farm Chat Help Info Settings Map printing is not av…" at bounding box center [518, 255] width 1036 height 510
click at [465, 50] on button "Terrain" at bounding box center [424, 54] width 104 height 22
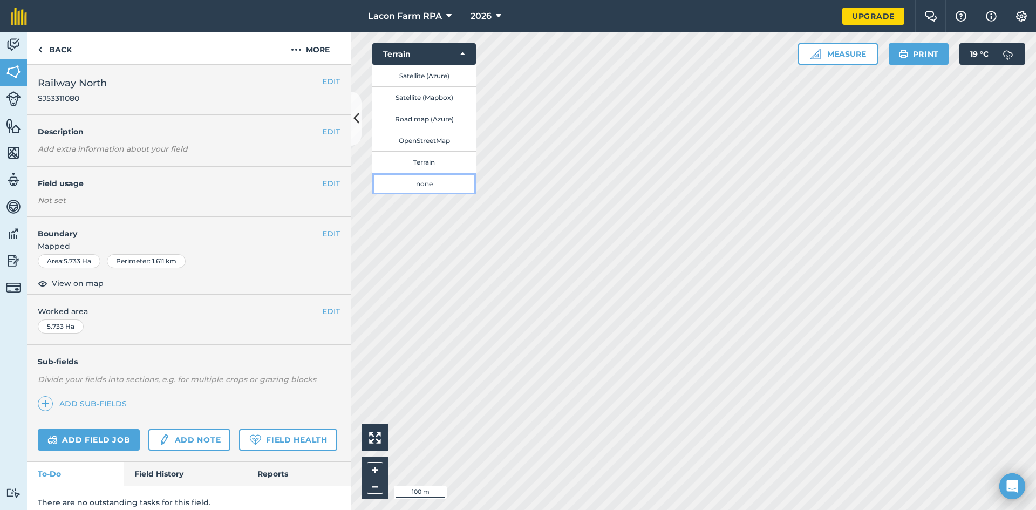
click at [423, 188] on button "none" at bounding box center [424, 184] width 104 height 22
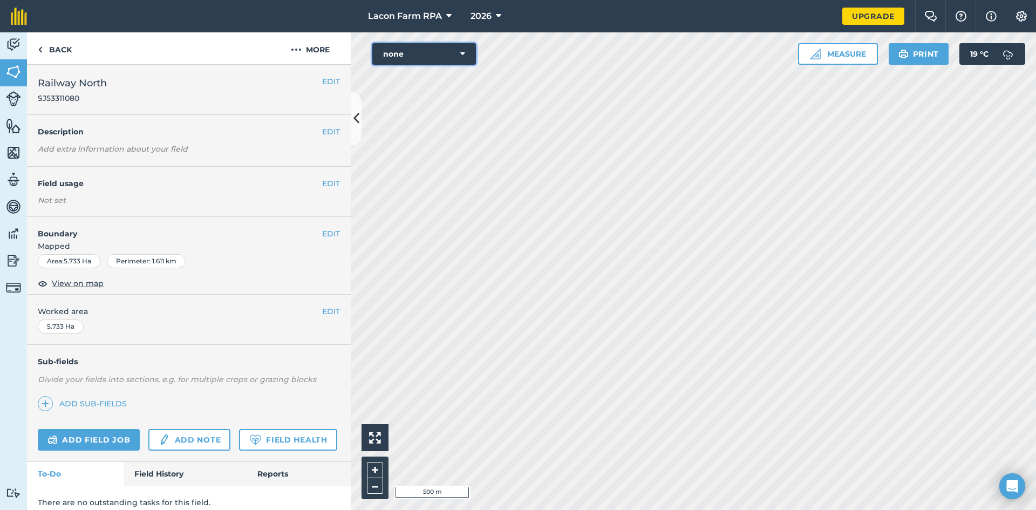
click at [463, 54] on icon at bounding box center [462, 54] width 5 height 11
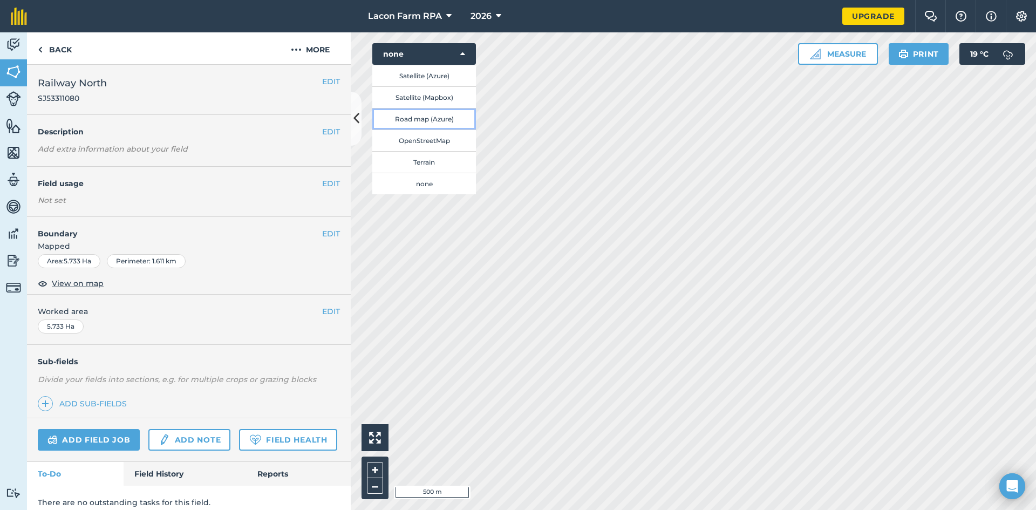
click at [421, 119] on button "Road map (Azure)" at bounding box center [424, 119] width 104 height 22
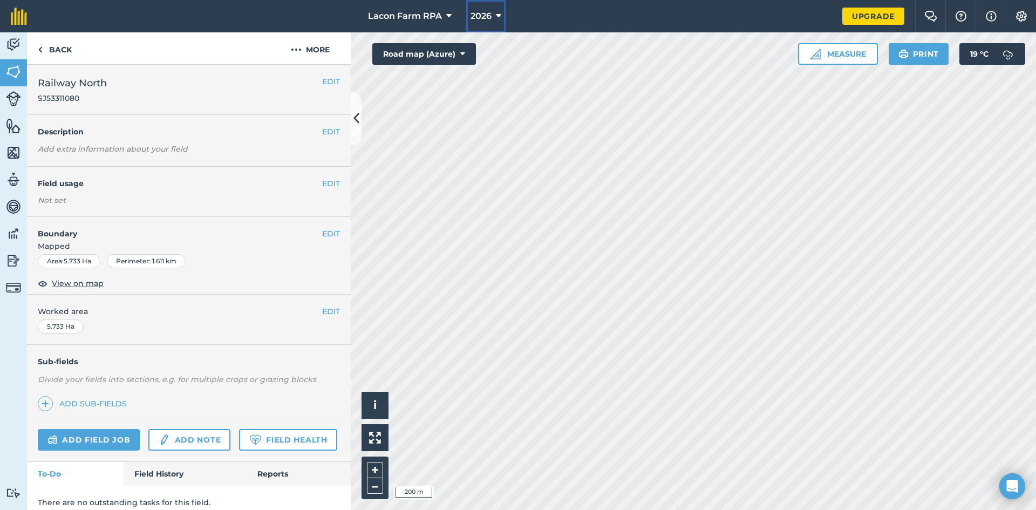
click at [500, 16] on icon at bounding box center [498, 16] width 5 height 13
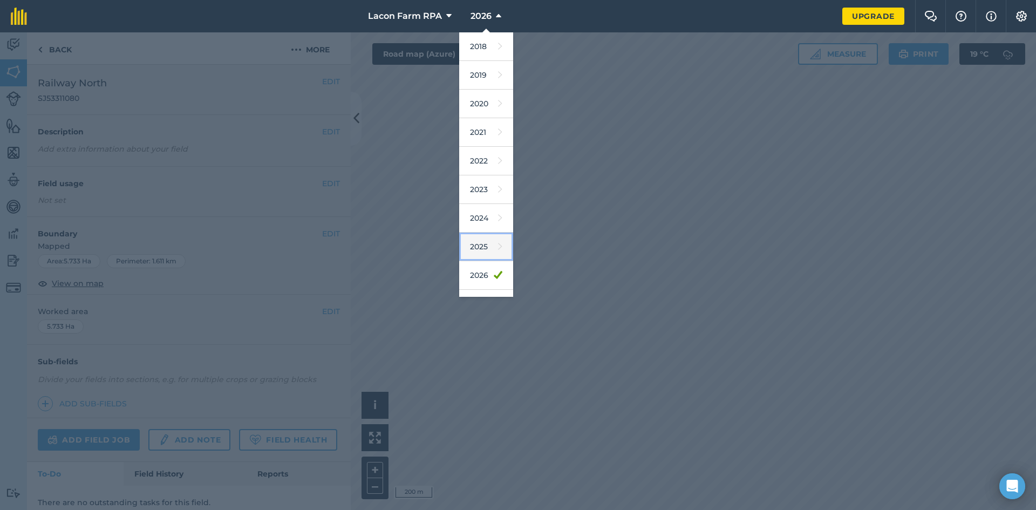
click at [473, 247] on link "2025" at bounding box center [486, 247] width 54 height 29
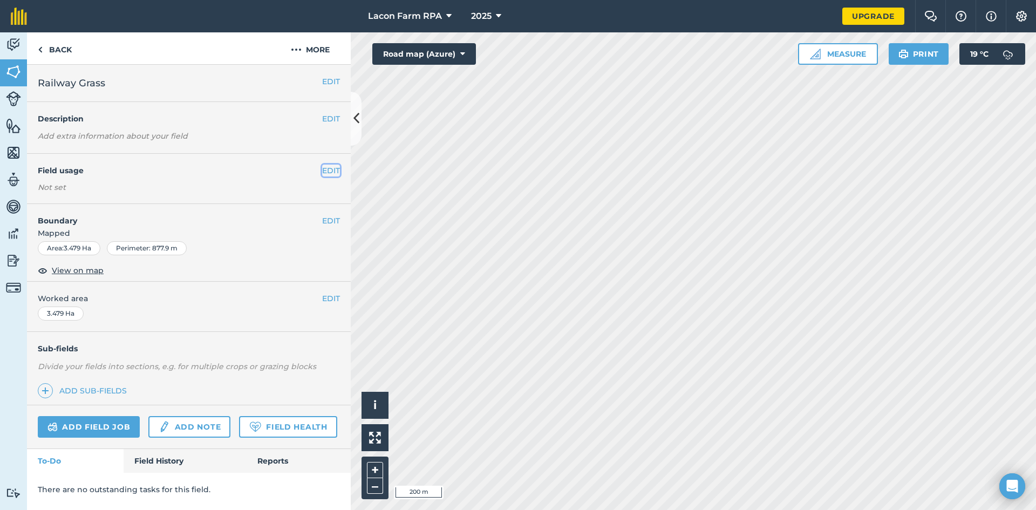
click at [332, 170] on button "EDIT" at bounding box center [331, 171] width 18 height 12
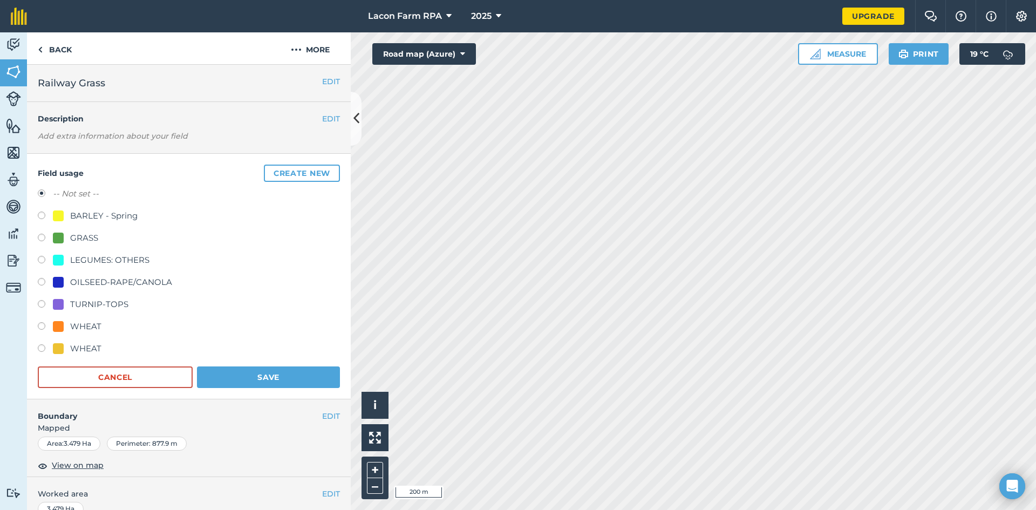
click at [39, 215] on label at bounding box center [45, 216] width 15 height 11
radio input "true"
radio input "false"
click at [249, 378] on button "Save" at bounding box center [268, 377] width 143 height 22
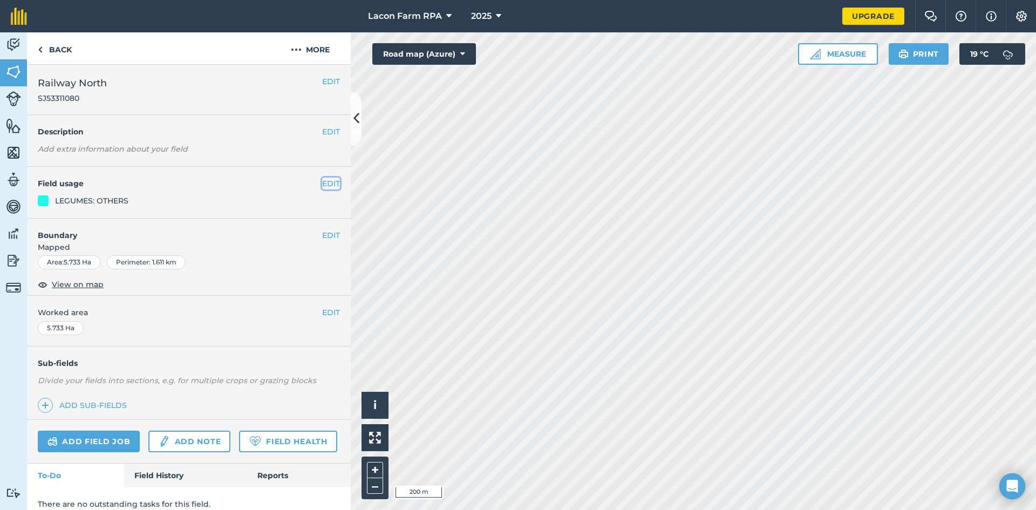
click at [326, 184] on button "EDIT" at bounding box center [331, 183] width 18 height 12
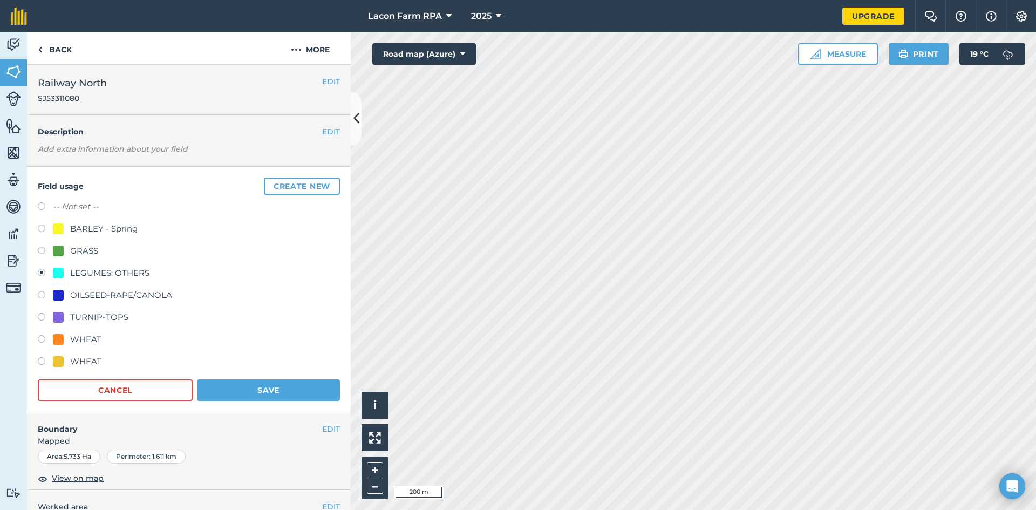
click at [40, 338] on label at bounding box center [45, 340] width 15 height 11
radio input "true"
radio input "false"
click at [243, 390] on button "Save" at bounding box center [268, 390] width 143 height 22
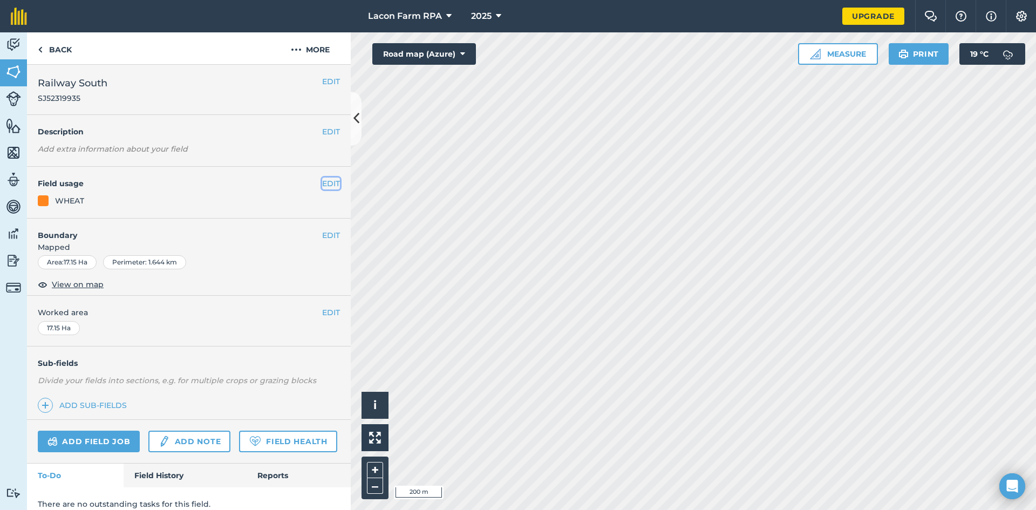
click at [322, 185] on button "EDIT" at bounding box center [331, 183] width 18 height 12
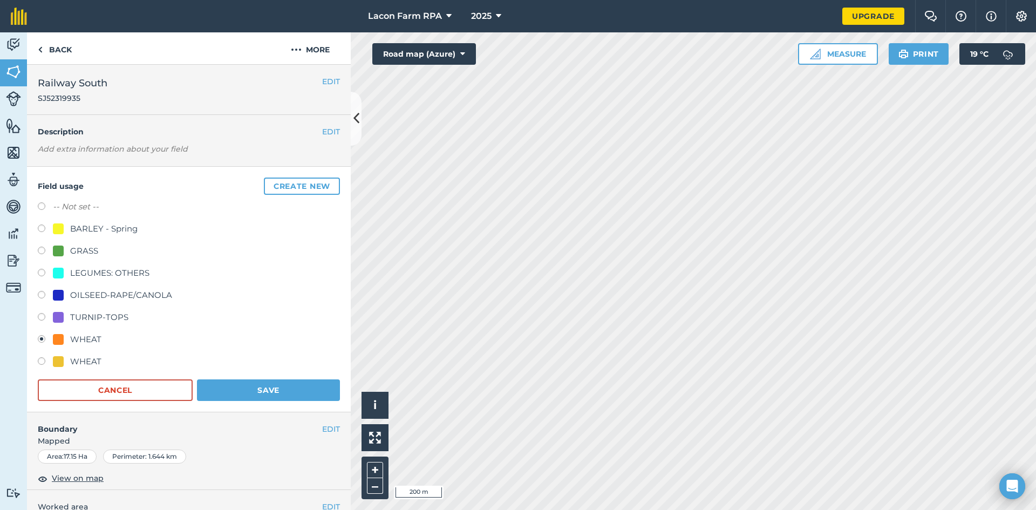
click at [42, 364] on label at bounding box center [45, 362] width 15 height 11
radio input "true"
radio input "false"
click at [244, 390] on button "Save" at bounding box center [268, 390] width 143 height 22
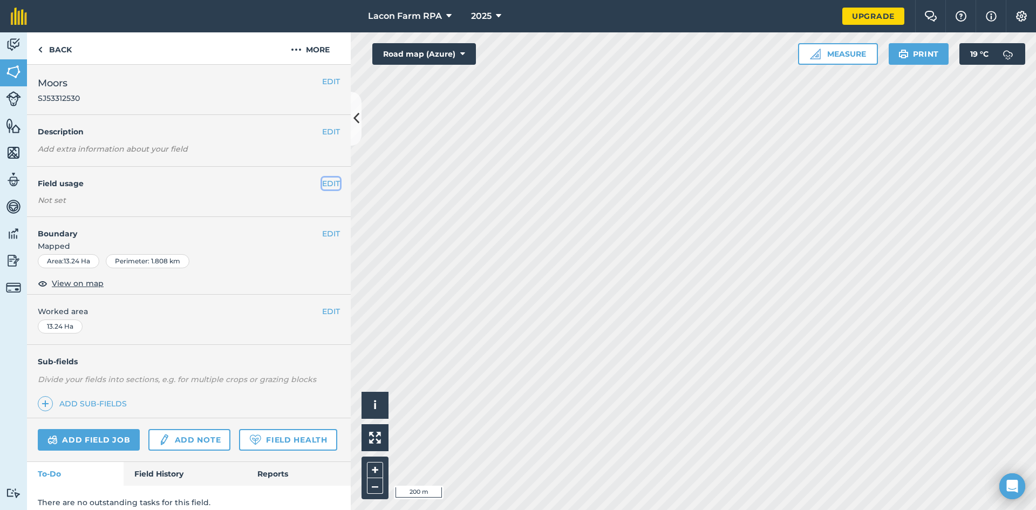
click at [326, 186] on button "EDIT" at bounding box center [331, 183] width 18 height 12
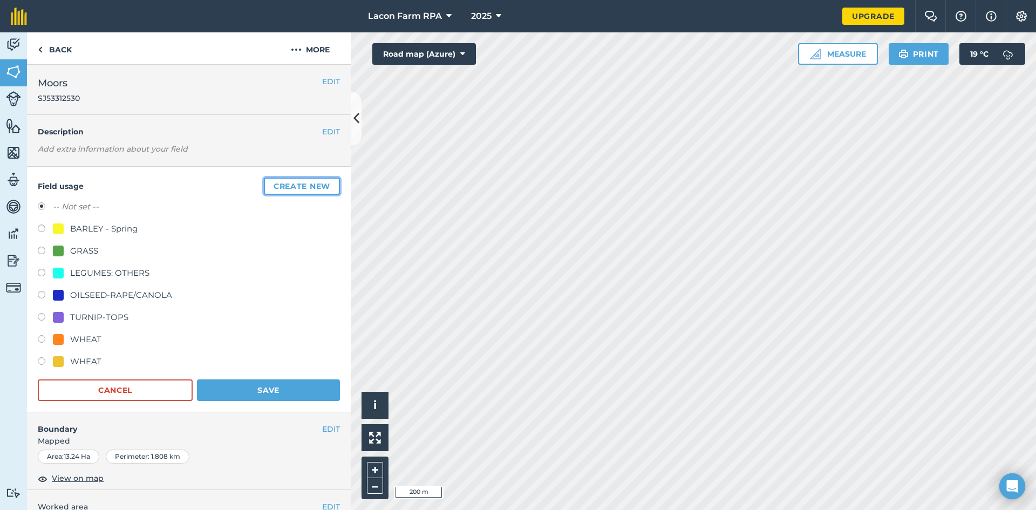
click at [264, 187] on button "Create new" at bounding box center [302, 185] width 76 height 17
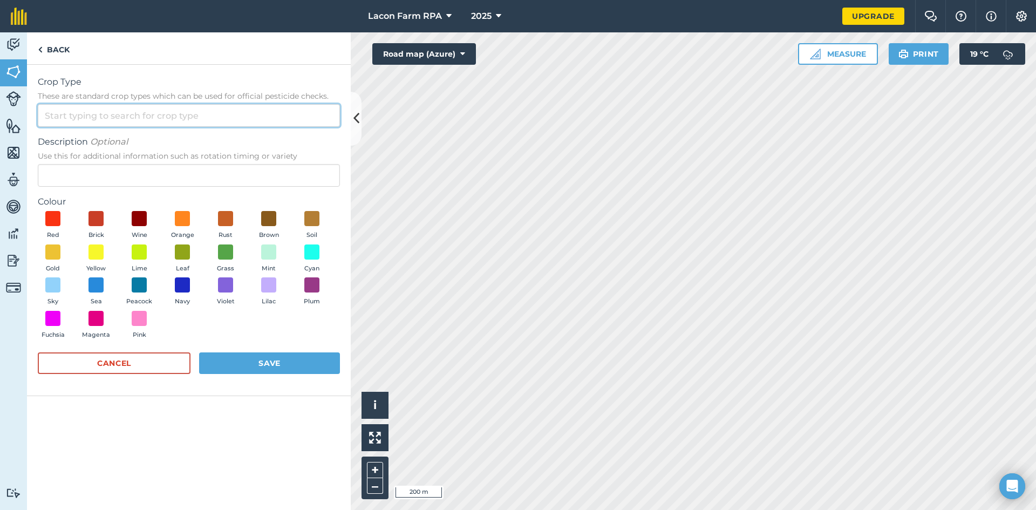
click at [117, 112] on input "Crop Type These are standard crop types which can be used for official pesticid…" at bounding box center [189, 115] width 302 height 23
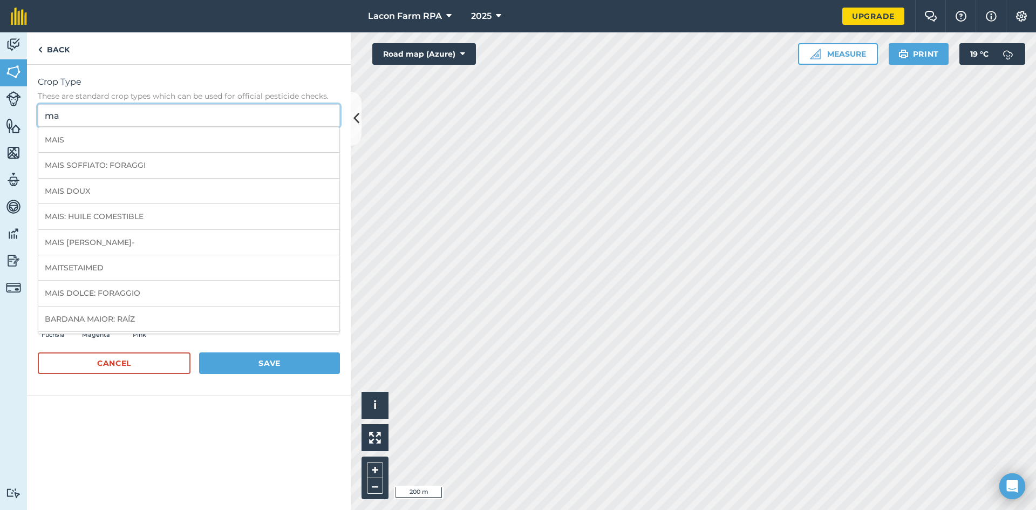
type input "m"
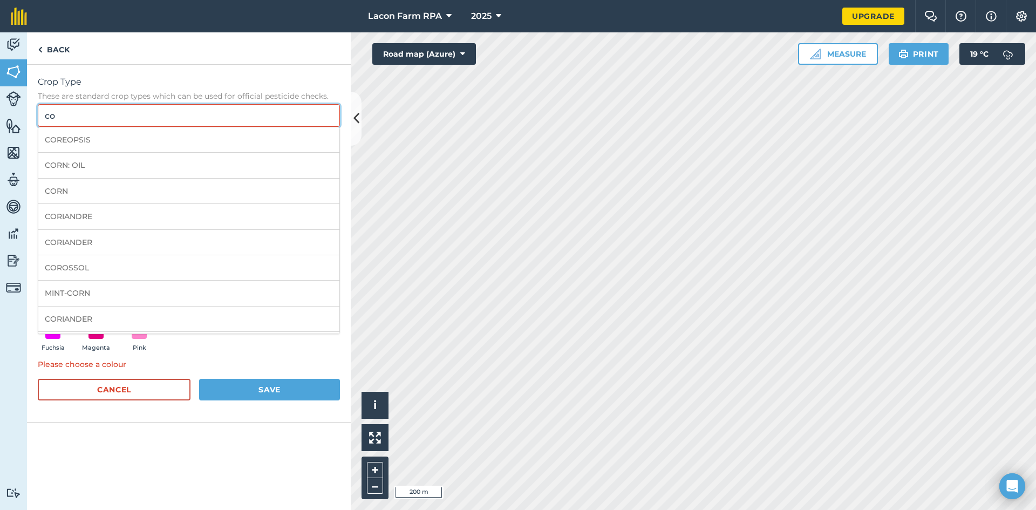
type input "c"
type input "f"
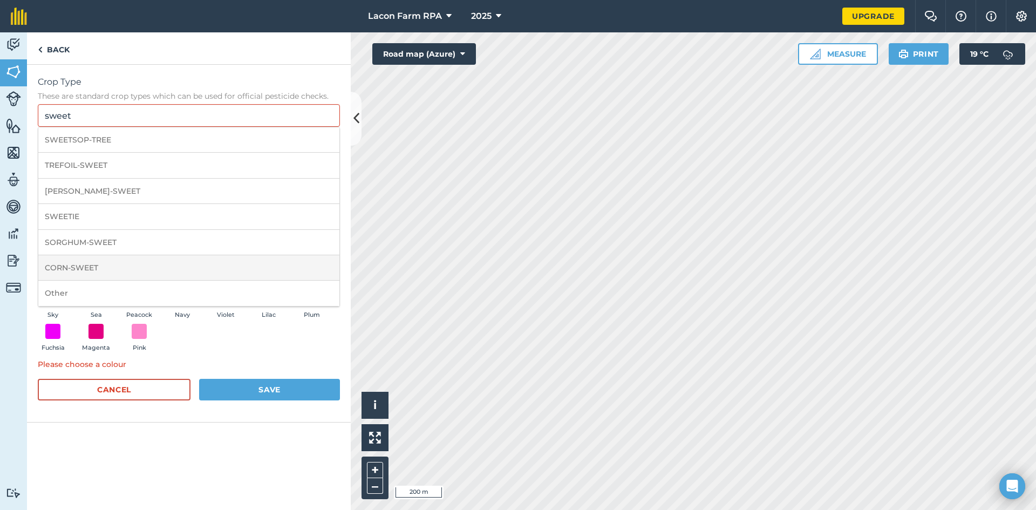
click at [81, 262] on li "CORN-SWEET" at bounding box center [188, 267] width 301 height 25
type input "CORN-SWEET"
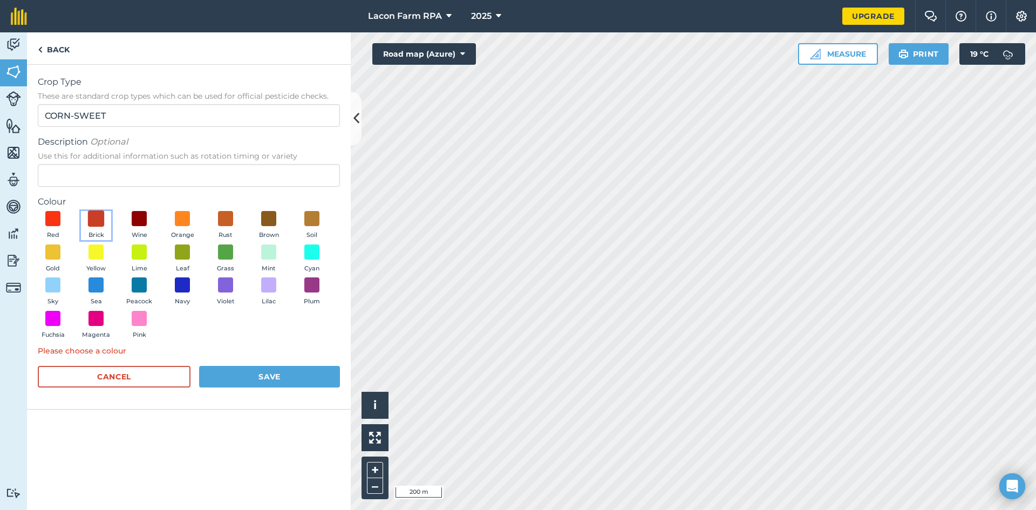
click at [94, 222] on span at bounding box center [96, 218] width 17 height 17
click at [245, 377] on button "Save" at bounding box center [269, 377] width 141 height 22
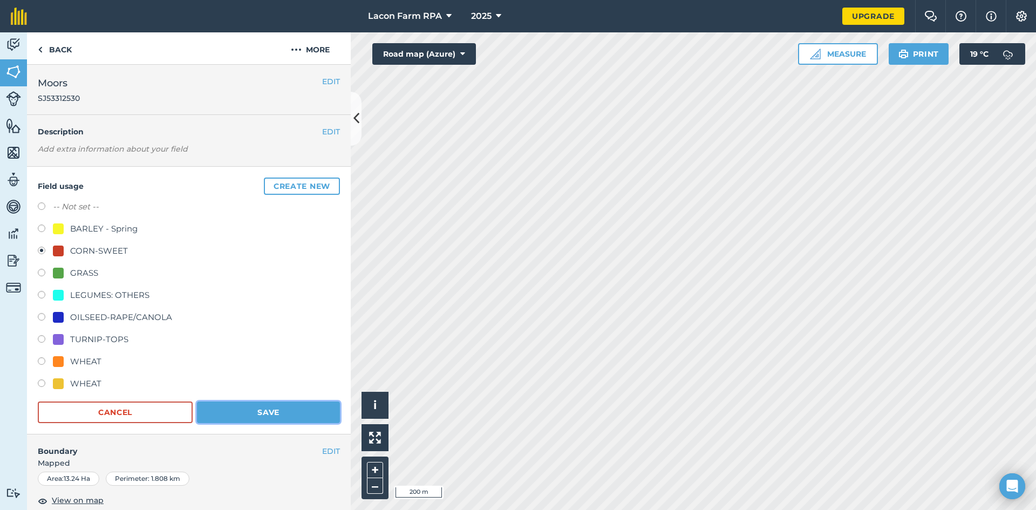
click at [249, 412] on button "Save" at bounding box center [268, 412] width 143 height 22
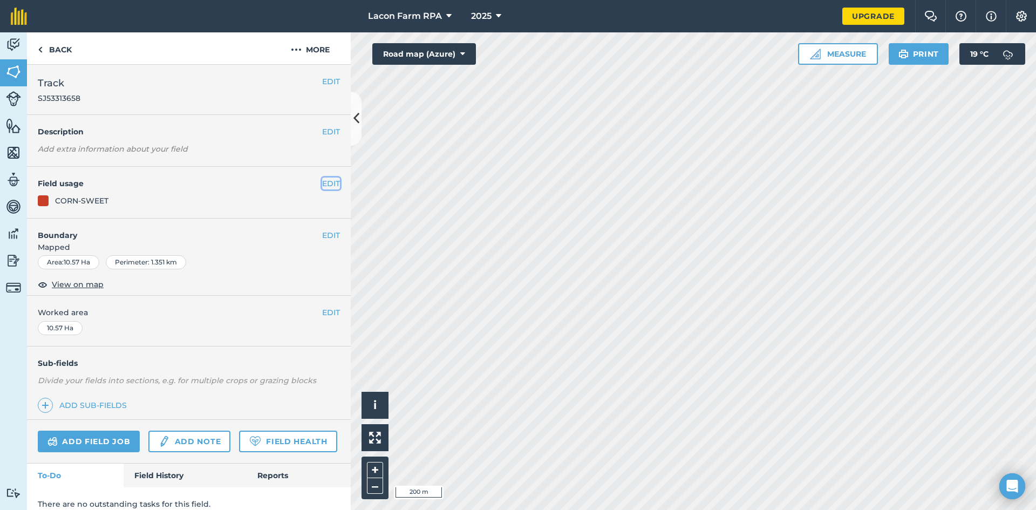
click at [322, 188] on button "EDIT" at bounding box center [331, 183] width 18 height 12
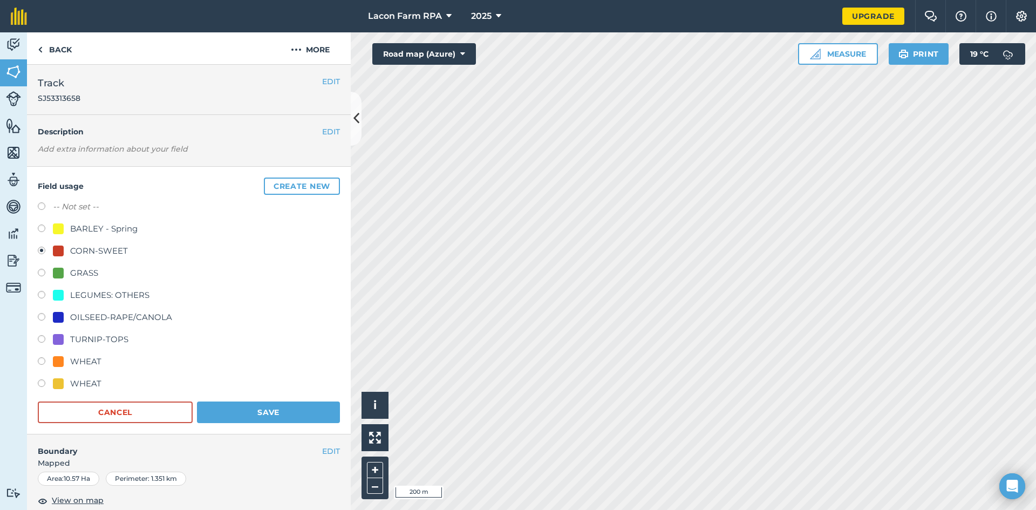
click at [42, 297] on label at bounding box center [45, 296] width 15 height 11
radio input "true"
radio input "false"
click at [278, 414] on button "Save" at bounding box center [268, 412] width 143 height 22
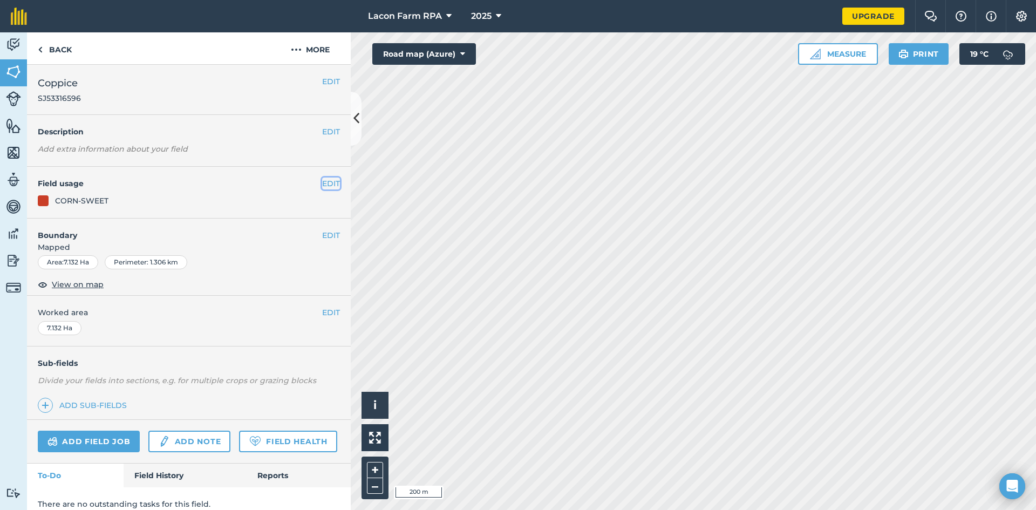
click at [322, 185] on button "EDIT" at bounding box center [331, 183] width 18 height 12
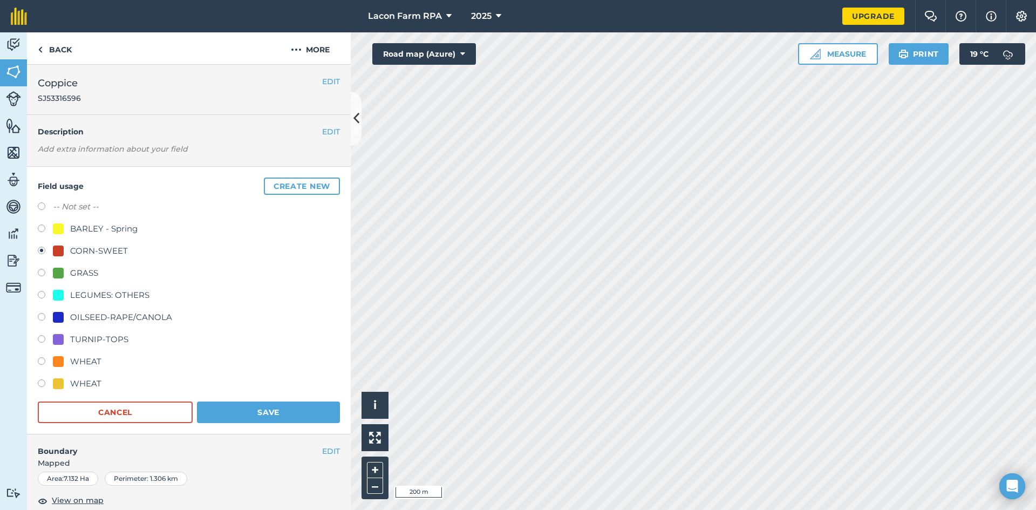
click at [43, 295] on label at bounding box center [45, 296] width 15 height 11
radio input "true"
radio input "false"
click at [268, 406] on button "Save" at bounding box center [268, 412] width 143 height 22
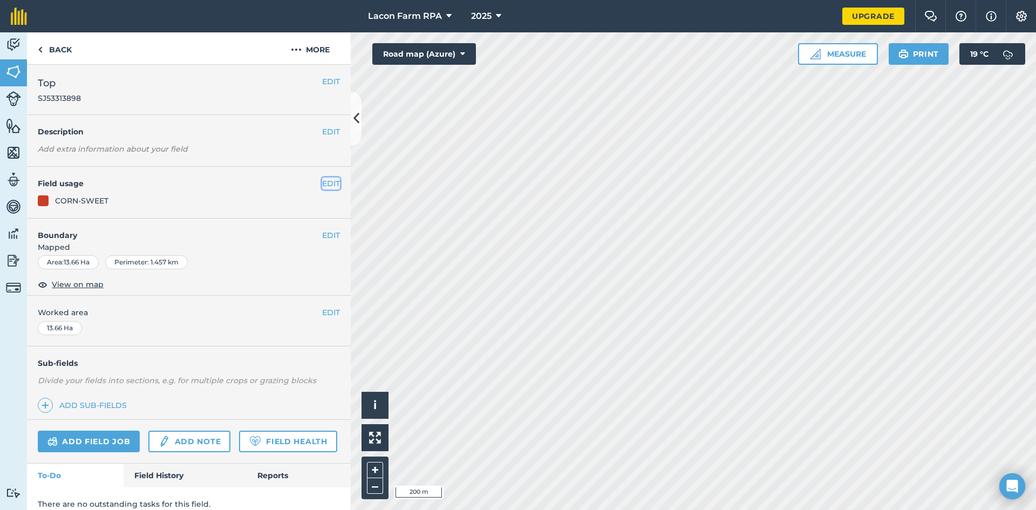
click at [324, 187] on button "EDIT" at bounding box center [331, 183] width 18 height 12
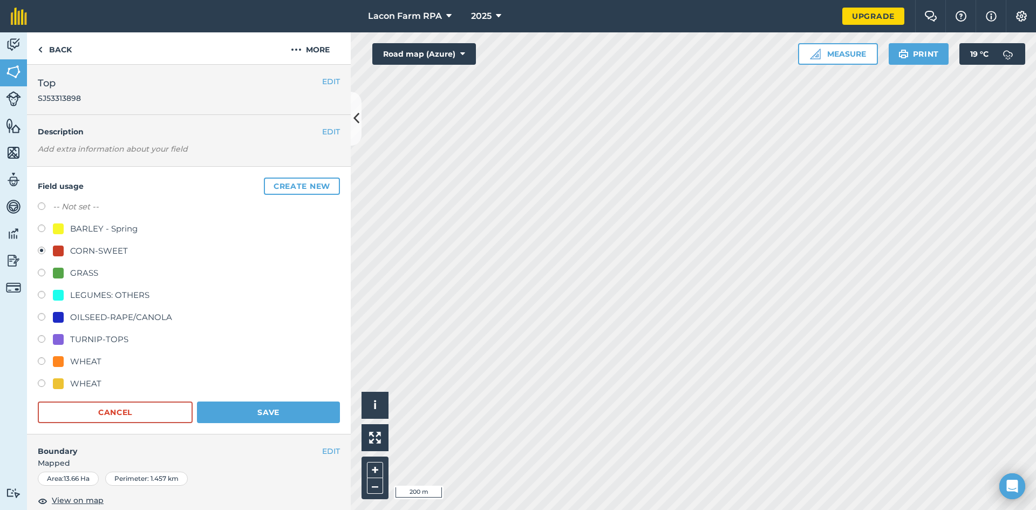
click at [40, 359] on label at bounding box center [45, 362] width 15 height 11
radio input "true"
radio input "false"
click at [269, 412] on button "Save" at bounding box center [268, 412] width 143 height 22
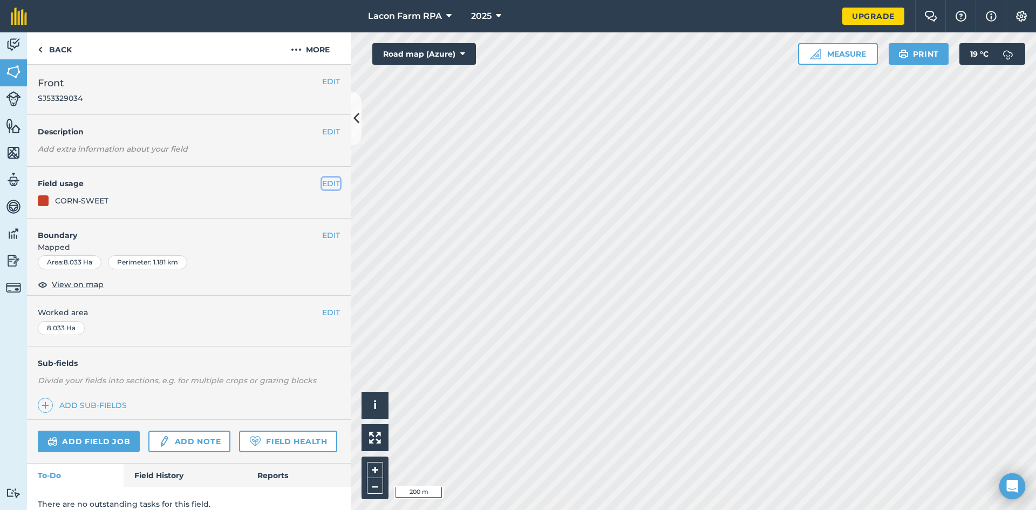
click at [322, 181] on button "EDIT" at bounding box center [331, 183] width 18 height 12
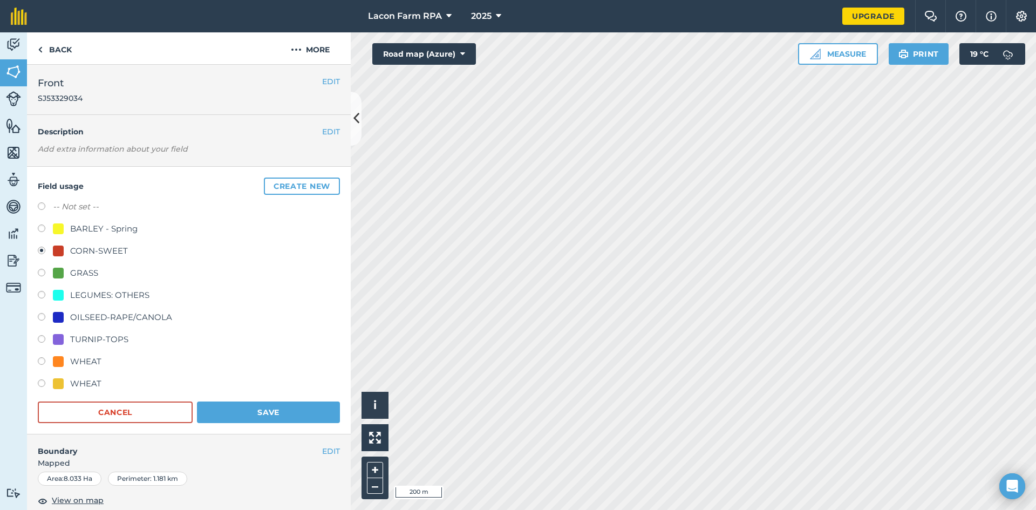
click at [42, 364] on label at bounding box center [45, 362] width 15 height 11
radio input "true"
radio input "false"
click at [241, 410] on button "Save" at bounding box center [268, 412] width 143 height 22
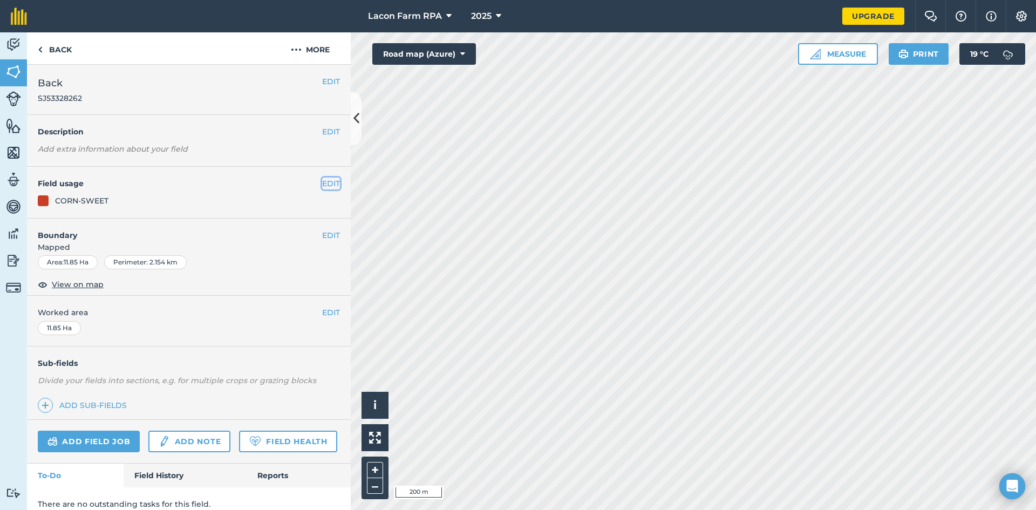
click at [322, 183] on button "EDIT" at bounding box center [331, 183] width 18 height 12
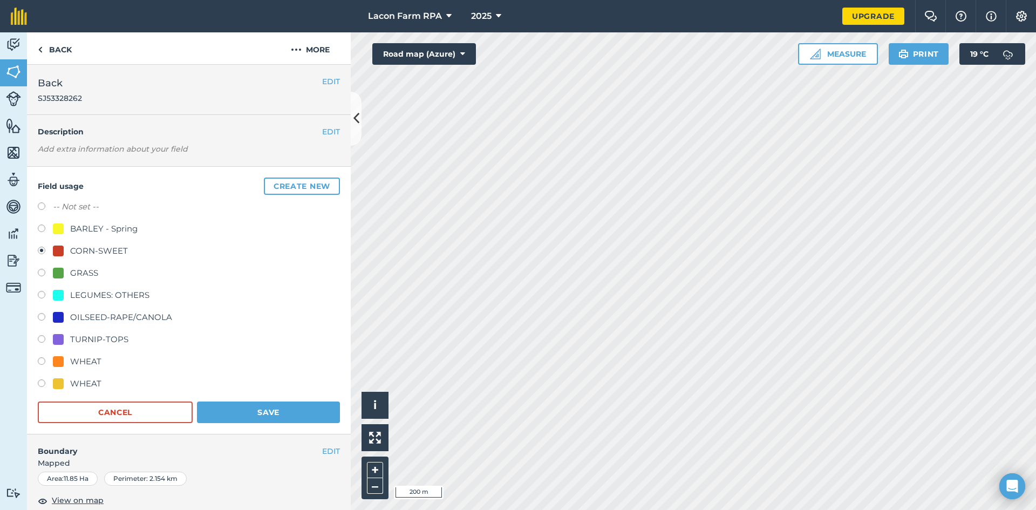
click at [39, 293] on label at bounding box center [45, 296] width 15 height 11
radio input "true"
radio input "false"
click at [271, 416] on button "Save" at bounding box center [268, 412] width 143 height 22
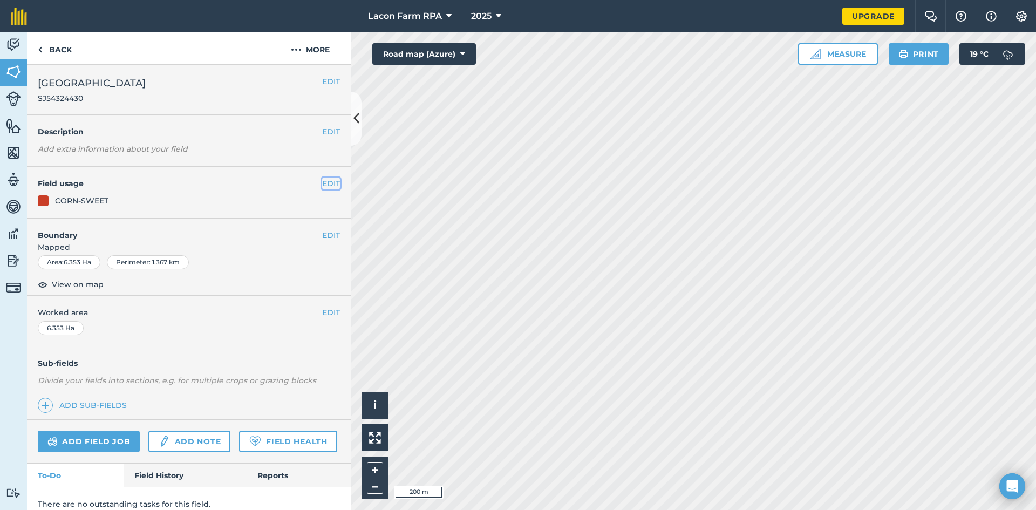
click at [323, 183] on button "EDIT" at bounding box center [331, 183] width 18 height 12
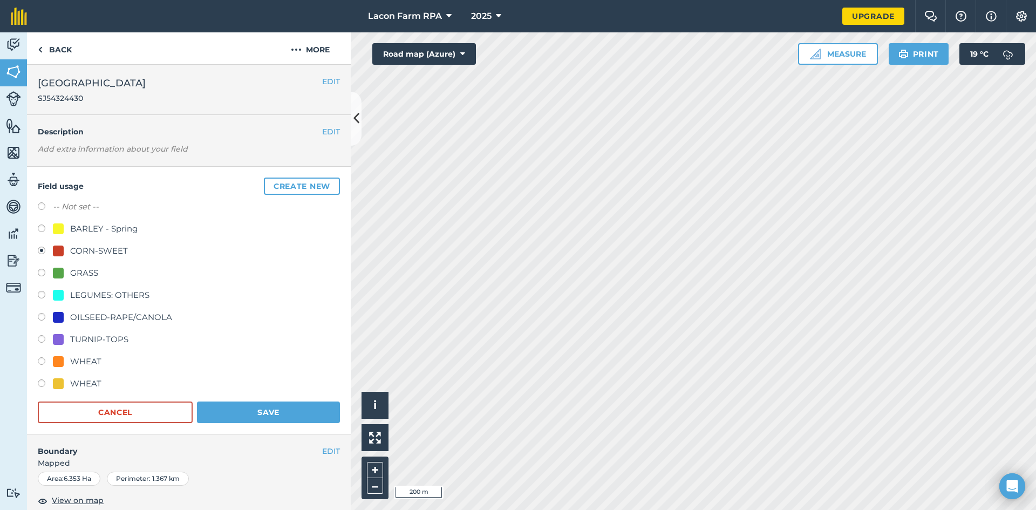
click at [42, 292] on label at bounding box center [45, 296] width 15 height 11
radio input "true"
radio input "false"
click at [226, 408] on button "Save" at bounding box center [268, 412] width 143 height 22
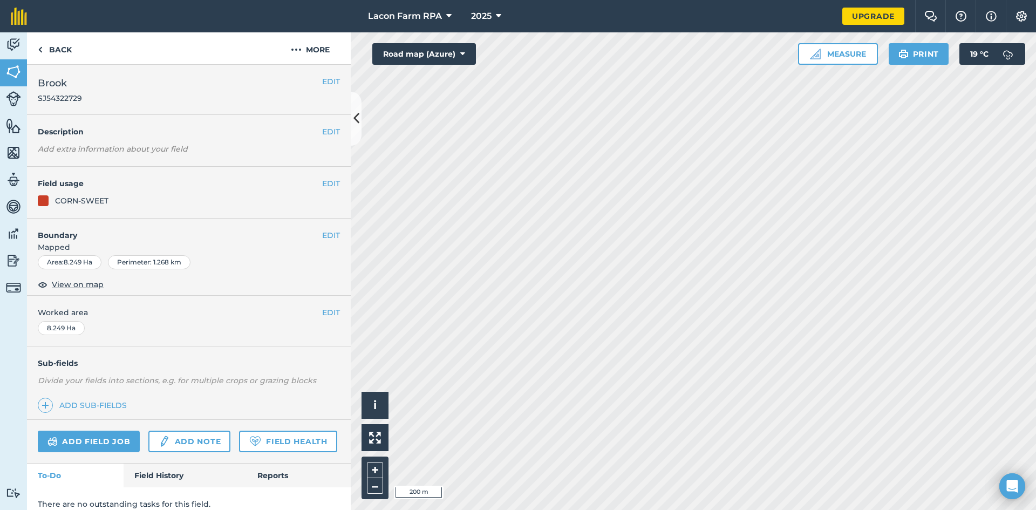
click at [223, 204] on div "CORN-SWEET" at bounding box center [189, 201] width 302 height 12
click at [327, 183] on button "EDIT" at bounding box center [331, 183] width 18 height 12
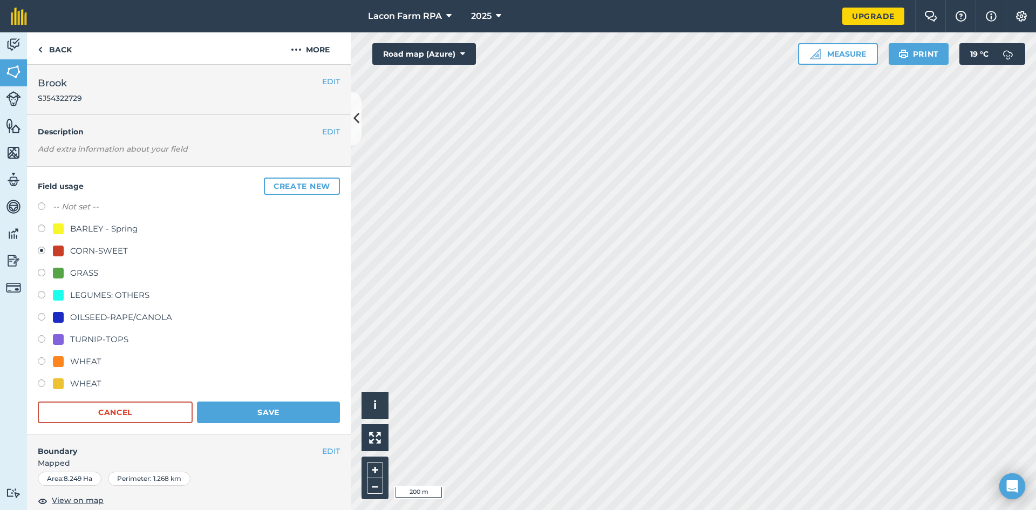
click at [43, 360] on label at bounding box center [45, 362] width 15 height 11
radio input "true"
radio input "false"
click at [213, 413] on button "Save" at bounding box center [268, 412] width 143 height 22
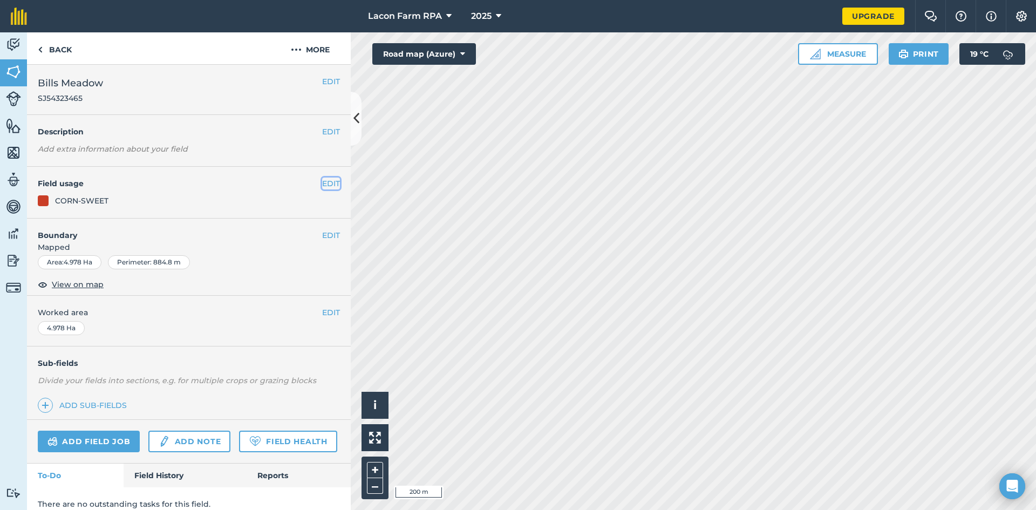
click at [322, 186] on button "EDIT" at bounding box center [331, 183] width 18 height 12
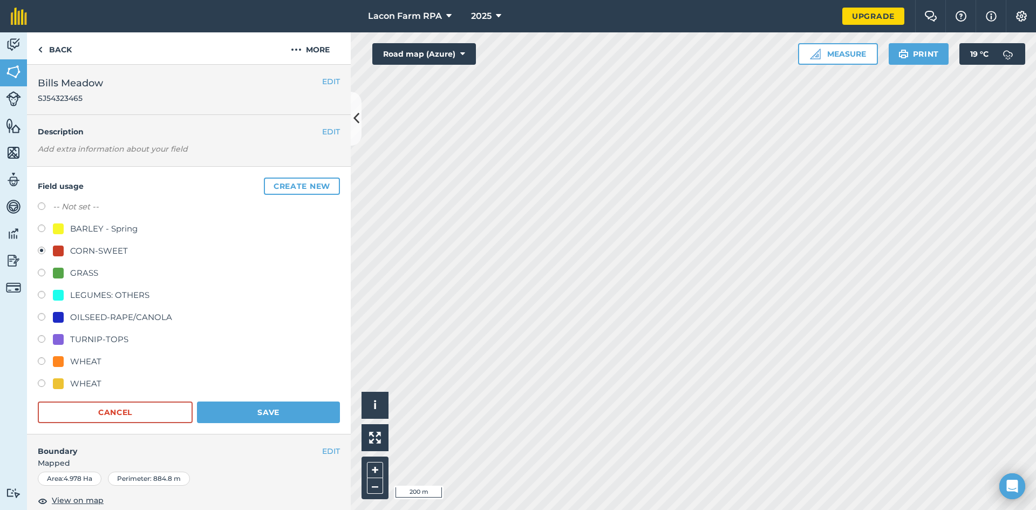
click at [40, 360] on label at bounding box center [45, 362] width 15 height 11
radio input "true"
radio input "false"
click at [244, 414] on button "Save" at bounding box center [268, 412] width 143 height 22
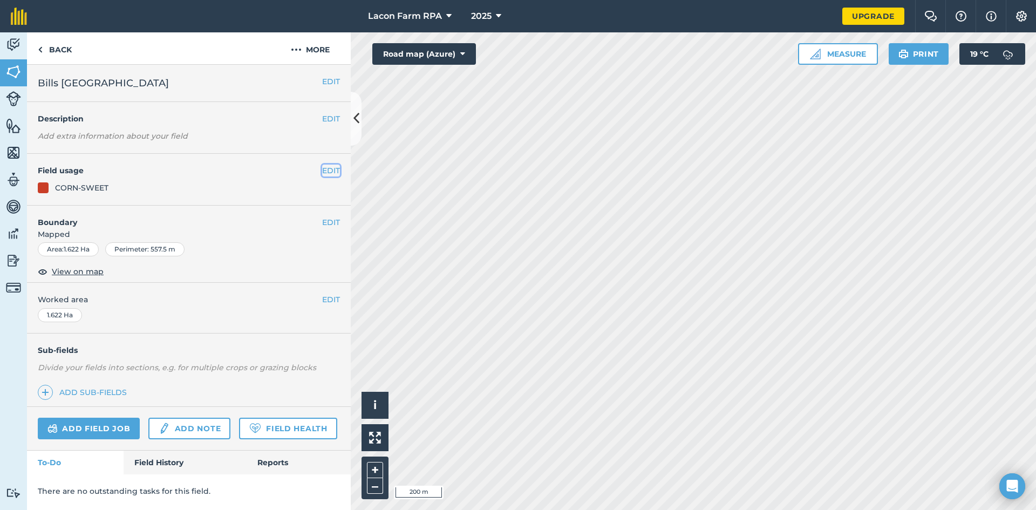
click at [331, 170] on button "EDIT" at bounding box center [331, 171] width 18 height 12
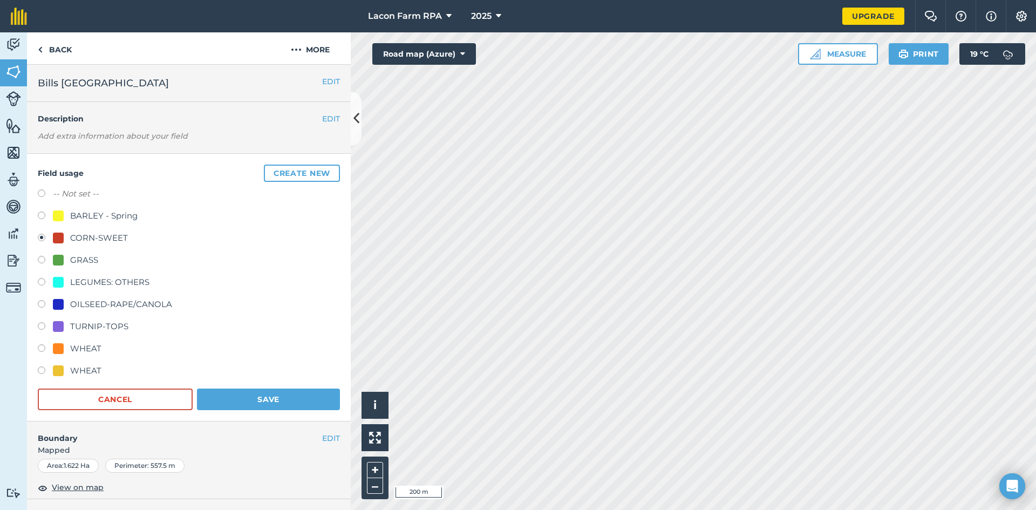
click at [42, 259] on label at bounding box center [45, 261] width 15 height 11
radio input "true"
radio input "false"
click at [255, 394] on button "Save" at bounding box center [268, 399] width 143 height 22
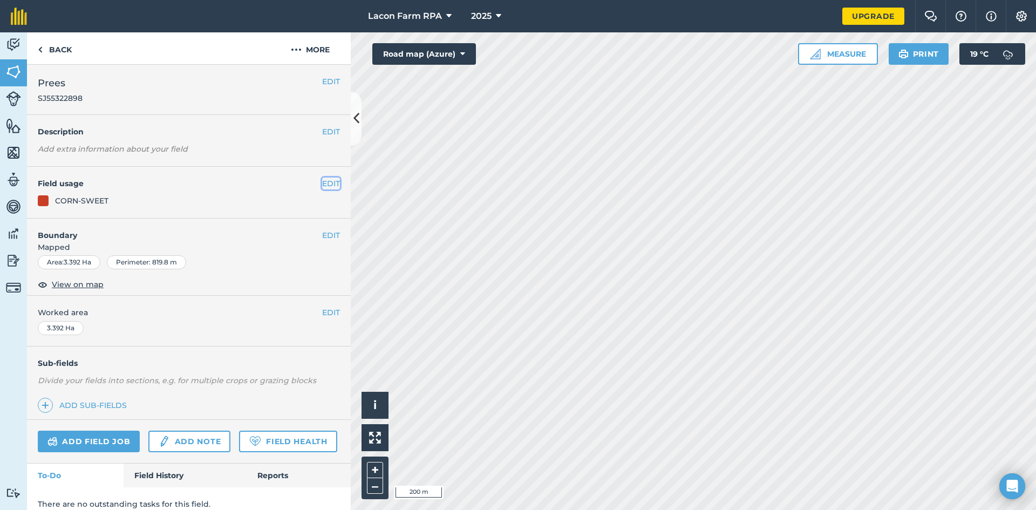
click at [322, 179] on button "EDIT" at bounding box center [331, 183] width 18 height 12
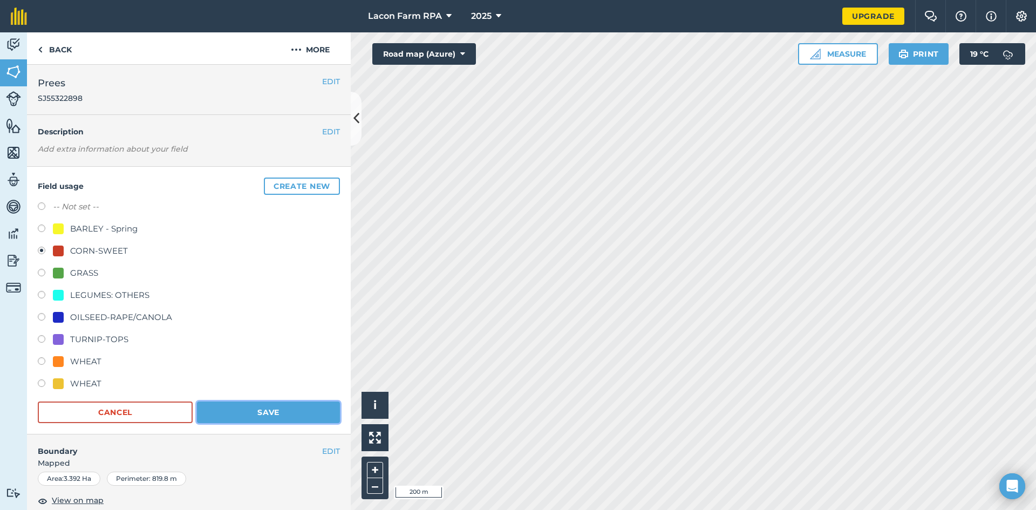
click at [281, 409] on button "Save" at bounding box center [268, 412] width 143 height 22
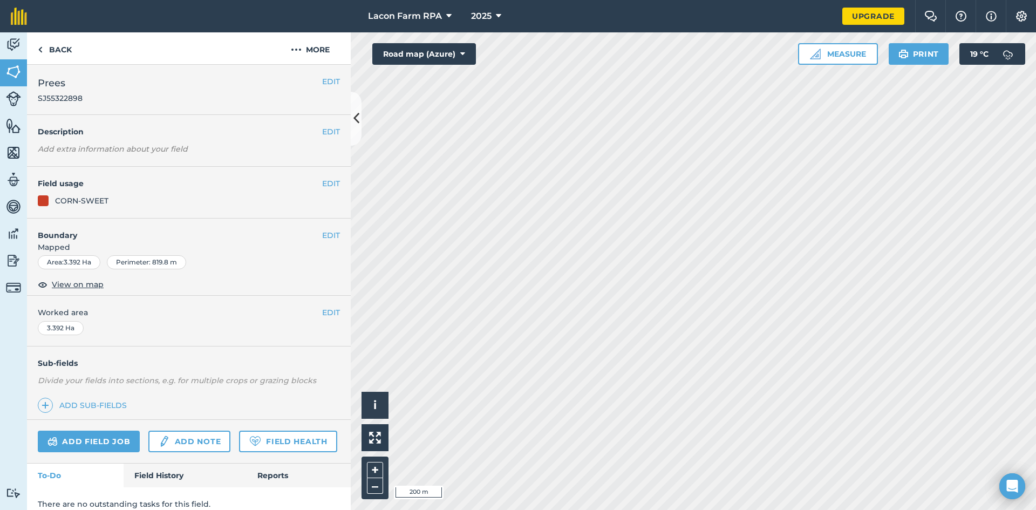
click at [87, 200] on div "CORN-SWEET" at bounding box center [81, 201] width 53 height 12
click at [322, 187] on button "EDIT" at bounding box center [331, 183] width 18 height 12
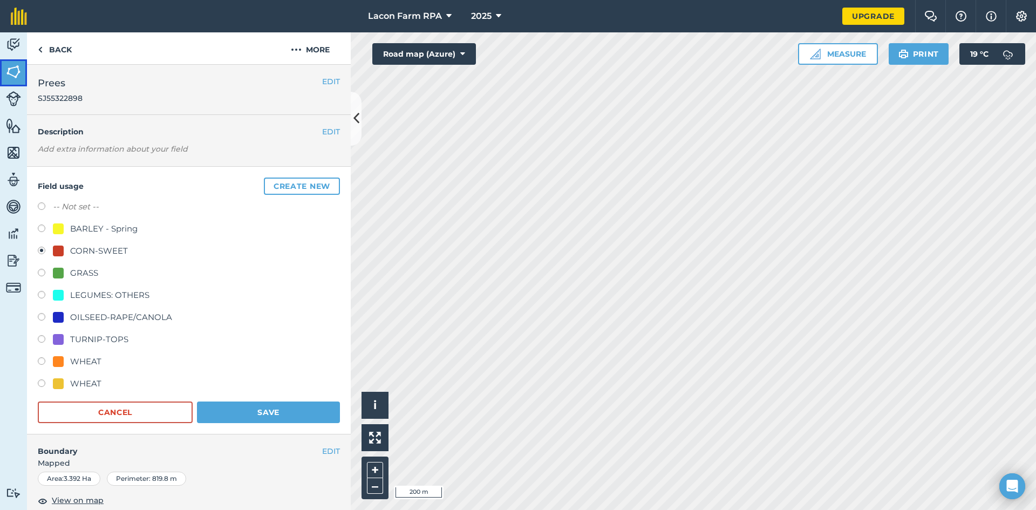
click at [15, 71] on img at bounding box center [13, 72] width 15 height 16
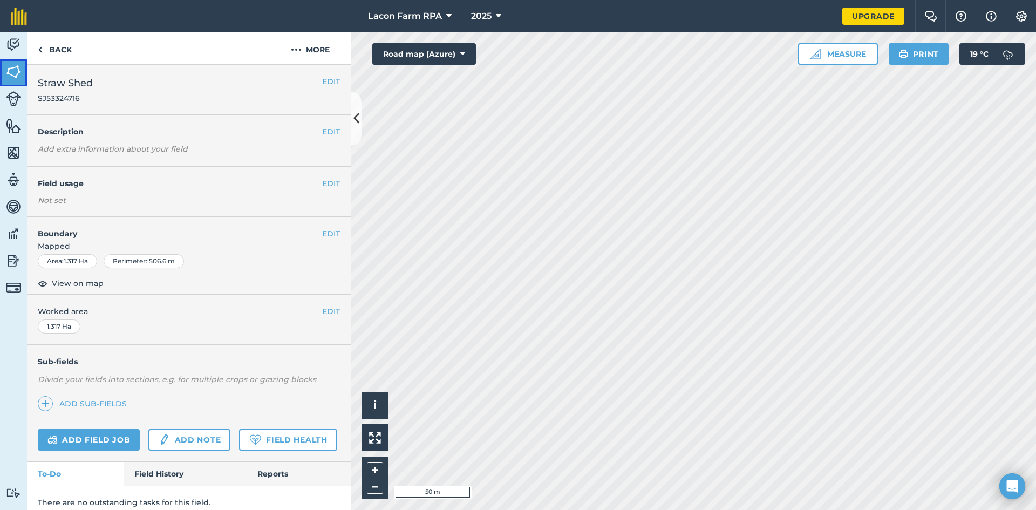
click at [12, 76] on img at bounding box center [13, 72] width 15 height 16
click at [461, 58] on icon at bounding box center [462, 54] width 5 height 11
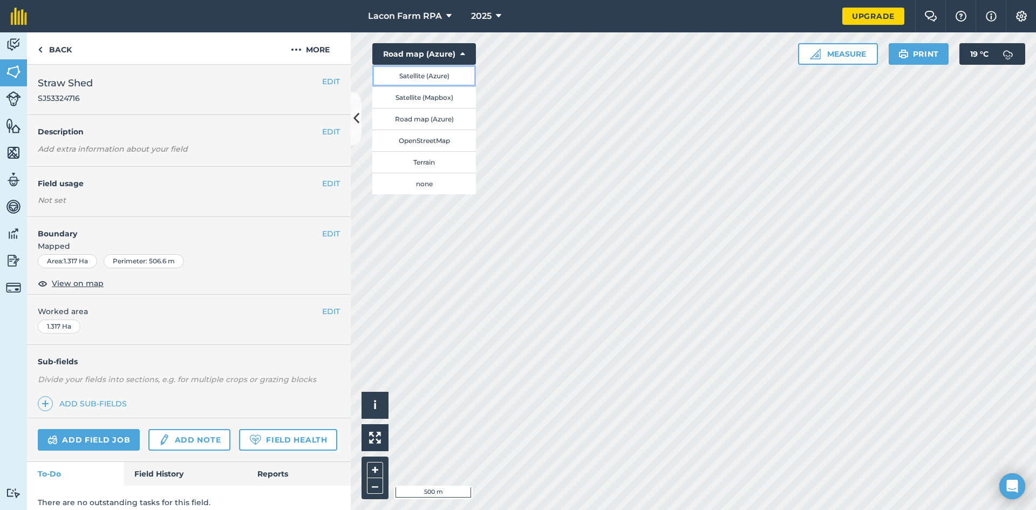
click at [407, 77] on button "Satellite (Azure)" at bounding box center [424, 76] width 104 height 22
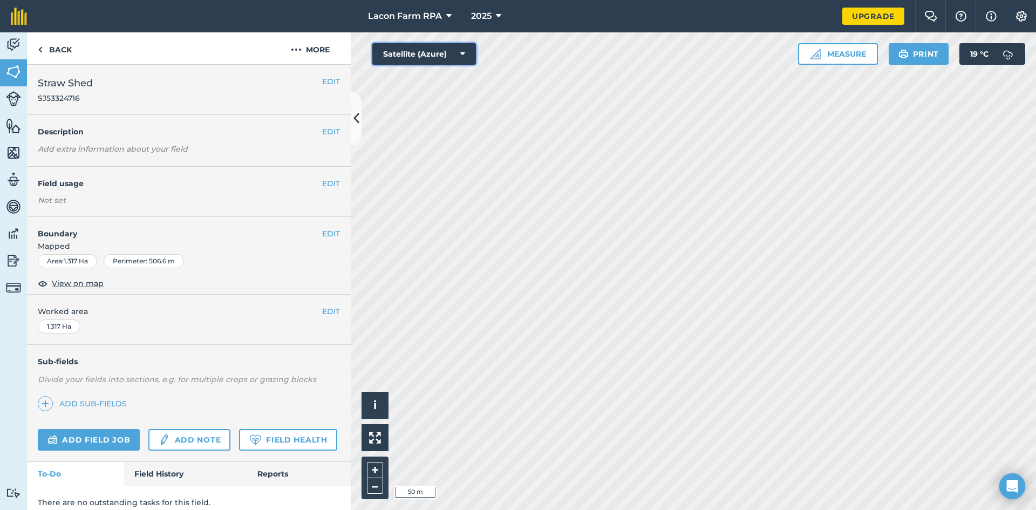
click at [421, 56] on button "Satellite (Azure)" at bounding box center [424, 54] width 104 height 22
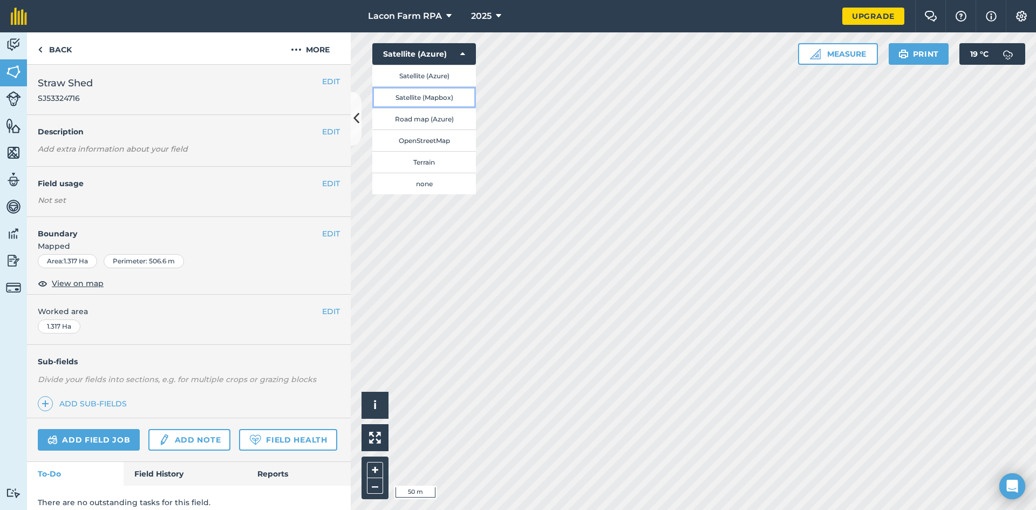
click at [428, 103] on button "Satellite (Mapbox)" at bounding box center [424, 97] width 104 height 22
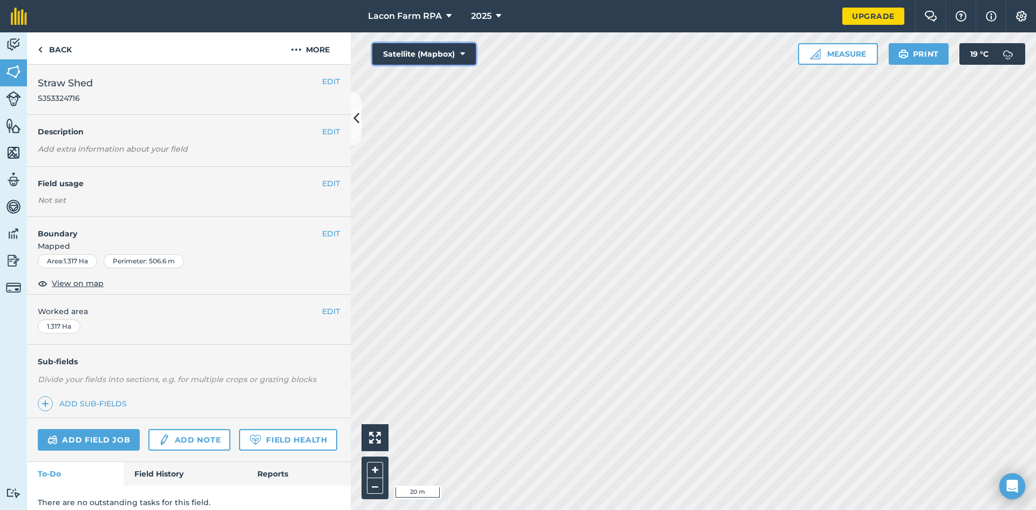
click at [461, 56] on icon at bounding box center [462, 54] width 5 height 11
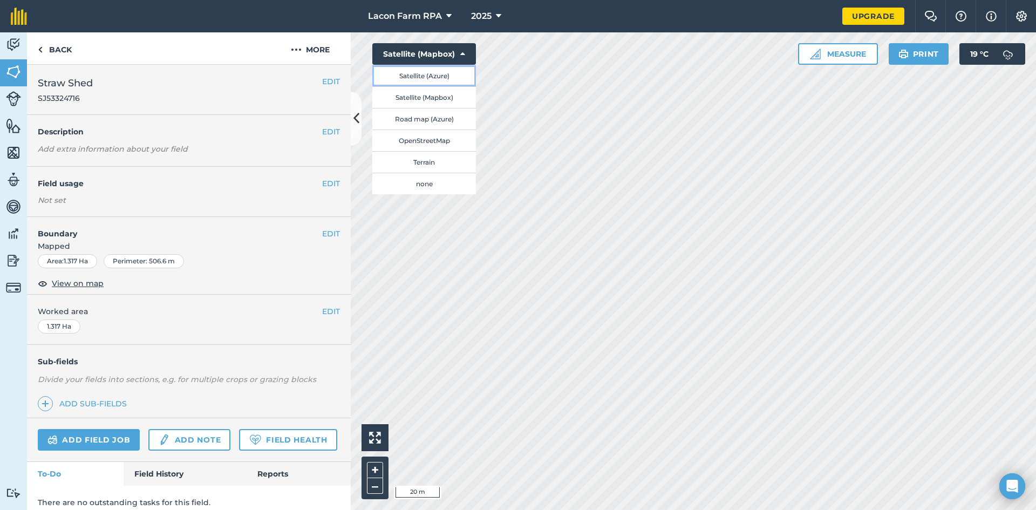
click at [423, 74] on button "Satellite (Azure)" at bounding box center [424, 76] width 104 height 22
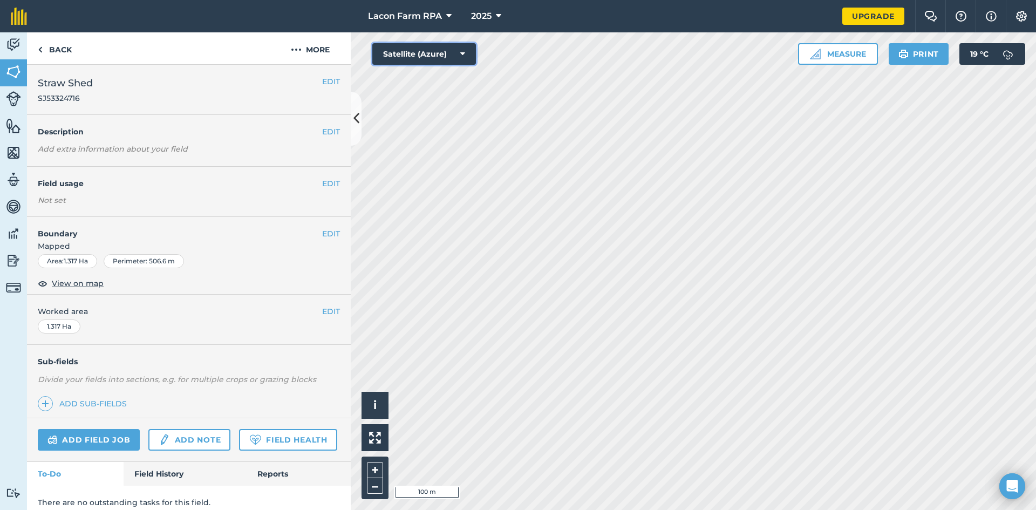
click at [460, 53] on icon at bounding box center [462, 54] width 5 height 11
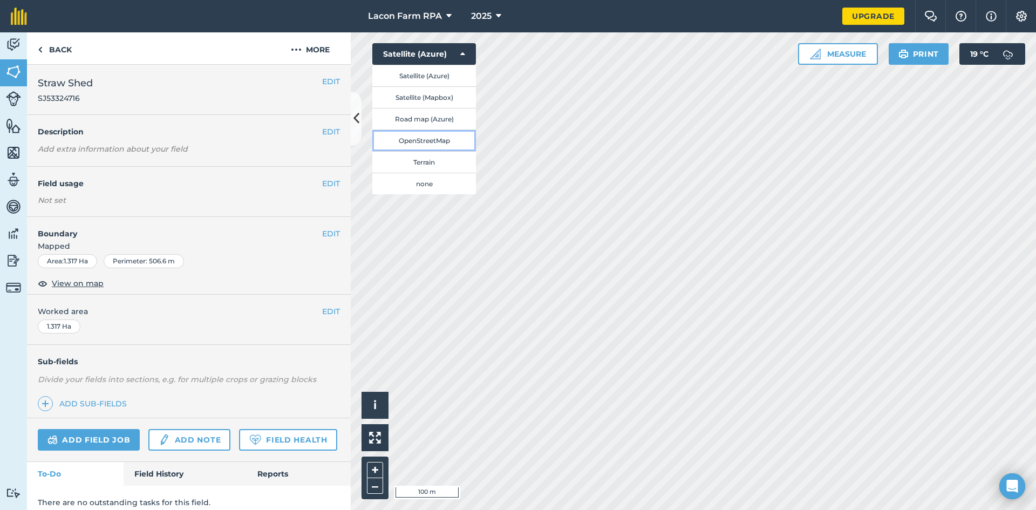
click at [422, 144] on button "OpenStreetMap" at bounding box center [424, 140] width 104 height 22
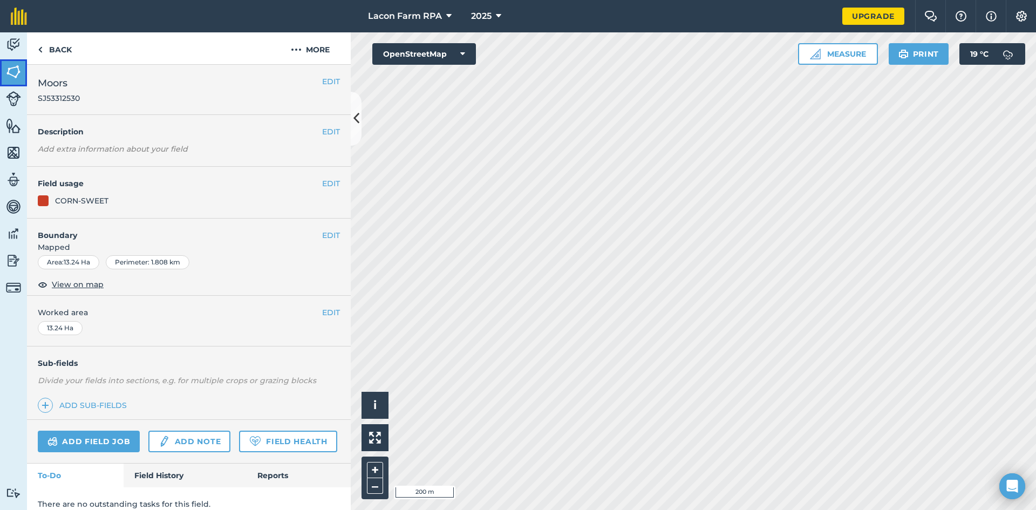
click at [21, 71] on img at bounding box center [13, 72] width 15 height 16
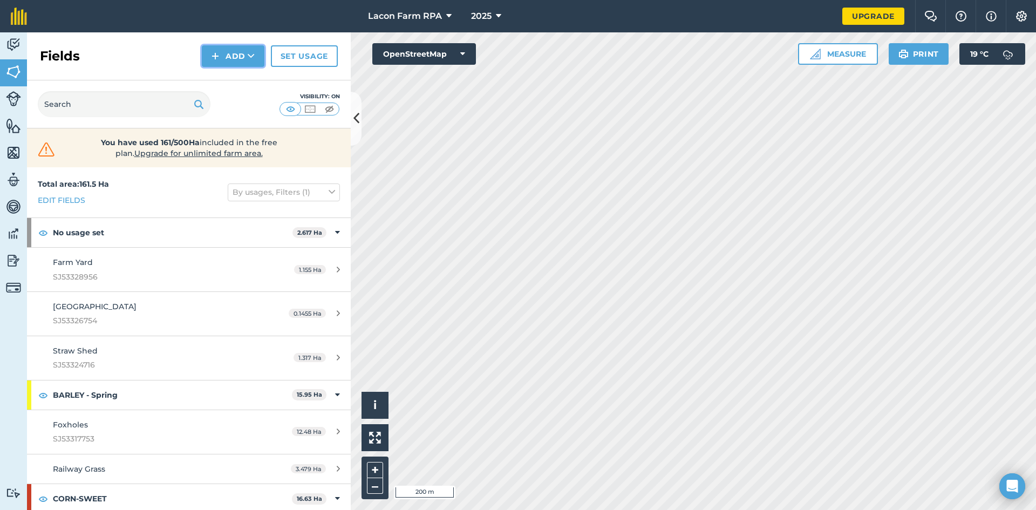
click at [245, 54] on button "Add" at bounding box center [233, 56] width 63 height 22
click at [244, 78] on link "Draw" at bounding box center [232, 81] width 59 height 24
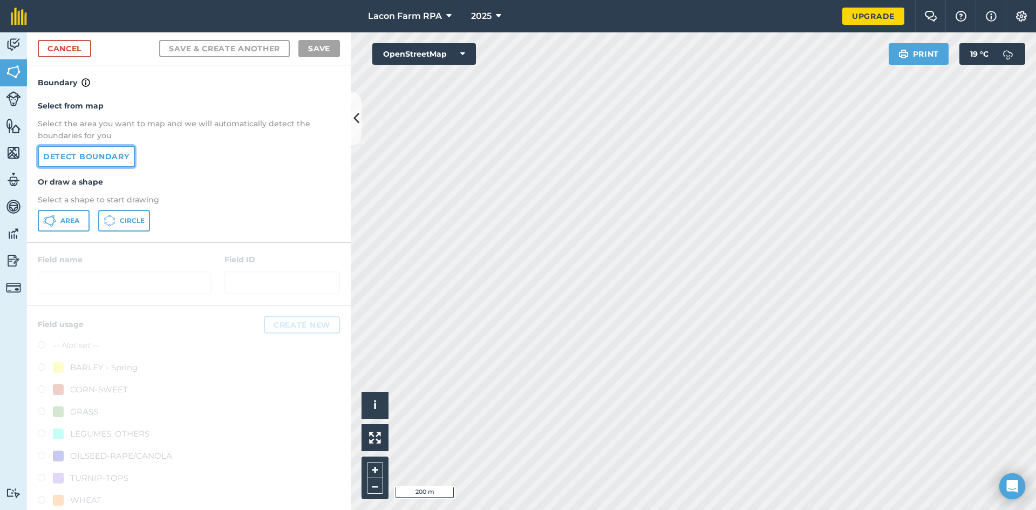
click at [105, 159] on link "Detect boundary" at bounding box center [86, 157] width 97 height 22
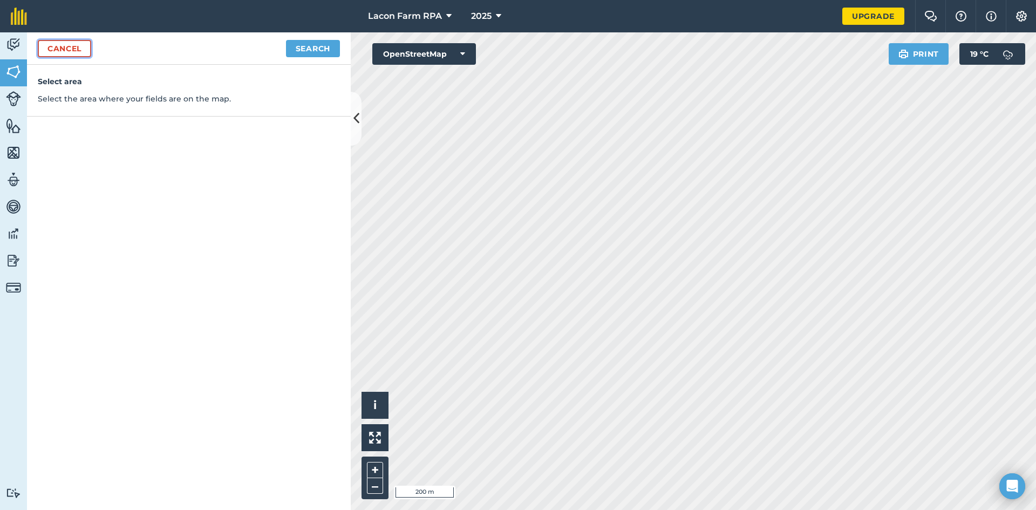
click at [83, 52] on link "Cancel" at bounding box center [64, 48] width 53 height 17
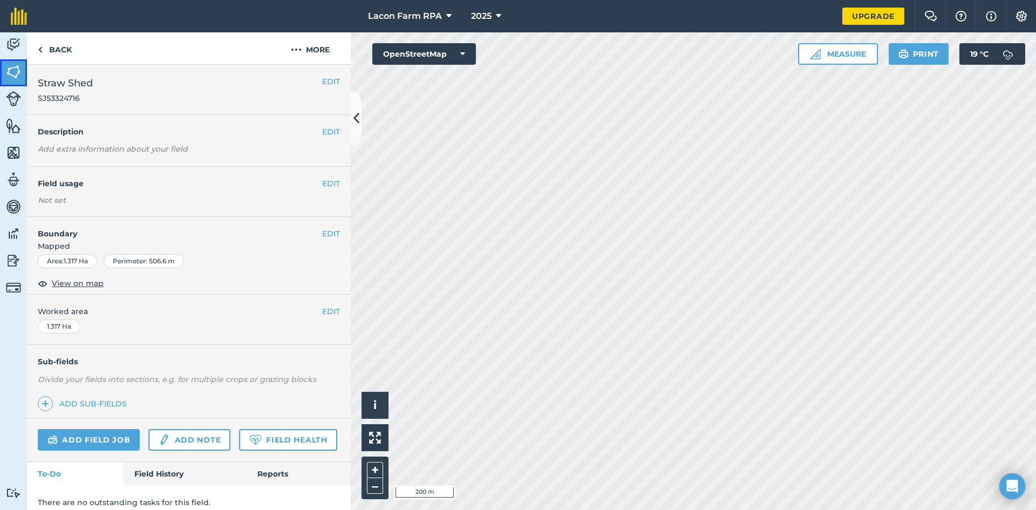
click at [18, 70] on img at bounding box center [13, 72] width 15 height 16
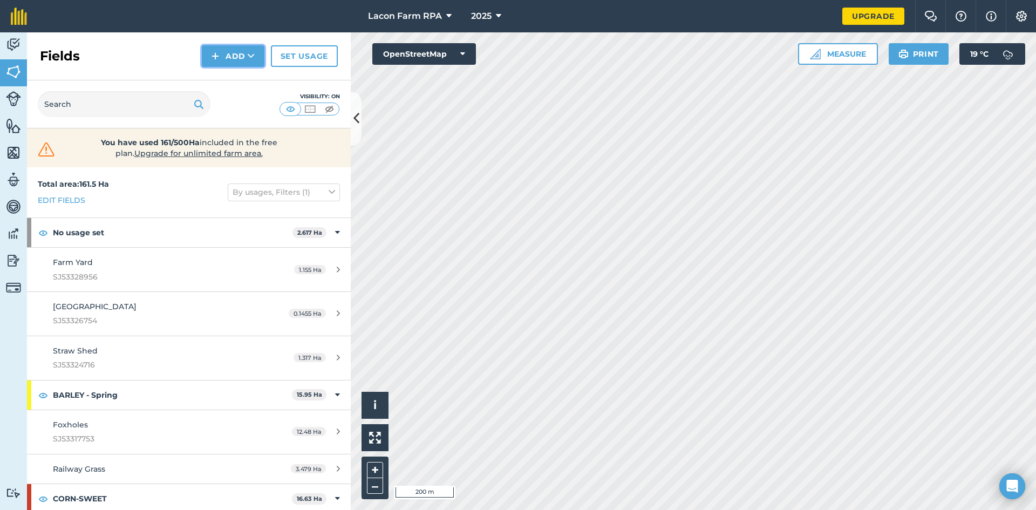
click at [233, 55] on button "Add" at bounding box center [233, 56] width 63 height 22
click at [234, 86] on link "Draw" at bounding box center [232, 81] width 59 height 24
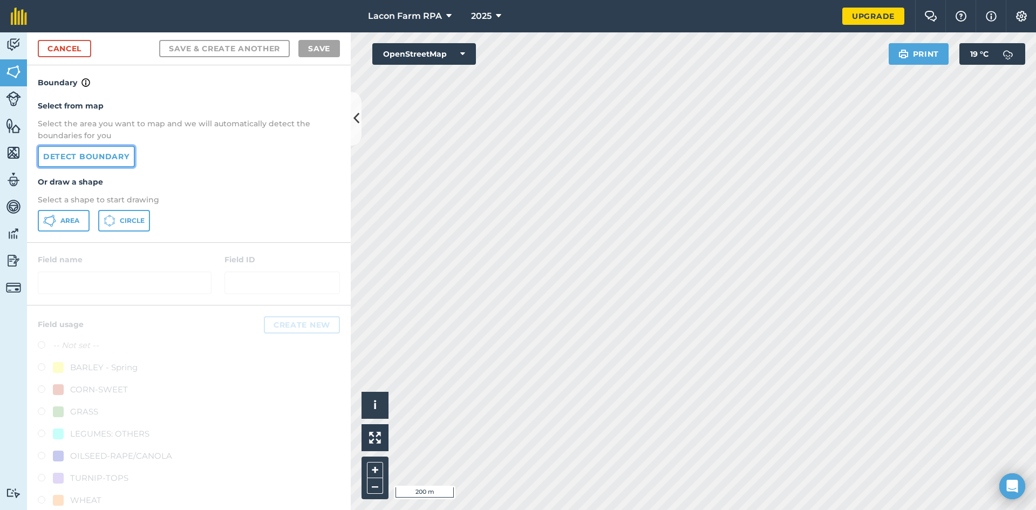
click at [85, 162] on link "Detect boundary" at bounding box center [86, 157] width 97 height 22
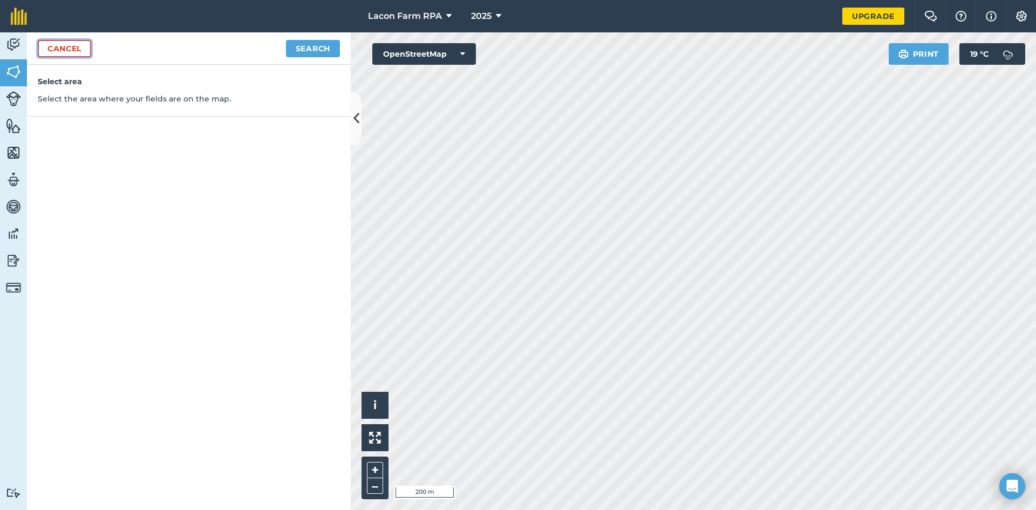
click at [84, 48] on link "Cancel" at bounding box center [64, 48] width 53 height 17
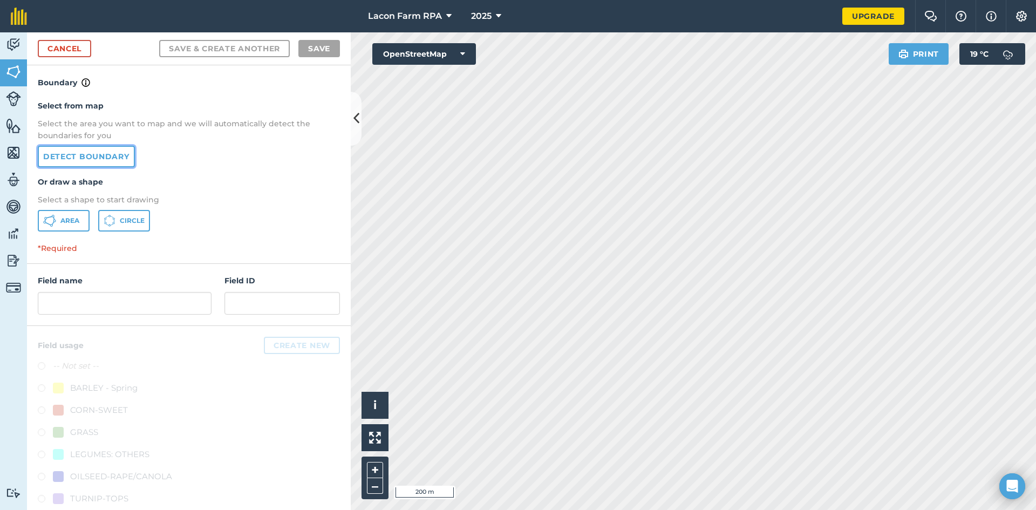
click at [101, 159] on link "Detect boundary" at bounding box center [86, 157] width 97 height 22
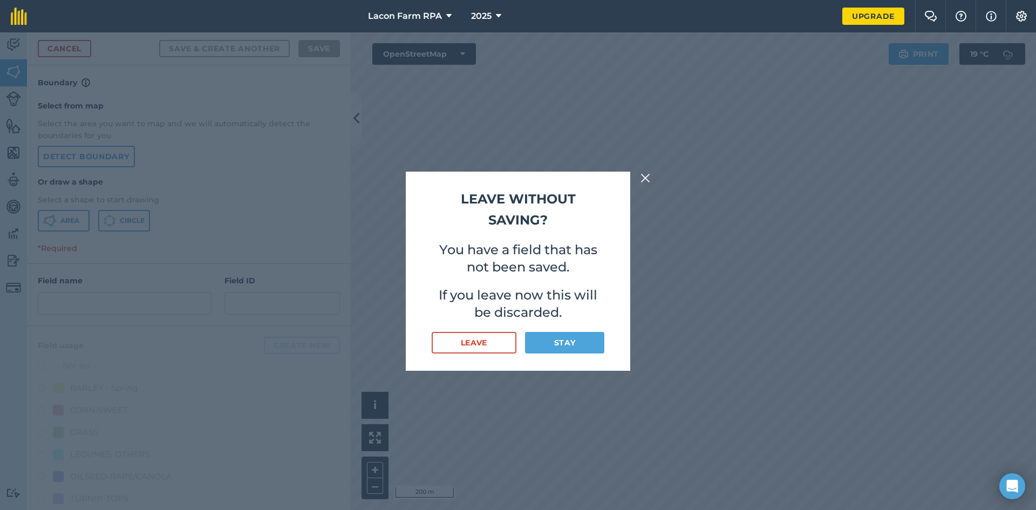
click at [641, 178] on img at bounding box center [645, 178] width 10 height 13
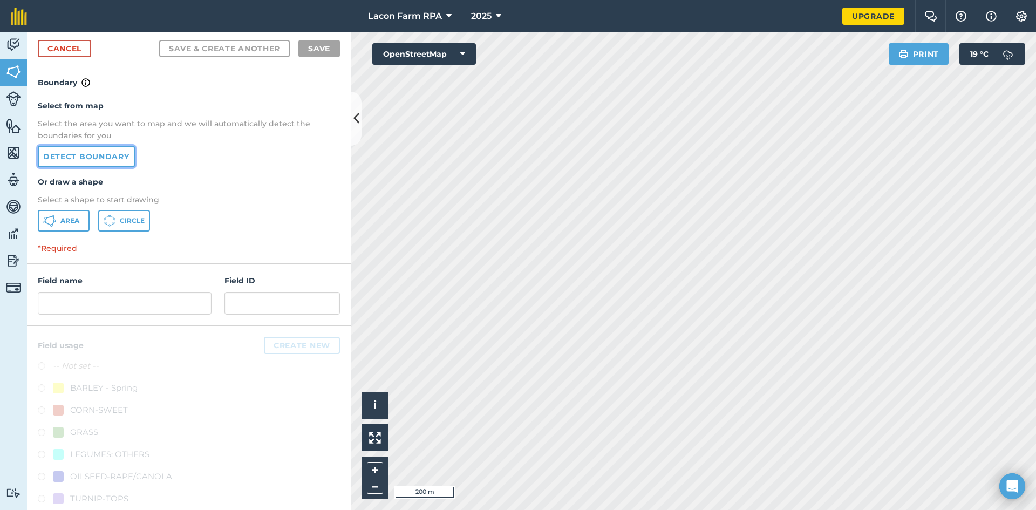
click at [86, 160] on link "Detect boundary" at bounding box center [86, 157] width 97 height 22
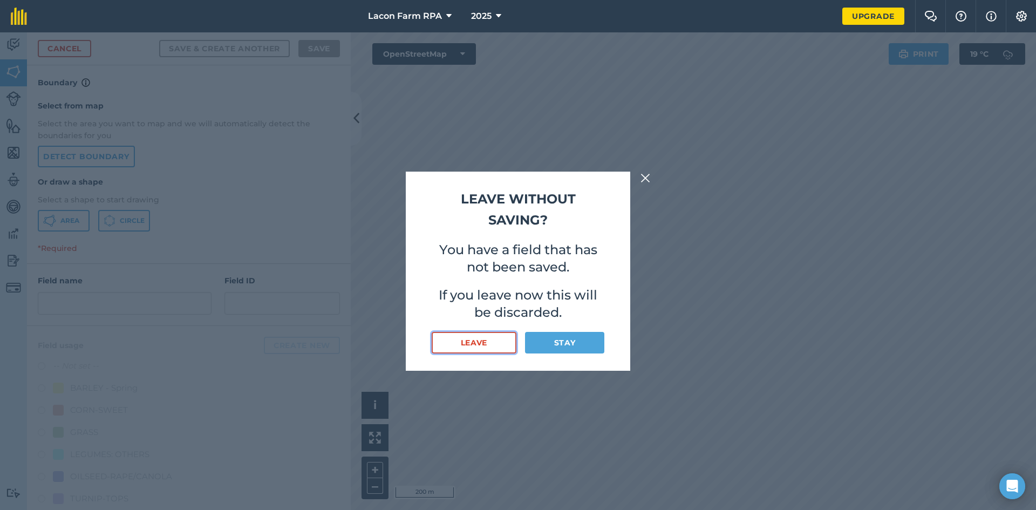
click at [482, 342] on button "Leave" at bounding box center [474, 343] width 85 height 22
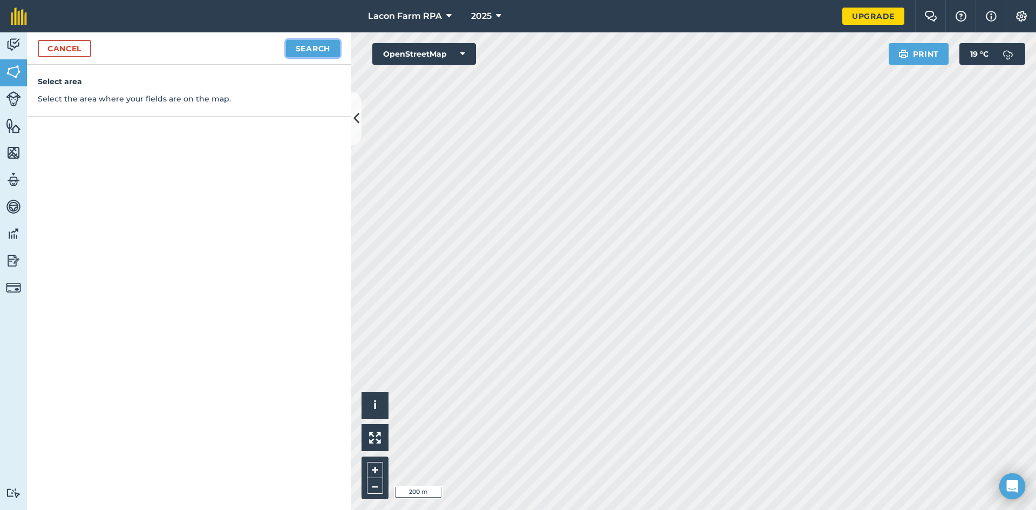
click at [315, 42] on button "Search" at bounding box center [313, 48] width 54 height 17
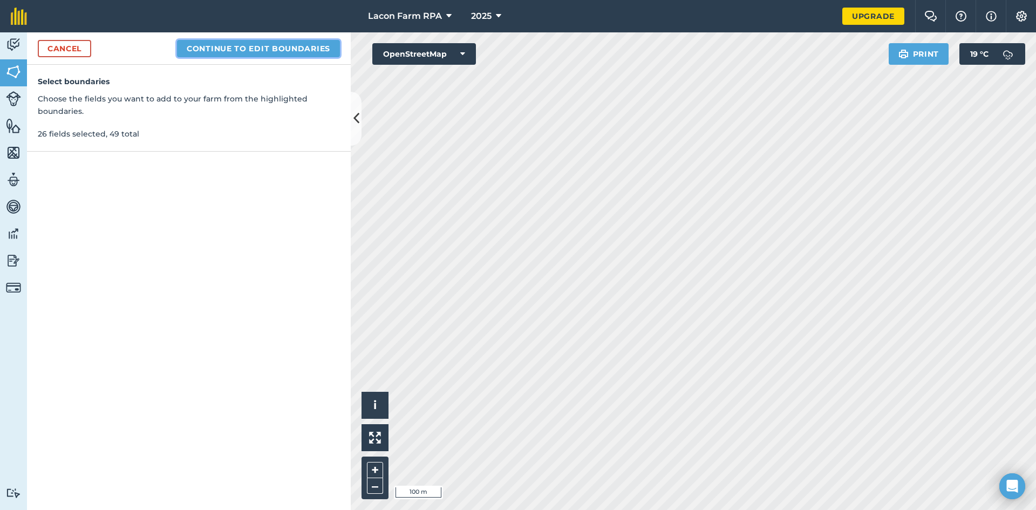
click at [264, 46] on button "Continue to edit boundaries" at bounding box center [258, 48] width 163 height 17
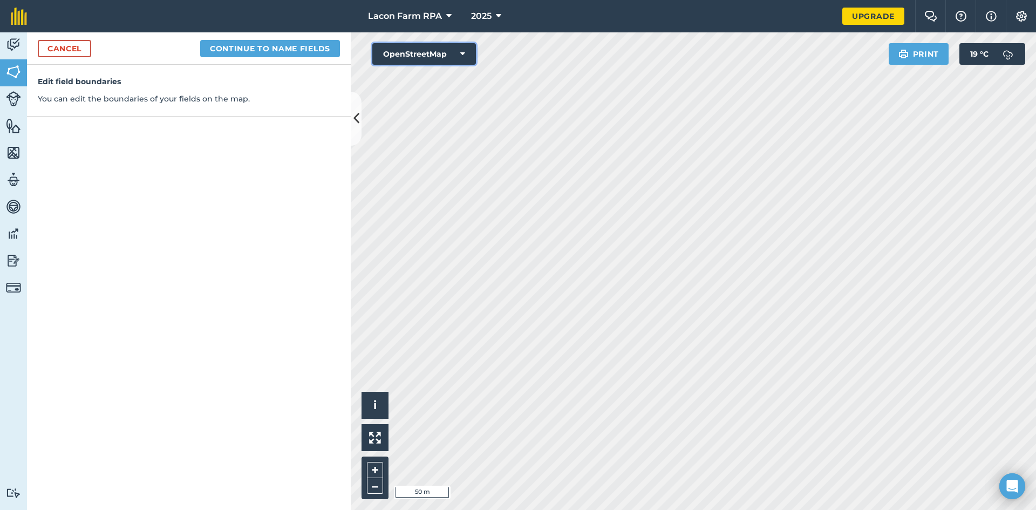
click at [460, 53] on icon at bounding box center [462, 54] width 5 height 11
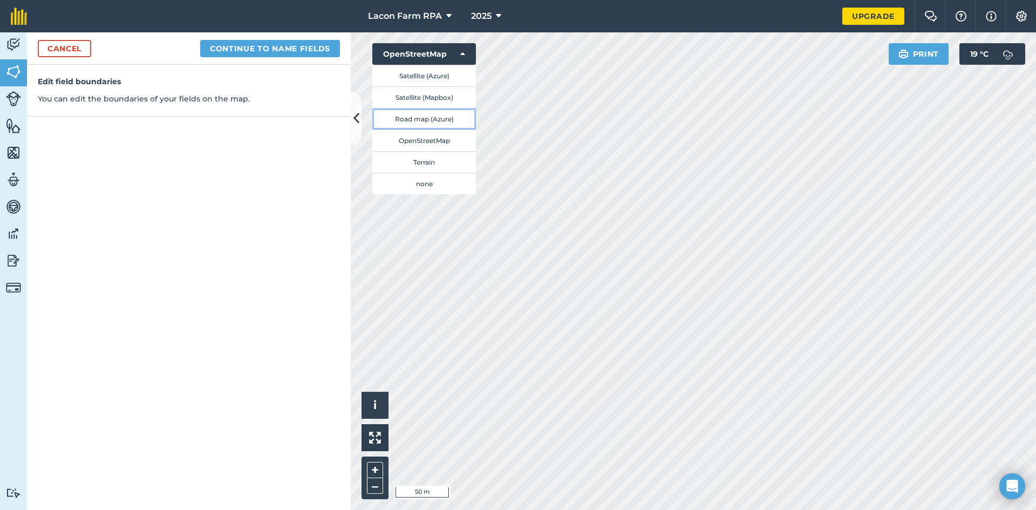
click at [433, 115] on button "Road map (Azure)" at bounding box center [424, 119] width 104 height 22
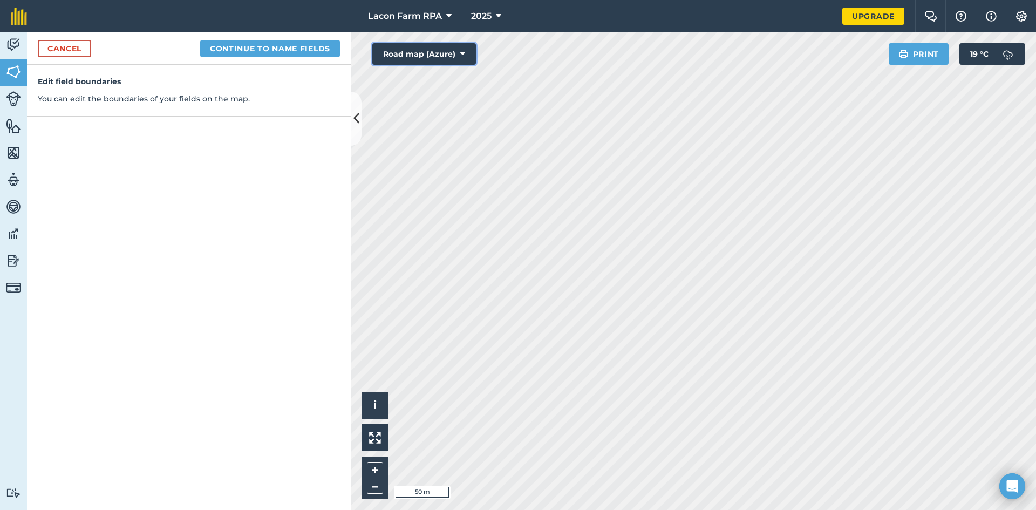
click at [462, 51] on icon at bounding box center [462, 54] width 5 height 11
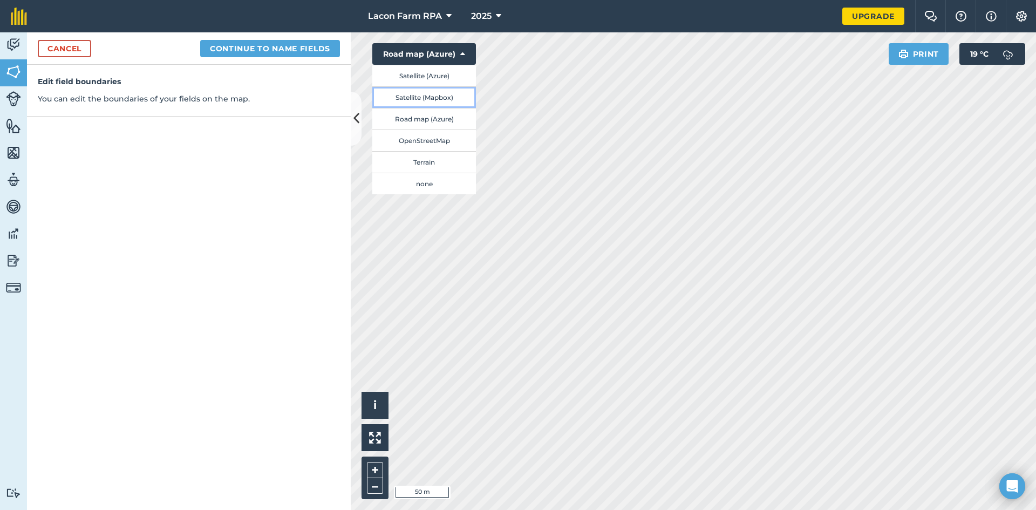
click at [423, 99] on button "Satellite (Mapbox)" at bounding box center [424, 97] width 104 height 22
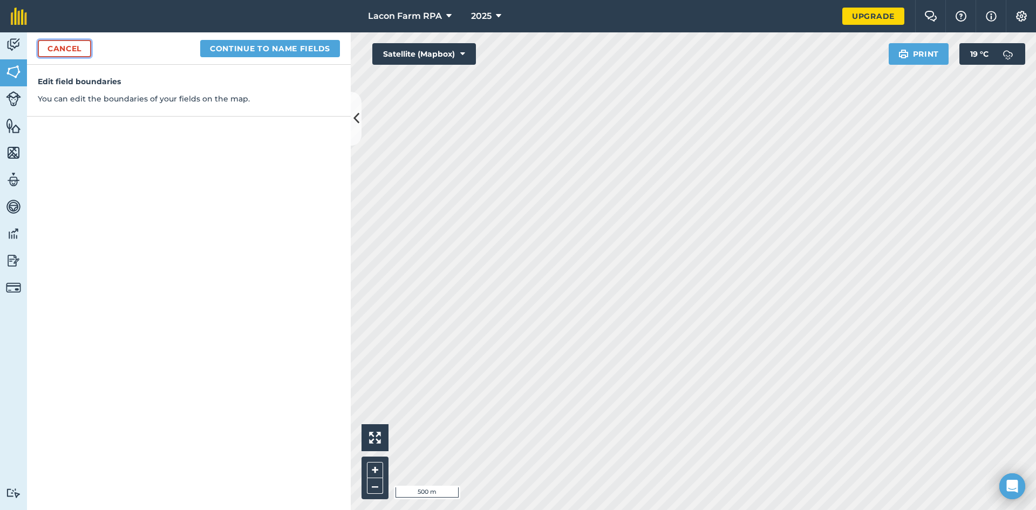
click at [84, 50] on link "Cancel" at bounding box center [64, 48] width 53 height 17
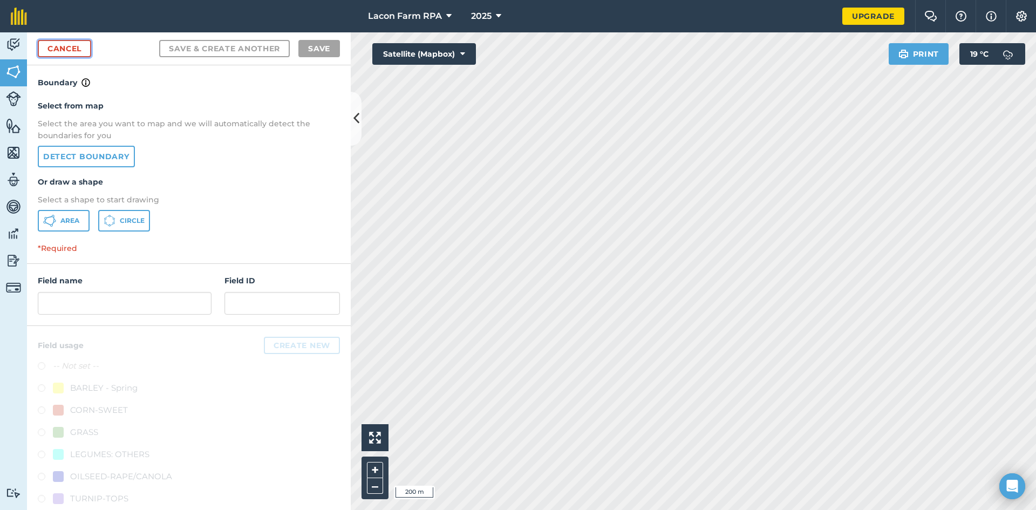
click at [62, 49] on link "Cancel" at bounding box center [64, 48] width 53 height 17
